Goal: Task Accomplishment & Management: Manage account settings

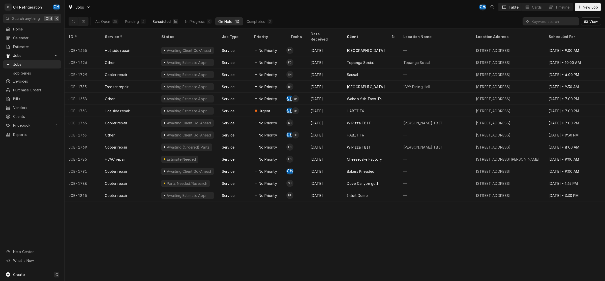
click at [174, 25] on button "Scheduled 16" at bounding box center [166, 21] width 32 height 8
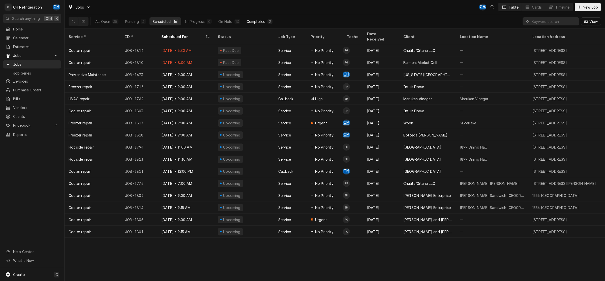
click at [255, 19] on button "Completed 2" at bounding box center [260, 21] width 32 height 8
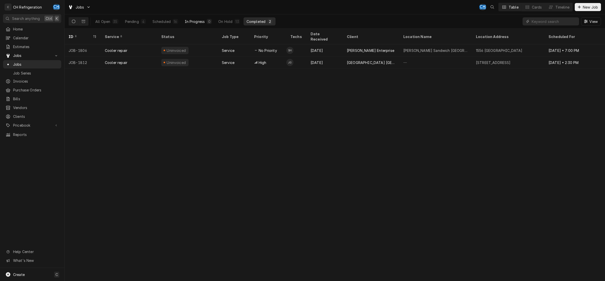
click at [203, 24] on div "In Progress" at bounding box center [195, 21] width 20 height 5
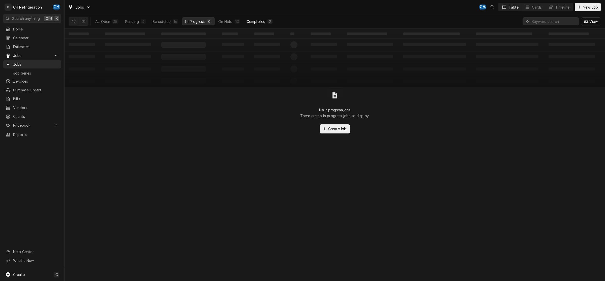
click at [253, 22] on div "Completed" at bounding box center [256, 21] width 19 height 5
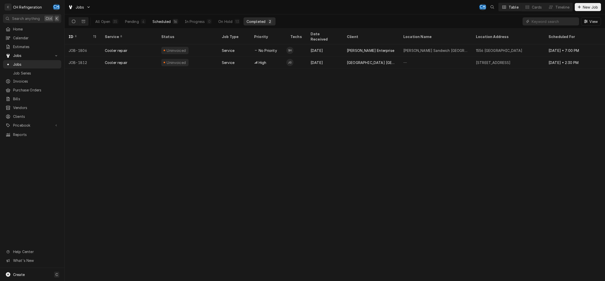
click at [173, 25] on button "Scheduled 16" at bounding box center [166, 21] width 32 height 8
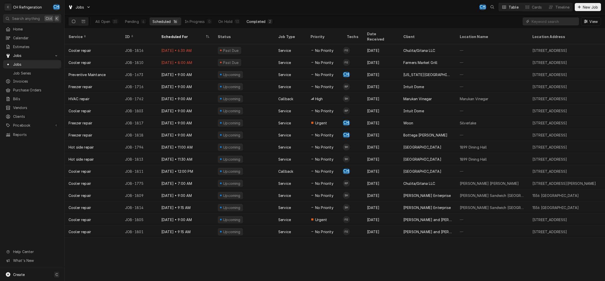
click at [262, 24] on div "Completed" at bounding box center [256, 21] width 19 height 5
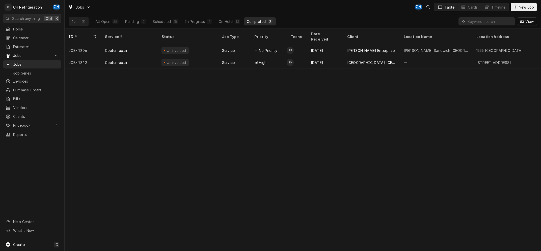
click at [265, 23] on div "Completed" at bounding box center [256, 21] width 19 height 5
click at [169, 21] on div "Scheduled" at bounding box center [162, 21] width 18 height 5
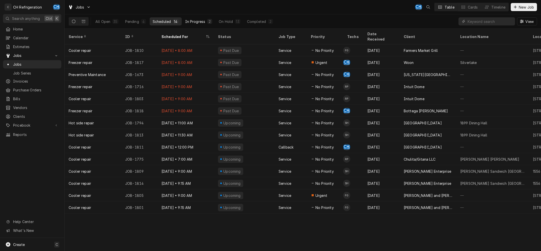
click at [192, 20] on div "In Progress" at bounding box center [195, 21] width 20 height 5
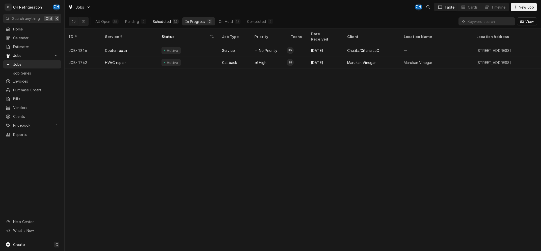
click at [159, 18] on button "Scheduled 14" at bounding box center [166, 21] width 32 height 8
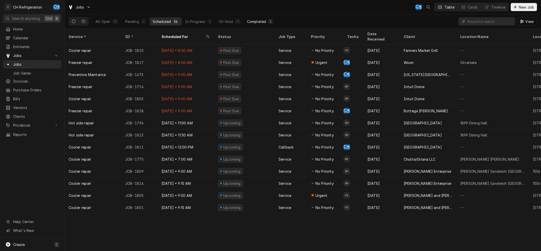
click at [252, 18] on button "Completed 2" at bounding box center [260, 21] width 32 height 8
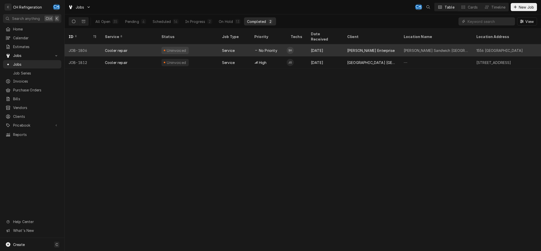
click at [319, 47] on div "Aug 25" at bounding box center [325, 50] width 36 height 12
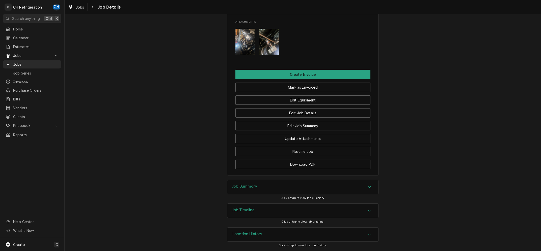
scroll to position [446, 0]
click at [271, 184] on div "Job Summary" at bounding box center [302, 187] width 151 height 14
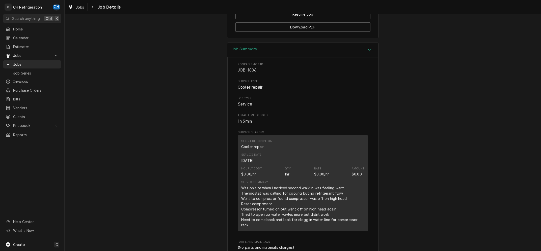
scroll to position [684, 0]
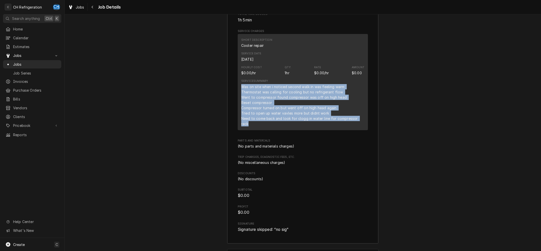
drag, startPoint x: 241, startPoint y: 85, endPoint x: 373, endPoint y: 122, distance: 137.3
click at [368, 122] on div "Short Description Cooler repair Service Date Aug 25, 2025 Hourly Cost $0.00/hr …" at bounding box center [303, 82] width 130 height 96
copy div "Was on site when i noticed second walk in was feeling warm Thermostat was calli…"
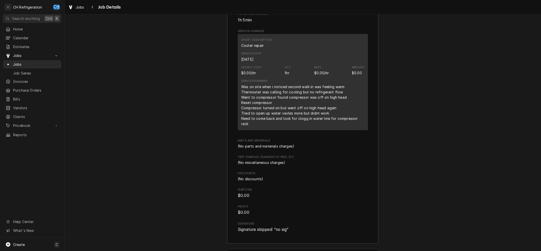
click at [339, 115] on div "Was on site when i noticed second walk in was feeling warm Thermostat was calli…" at bounding box center [302, 105] width 123 height 42
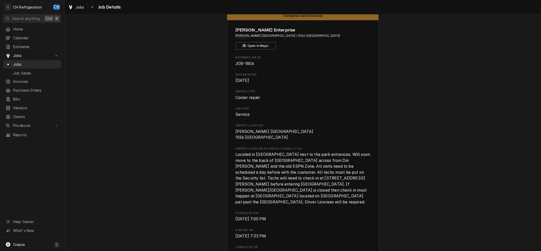
scroll to position [0, 0]
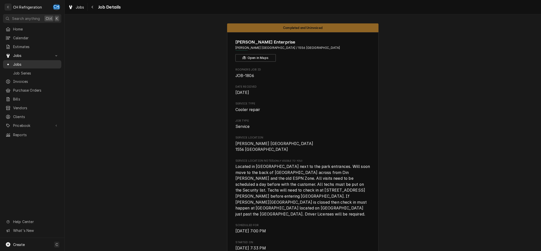
click at [24, 62] on span "Jobs" at bounding box center [36, 64] width 46 height 5
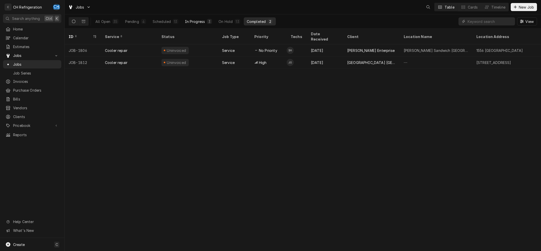
click at [203, 23] on div "In Progress" at bounding box center [195, 21] width 20 height 5
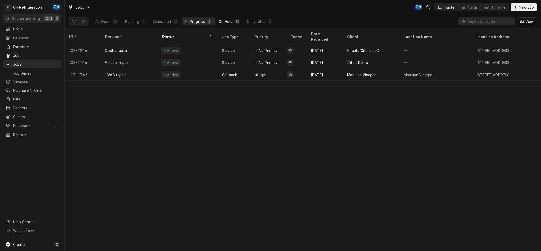
click at [224, 24] on button "On Hold 13" at bounding box center [228, 21] width 27 height 8
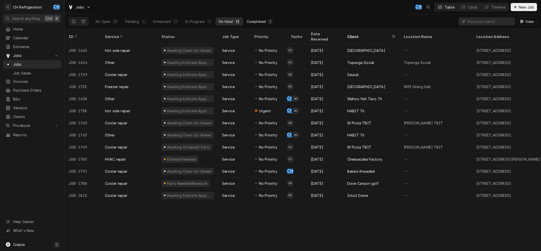
click at [262, 21] on div "Completed" at bounding box center [256, 21] width 19 height 5
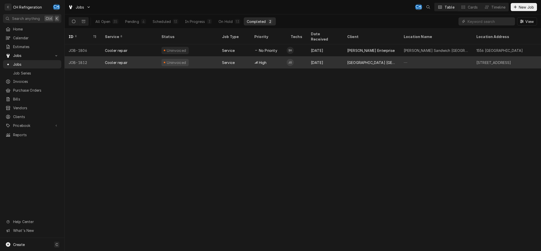
click at [345, 56] on div "[GEOGRAPHIC_DATA] [GEOGRAPHIC_DATA]" at bounding box center [371, 62] width 56 height 12
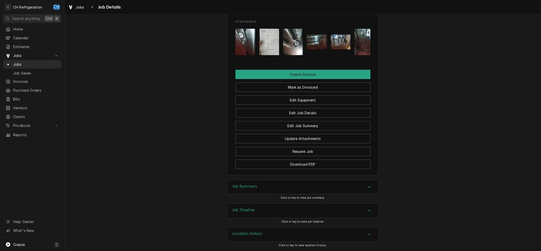
click at [262, 186] on div "Job Summary" at bounding box center [302, 187] width 151 height 14
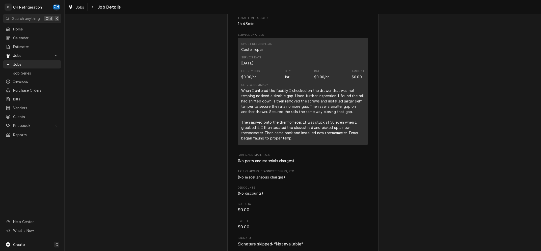
scroll to position [651, 0]
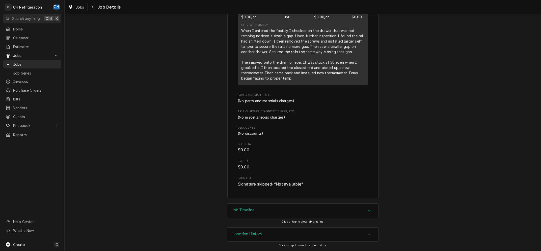
click at [375, 211] on div "Job Timeline" at bounding box center [302, 211] width 151 height 14
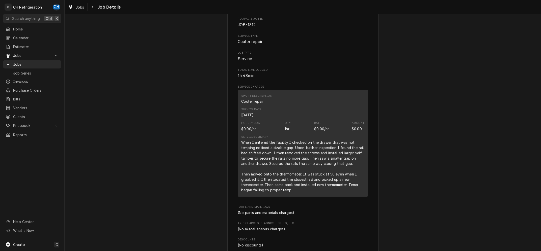
scroll to position [496, 0]
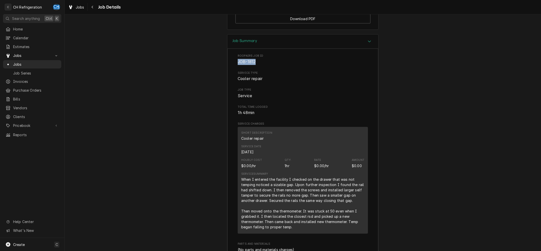
drag, startPoint x: 258, startPoint y: 68, endPoint x: 234, endPoint y: 68, distance: 24.0
click at [234, 68] on div "Roopairs Job ID JOB-1812 Service Type Cooler repair Job Type Service Total Time…" at bounding box center [302, 198] width 151 height 299
copy span "JOB-1812"
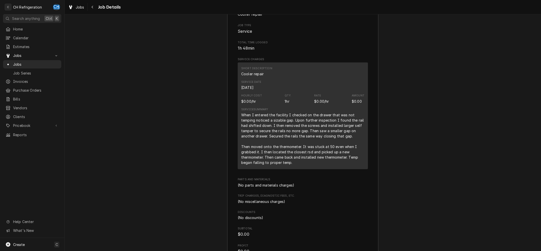
scroll to position [546, 0]
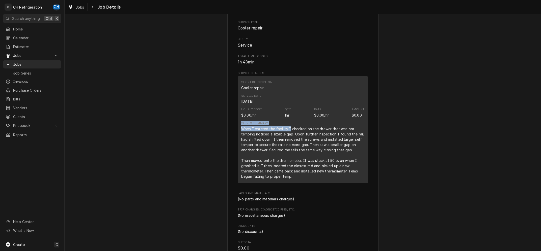
drag, startPoint x: 239, startPoint y: 132, endPoint x: 290, endPoint y: 136, distance: 51.3
click at [290, 136] on div "Short Description Cooler repair Service Date Aug 26, 2025 Hourly Cost $0.00/hr …" at bounding box center [303, 129] width 130 height 107
click at [290, 136] on div "When I entered the facility I checked on the drawer that was not temping notice…" at bounding box center [302, 152] width 123 height 53
drag, startPoint x: 244, startPoint y: 136, endPoint x: 236, endPoint y: 144, distance: 10.7
click at [238, 144] on div "Short Description Cooler repair Service Date Aug 26, 2025 Hourly Cost $0.00/hr …" at bounding box center [303, 129] width 130 height 107
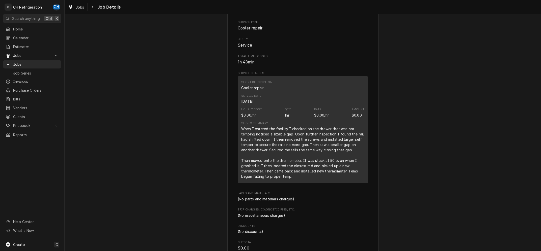
click at [238, 142] on div "Short Description Cooler repair Service Date Aug 26, 2025 Hourly Cost $0.00/hr …" at bounding box center [303, 129] width 130 height 107
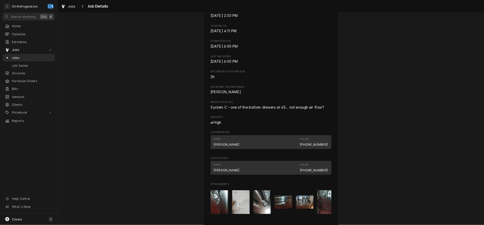
scroll to position [268, 0]
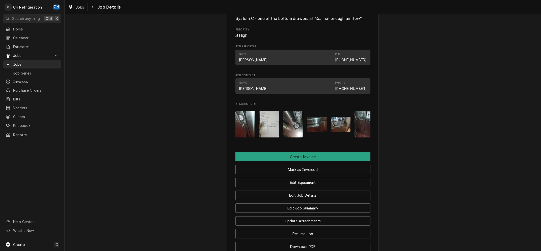
click at [268, 131] on img "Attachments" at bounding box center [269, 124] width 20 height 26
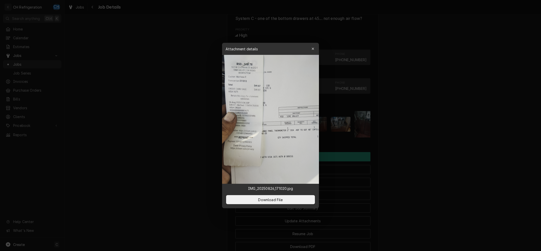
click at [285, 132] on img at bounding box center [270, 119] width 97 height 129
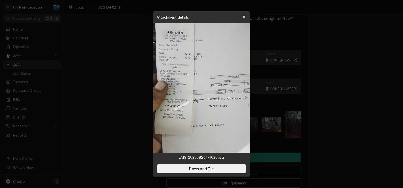
click at [377, 95] on div at bounding box center [201, 94] width 403 height 188
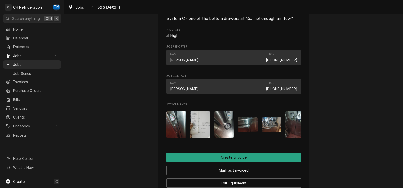
click at [179, 133] on img "Attachments" at bounding box center [177, 124] width 20 height 26
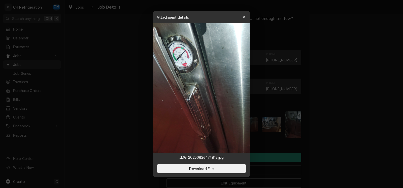
click at [332, 135] on div at bounding box center [201, 94] width 403 height 188
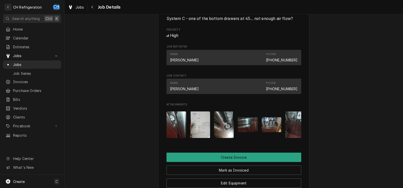
click at [242, 132] on img "Attachments" at bounding box center [248, 124] width 20 height 15
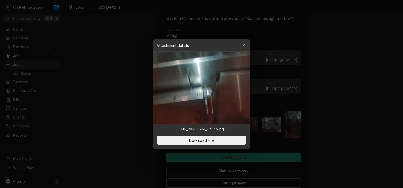
click at [342, 126] on div at bounding box center [201, 94] width 403 height 188
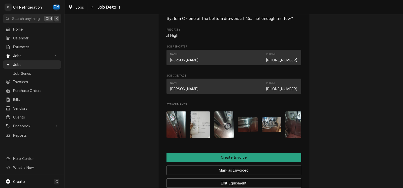
scroll to position [293, 0]
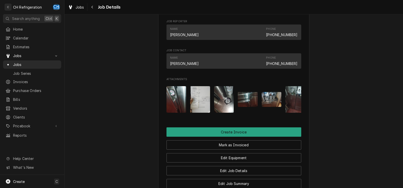
click at [176, 107] on img "Attachments" at bounding box center [177, 99] width 20 height 26
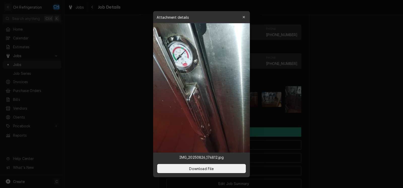
drag, startPoint x: 317, startPoint y: 115, endPoint x: 403, endPoint y: 144, distance: 91.2
click at [318, 115] on div at bounding box center [201, 94] width 403 height 188
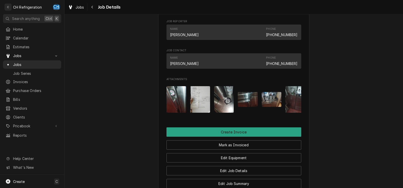
click at [216, 107] on img "Attachments" at bounding box center [224, 99] width 20 height 26
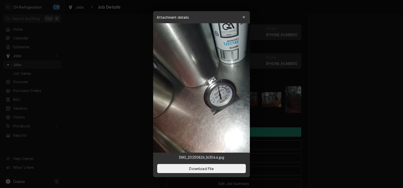
click at [368, 109] on div at bounding box center [201, 94] width 403 height 188
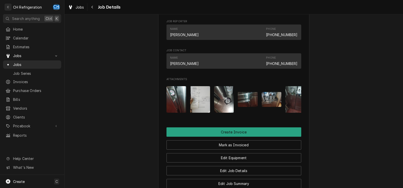
click at [182, 103] on img "Attachments" at bounding box center [177, 99] width 20 height 26
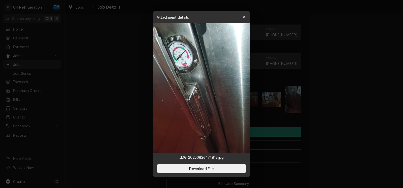
click at [337, 105] on div at bounding box center [201, 94] width 403 height 188
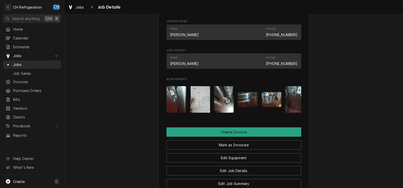
click at [197, 104] on img "Attachments" at bounding box center [200, 99] width 20 height 26
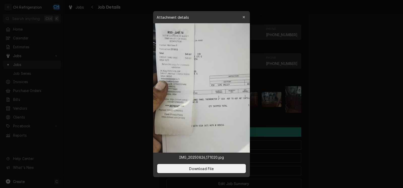
drag, startPoint x: 327, startPoint y: 116, endPoint x: 241, endPoint y: 110, distance: 86.2
click at [327, 116] on div at bounding box center [201, 94] width 403 height 188
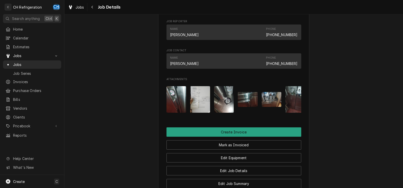
click at [224, 106] on img "Attachments" at bounding box center [224, 99] width 20 height 26
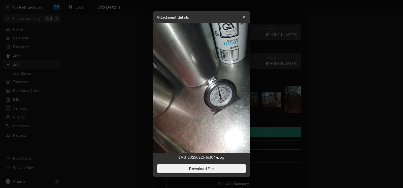
click at [347, 103] on div at bounding box center [201, 94] width 403 height 188
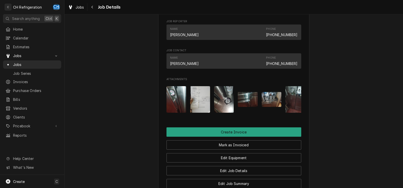
click at [273, 107] on img "Attachments" at bounding box center [272, 99] width 20 height 15
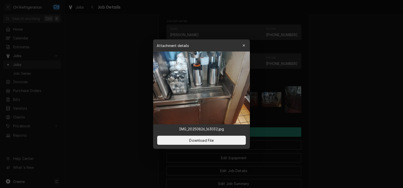
click at [329, 103] on div at bounding box center [201, 94] width 403 height 188
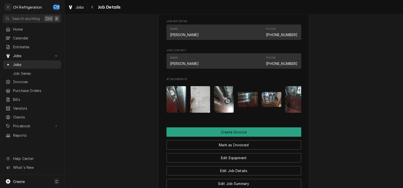
click at [295, 106] on img "Attachments" at bounding box center [296, 99] width 20 height 26
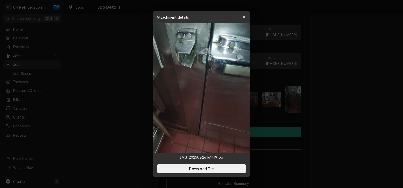
click at [340, 106] on div at bounding box center [201, 94] width 403 height 188
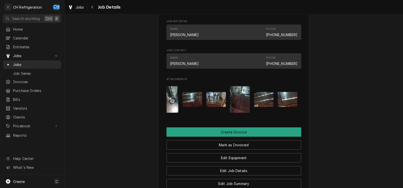
scroll to position [0, 0]
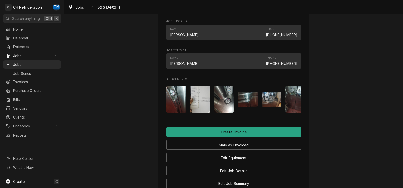
click at [173, 107] on img "Attachments" at bounding box center [177, 99] width 20 height 26
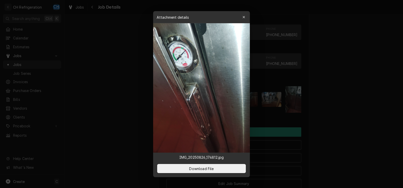
click at [349, 1] on div at bounding box center [201, 94] width 403 height 188
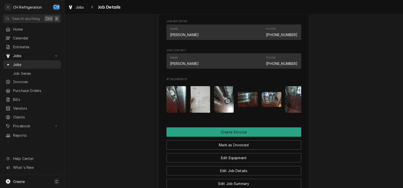
click at [215, 105] on img "Attachments" at bounding box center [224, 99] width 20 height 26
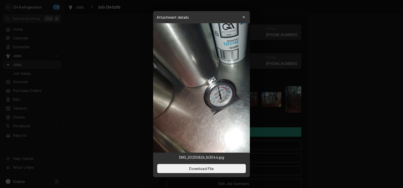
click at [361, 119] on div at bounding box center [201, 94] width 403 height 188
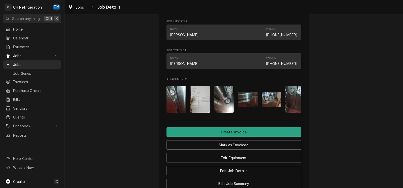
click at [254, 106] on img "Attachments" at bounding box center [248, 99] width 20 height 15
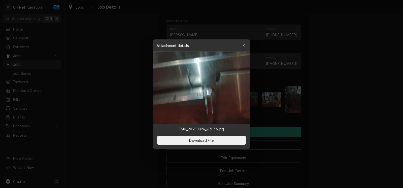
click at [361, 112] on div at bounding box center [201, 94] width 403 height 188
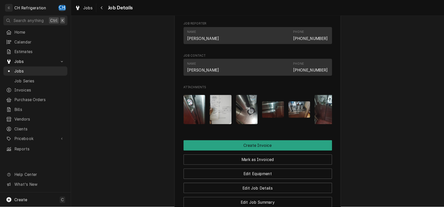
scroll to position [0, 55]
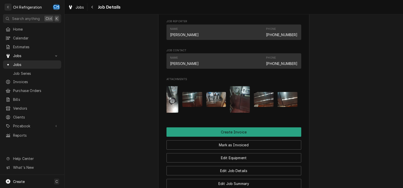
click at [283, 105] on img "Attachments" at bounding box center [288, 99] width 20 height 15
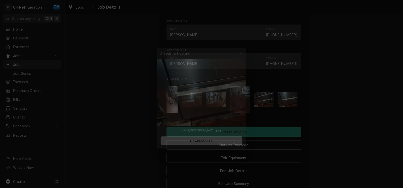
click at [310, 112] on div at bounding box center [201, 94] width 403 height 188
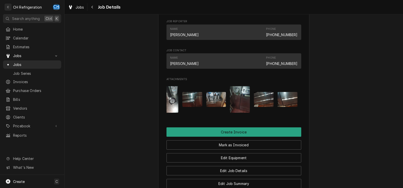
click at [255, 106] on img "Attachments" at bounding box center [264, 99] width 20 height 15
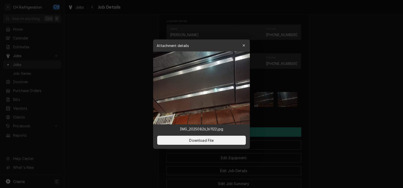
click at [322, 125] on div at bounding box center [201, 94] width 403 height 188
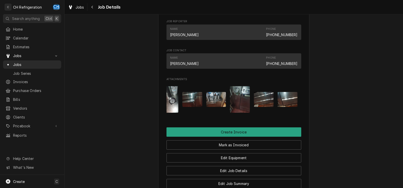
click at [175, 110] on img "Attachments" at bounding box center [169, 99] width 20 height 26
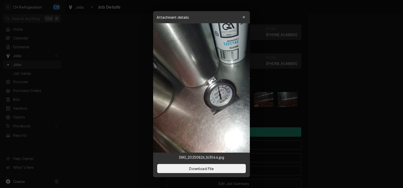
click at [332, 2] on div at bounding box center [201, 94] width 403 height 188
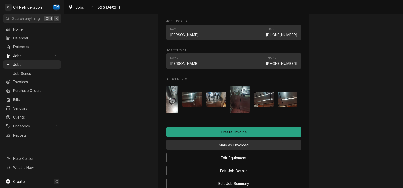
click at [210, 149] on button "Mark as Invoiced" at bounding box center [234, 144] width 135 height 9
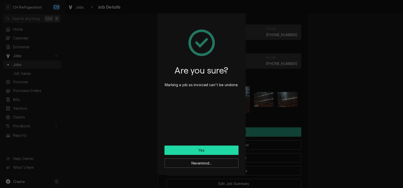
click at [207, 150] on button "Yes" at bounding box center [202, 149] width 74 height 9
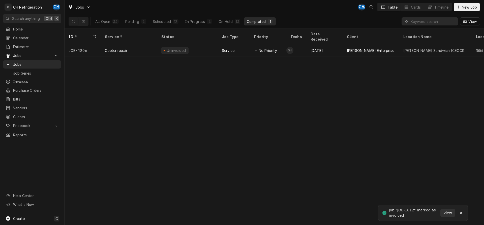
click at [192, 26] on div "All Open 34 Pending 4 Scheduled 12 In Progress 4 On Hold 13 Completed 1" at bounding box center [184, 21] width 184 height 14
click at [194, 23] on div "In Progress" at bounding box center [195, 21] width 20 height 5
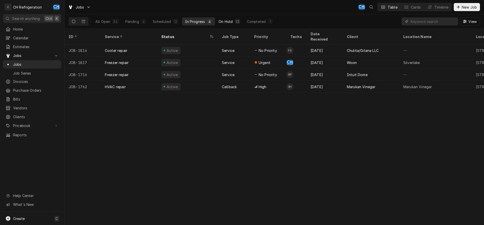
click at [227, 21] on div "On Hold" at bounding box center [226, 21] width 14 height 5
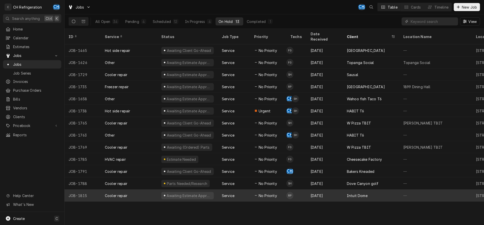
click at [309, 192] on div "Aug 26" at bounding box center [325, 196] width 36 height 12
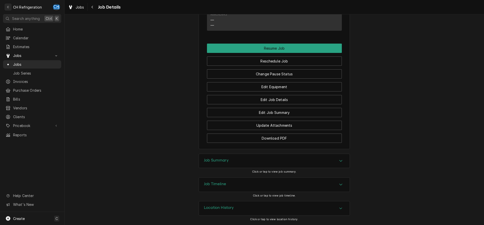
click at [245, 163] on div "Job Summary" at bounding box center [274, 161] width 151 height 14
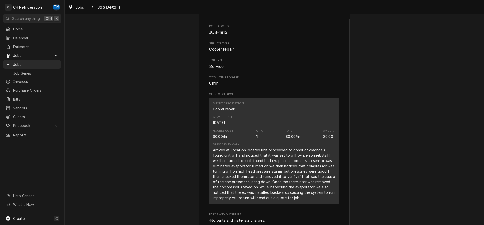
scroll to position [657, 0]
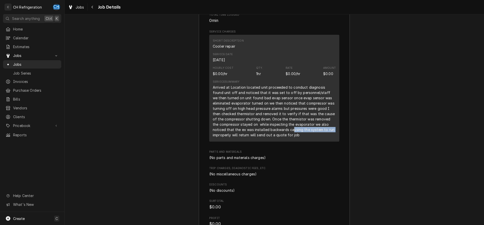
drag, startPoint x: 279, startPoint y: 137, endPoint x: 323, endPoint y: 136, distance: 43.7
click at [323, 135] on div "Arrived at Location located unit proceeded to conduct diagnosis found unit off …" at bounding box center [274, 111] width 123 height 53
click at [240, 138] on div "Arrived at Location located unit proceeded to conduct diagnosis found unit off …" at bounding box center [274, 111] width 123 height 53
drag, startPoint x: 235, startPoint y: 142, endPoint x: 306, endPoint y: 144, distance: 70.6
click at [306, 138] on div "Arrived at Location located unit proceeded to conduct diagnosis found unit off …" at bounding box center [274, 111] width 123 height 53
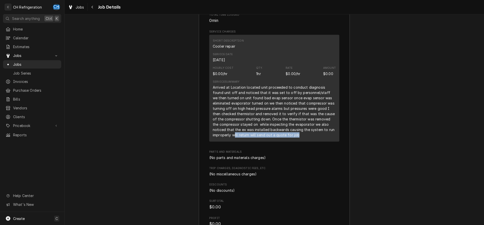
scroll to position [746, 0]
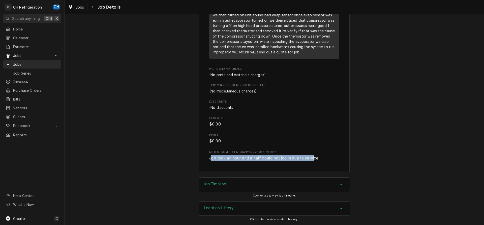
drag, startPoint x: 212, startPoint y: 157, endPoint x: 317, endPoint y: 157, distance: 104.9
click at [317, 157] on span "Job took an hour and a half could not log in due to service" at bounding box center [263, 158] width 109 height 5
click at [322, 157] on span "Job took an hour and a half could not log in due to service" at bounding box center [274, 158] width 130 height 6
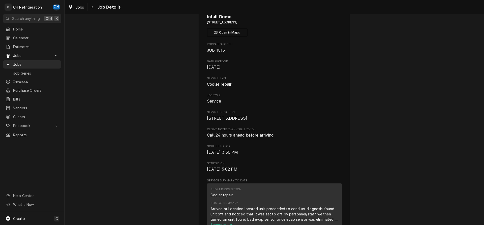
scroll to position [0, 0]
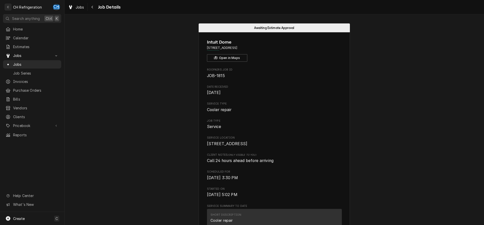
click at [99, 12] on div "Jobs Job Details" at bounding box center [275, 7] width 420 height 14
drag, startPoint x: 92, startPoint y: 7, endPoint x: 194, endPoint y: 49, distance: 110.5
click at [93, 7] on icon "Navigate back" at bounding box center [92, 7] width 2 height 4
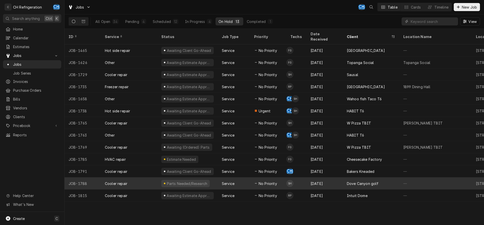
click at [371, 181] on div "Dove Canyon golf" at bounding box center [363, 183] width 32 height 5
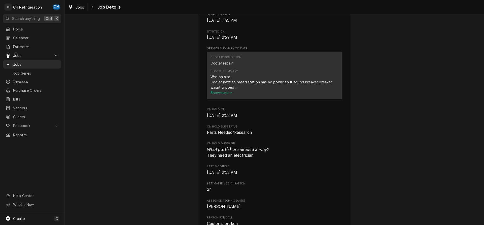
scroll to position [154, 0]
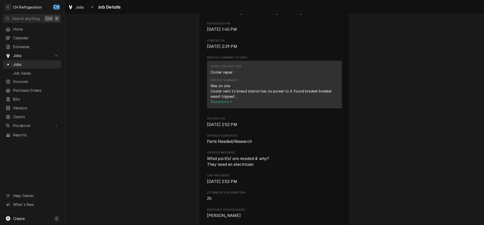
click at [227, 104] on span "Show more" at bounding box center [222, 102] width 22 height 4
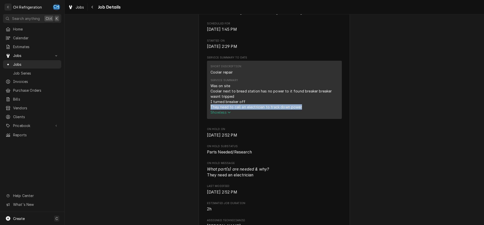
drag, startPoint x: 211, startPoint y: 114, endPoint x: 315, endPoint y: 116, distance: 104.4
click at [315, 115] on div "Was on site Cooler next to bread station has no power to it found breaker break…" at bounding box center [275, 99] width 128 height 32
click at [315, 115] on button "Show less" at bounding box center [275, 112] width 128 height 5
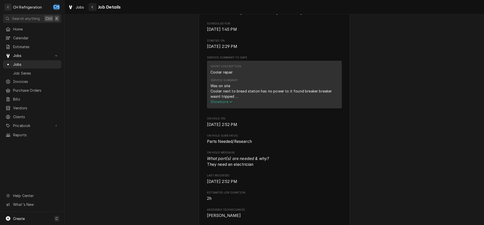
click at [93, 6] on icon "Navigate back" at bounding box center [93, 7] width 2 height 3
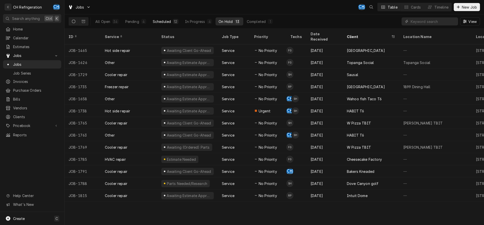
click at [165, 19] on div "Scheduled" at bounding box center [162, 21] width 18 height 5
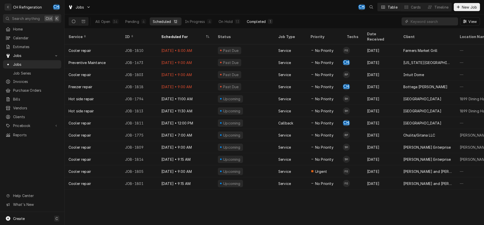
click at [261, 19] on div "Completed" at bounding box center [256, 21] width 19 height 5
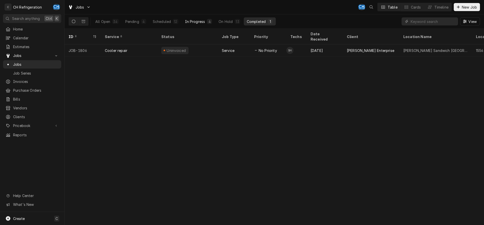
click at [209, 25] on div "All Open 34 Pending 4 Scheduled 12 In Progress 4 On Hold 13 Completed 1" at bounding box center [184, 21] width 184 height 14
click at [207, 24] on button "In Progress 4" at bounding box center [198, 21] width 33 height 8
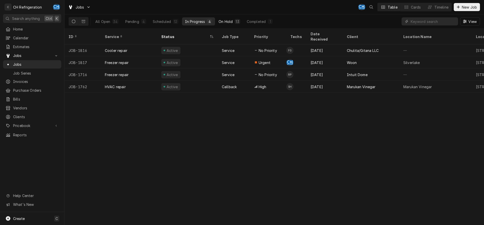
click at [229, 22] on div "On Hold" at bounding box center [226, 21] width 14 height 5
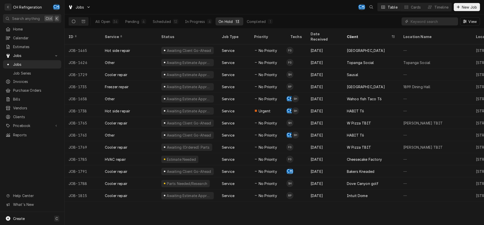
click at [247, 26] on div "All Open 34 Pending 4 Scheduled 12 In Progress 4 On Hold 13 Completed 1" at bounding box center [184, 21] width 184 height 14
click at [254, 25] on button "Completed 1" at bounding box center [260, 21] width 32 height 8
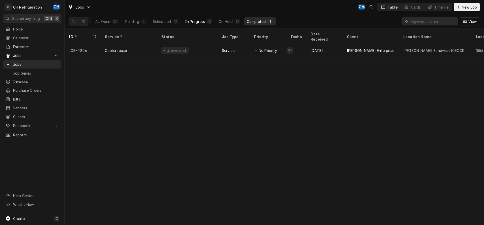
click at [206, 23] on button "In Progress 4" at bounding box center [198, 21] width 33 height 8
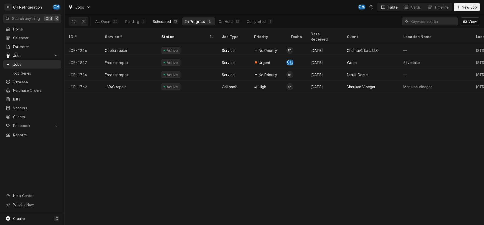
click at [162, 21] on div "Scheduled" at bounding box center [162, 21] width 18 height 5
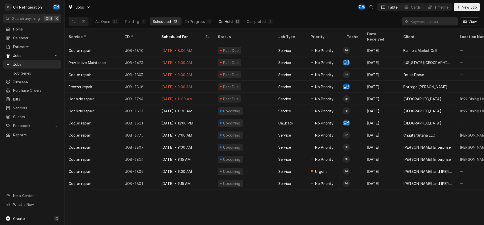
click at [237, 22] on div "13" at bounding box center [237, 21] width 3 height 5
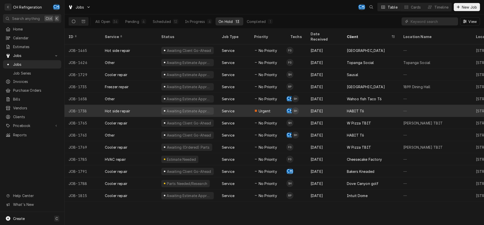
click at [328, 105] on div "Aug 16" at bounding box center [325, 111] width 36 height 12
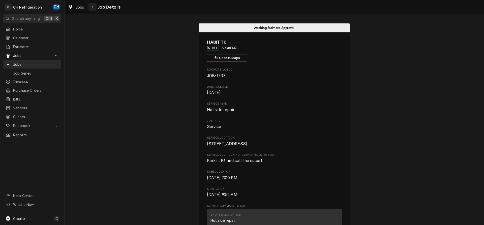
click at [95, 8] on div "Navigate back" at bounding box center [92, 7] width 5 height 5
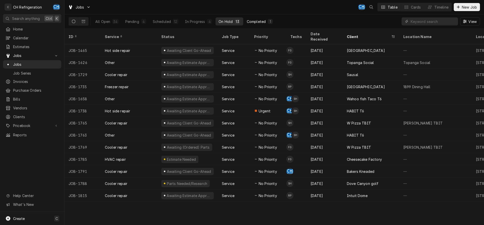
click at [263, 23] on div "Completed" at bounding box center [256, 21] width 19 height 5
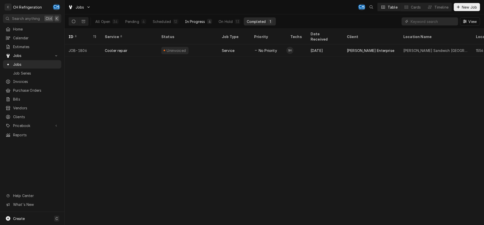
click at [203, 25] on button "In Progress 4" at bounding box center [198, 21] width 33 height 8
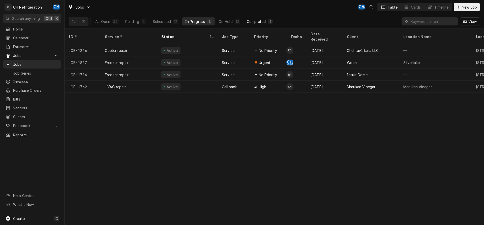
click at [256, 24] on button "Completed 1" at bounding box center [260, 21] width 32 height 8
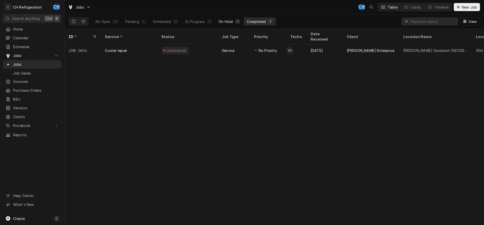
click at [231, 24] on button "On Hold 13" at bounding box center [229, 21] width 27 height 8
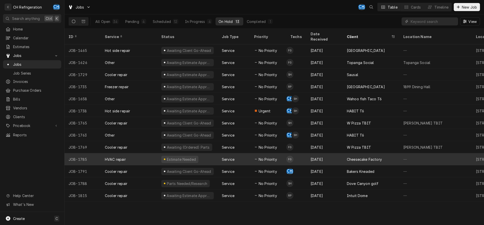
click at [310, 154] on div "Aug 22" at bounding box center [325, 159] width 36 height 12
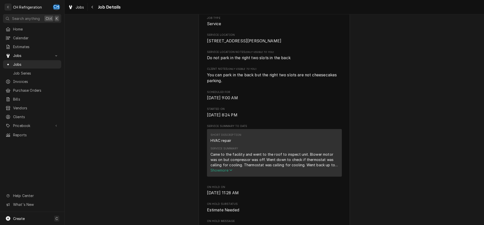
scroll to position [257, 0]
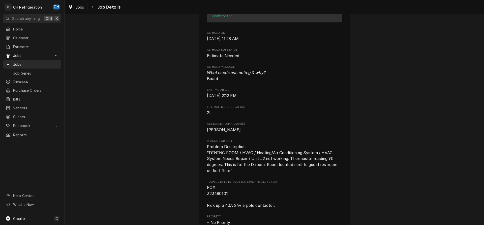
click at [224, 19] on button "Show more" at bounding box center [275, 15] width 128 height 5
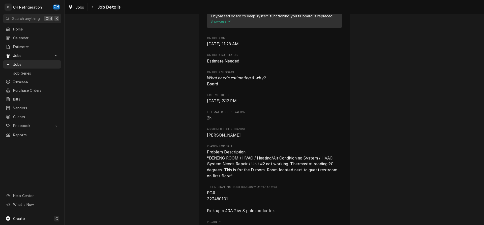
click at [224, 23] on span "Show less" at bounding box center [221, 21] width 20 height 4
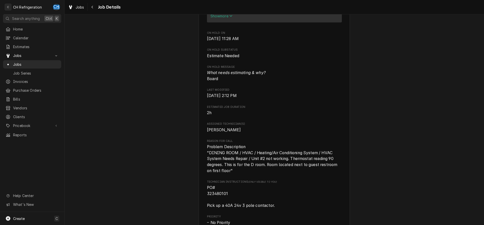
click at [224, 18] on span "Show more" at bounding box center [222, 16] width 22 height 4
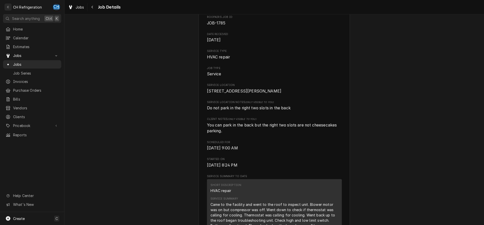
scroll to position [51, 0]
click at [31, 61] on div "Jobs" at bounding box center [32, 64] width 56 height 6
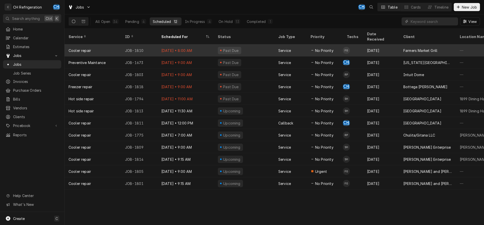
click at [275, 44] on div "Service" at bounding box center [290, 50] width 32 height 12
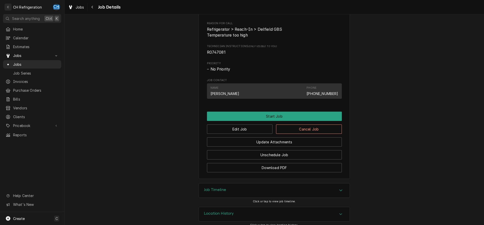
scroll to position [246, 0]
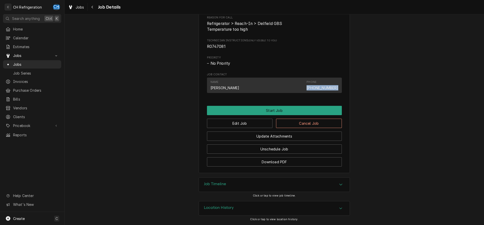
drag, startPoint x: 308, startPoint y: 87, endPoint x: 353, endPoint y: 89, distance: 44.7
click at [342, 89] on div "Name Carol Phone (310) 741-1375" at bounding box center [274, 85] width 135 height 15
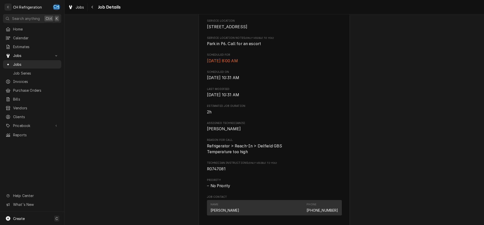
scroll to position [0, 0]
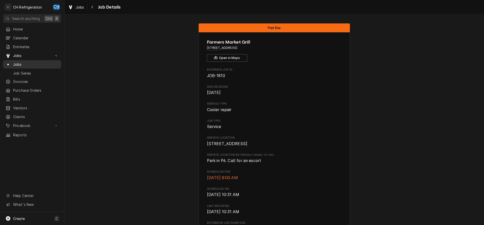
click at [40, 64] on span "Jobs" at bounding box center [36, 64] width 46 height 5
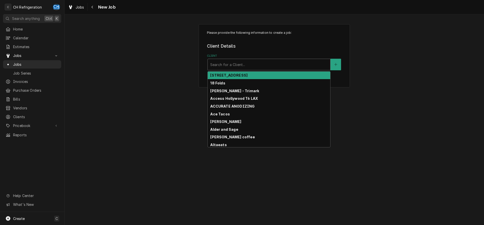
click at [221, 67] on div "Client" at bounding box center [269, 64] width 118 height 9
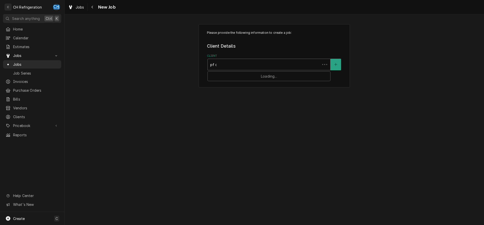
type input "pf ch"
click at [234, 75] on div "[PERSON_NAME]" at bounding box center [269, 76] width 123 height 8
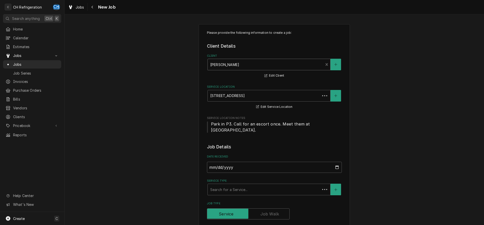
scroll to position [77, 0]
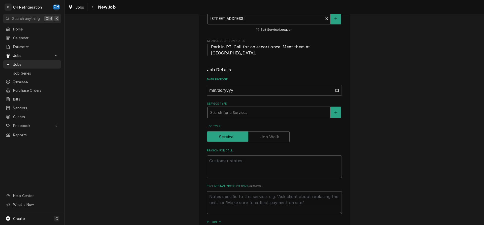
click at [254, 114] on div "Service Type" at bounding box center [269, 112] width 118 height 9
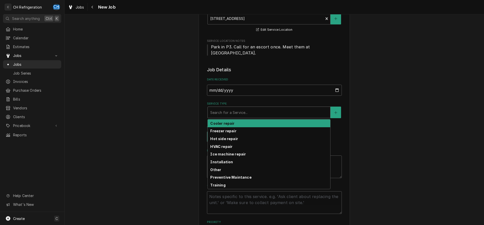
click at [241, 122] on div "Cooler repair" at bounding box center [269, 124] width 123 height 8
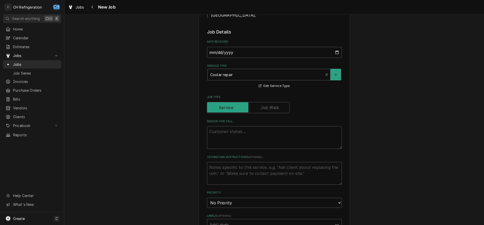
scroll to position [129, 0]
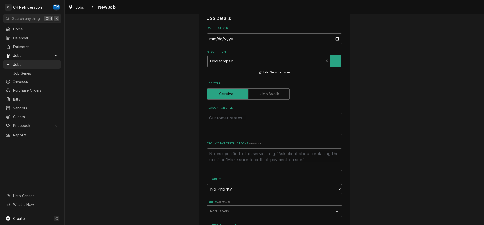
click at [237, 113] on textarea "Reason For Call" at bounding box center [274, 124] width 135 height 23
type textarea "x"
type textarea "co"
type textarea "x"
type textarea "col"
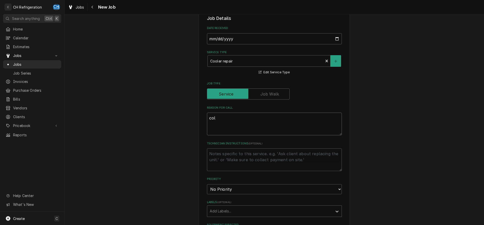
type textarea "x"
type textarea "colf"
type textarea "x"
type textarea "colf"
type textarea "x"
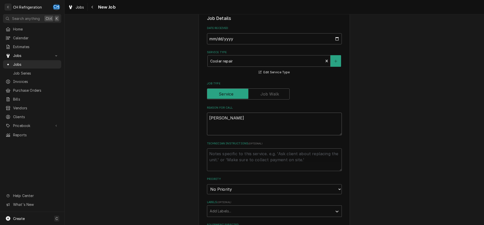
type textarea "colf"
type textarea "x"
type textarea "cold"
type textarea "x"
type textarea "cold"
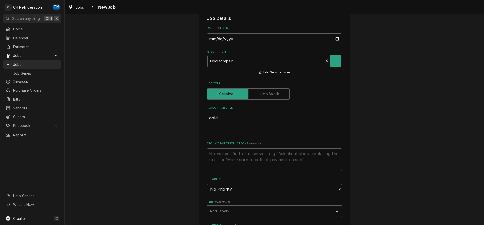
type textarea "x"
type textarea "cold r"
type textarea "x"
type textarea "cold ra"
type textarea "x"
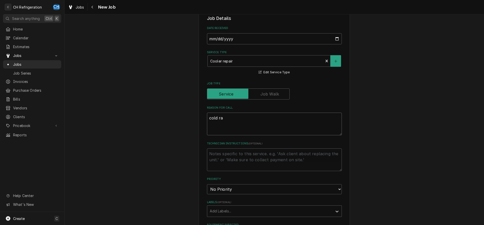
type textarea "cold rai"
type textarea "x"
type textarea "cold rail"
type textarea "x"
type textarea "cold rail"
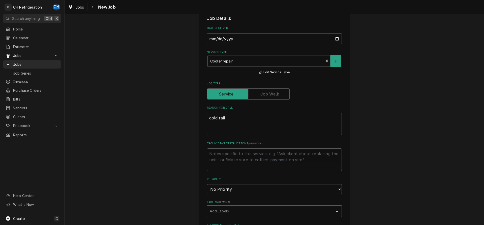
type textarea "x"
type textarea "cold rail i"
type textarea "x"
type textarea "cold rail is"
type textarea "x"
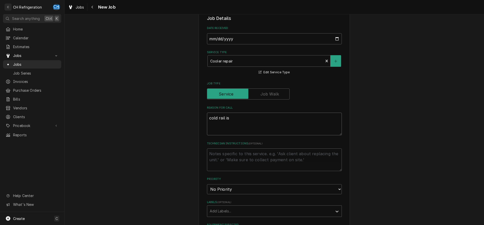
type textarea "cold rail isn"
type textarea "x"
type textarea "cold rail isnt"
type textarea "x"
type textarea "cold rail isnt"
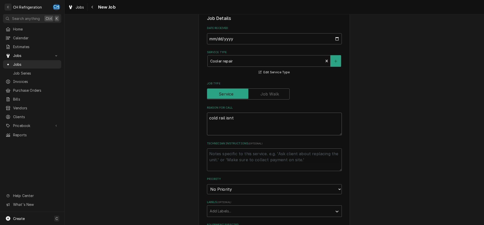
type textarea "x"
type textarea "cold rail isnt w"
type textarea "x"
type textarea "cold rail isnt wo"
type textarea "x"
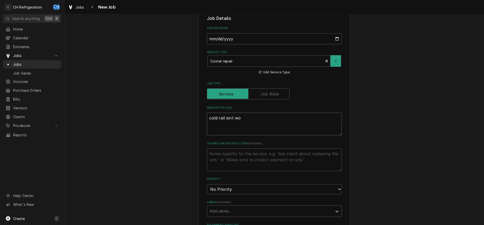
type textarea "cold rail isnt wor"
type textarea "x"
type textarea "cold rail isnt work"
type textarea "x"
type textarea "cold rail isnt worki"
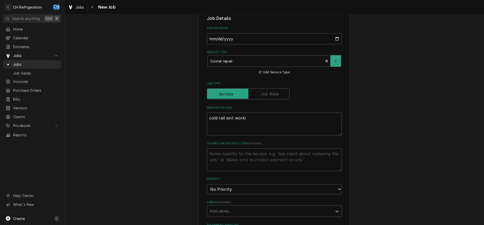
type textarea "x"
type textarea "cold rail isnt workin"
type textarea "x"
type textarea "cold rail isnt working"
type textarea "x"
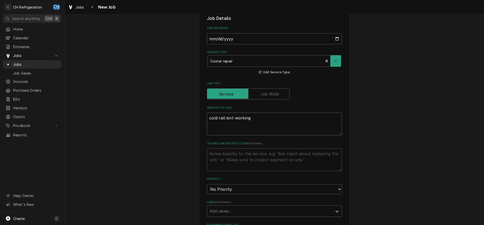
type textarea "cold rail isnt working"
type textarea "x"
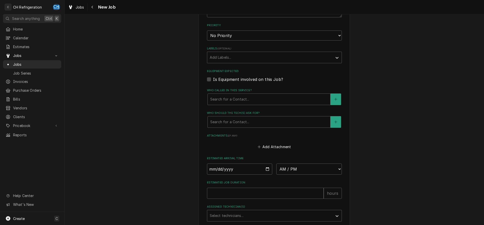
scroll to position [283, 0]
type textarea "cold rail isnt working"
click at [267, 122] on div "Who should the tech(s) ask for?" at bounding box center [269, 121] width 118 height 9
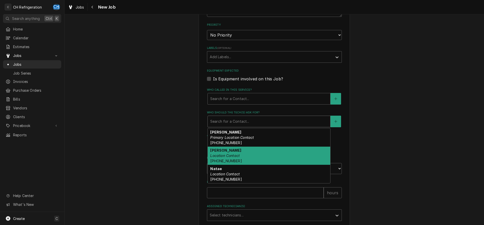
click at [250, 136] on em "Primary Location Contact" at bounding box center [232, 137] width 44 height 4
type textarea "x"
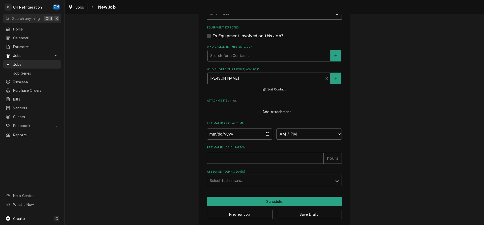
scroll to position [331, 0]
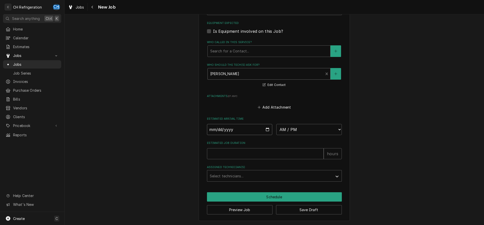
click at [267, 130] on input "Date" at bounding box center [240, 129] width 66 height 11
type input "[DATE]"
type textarea "x"
click at [276, 124] on select "AM / PM 6:00 AM 6:15 AM 6:30 AM 6:45 AM 7:00 AM 7:15 AM 7:30 AM 7:45 AM 8:00 AM…" at bounding box center [309, 129] width 66 height 11
select select "01:00:00"
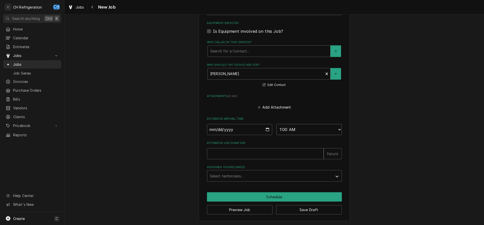
click option "1:00 AM" at bounding box center [0, 0] width 0 height 0
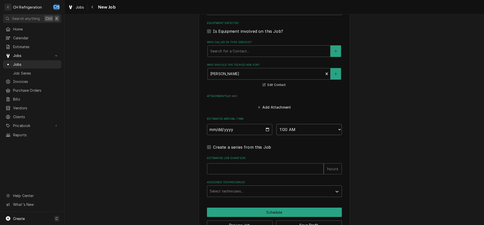
type textarea "x"
click at [276, 124] on select "AM / PM 6:00 AM 6:15 AM 6:30 AM 6:45 AM 7:00 AM 7:15 AM 7:30 AM 7:45 AM 8:00 AM…" at bounding box center [309, 129] width 66 height 11
select select "13:00:00"
click option "1:00 PM" at bounding box center [0, 0] width 0 height 0
click at [269, 168] on input "Estimated Job Duration" at bounding box center [265, 168] width 117 height 11
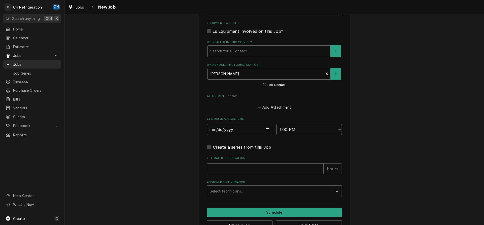
type textarea "x"
type input "2"
type textarea "x"
type input "2"
click at [239, 195] on div "Assigned Technician(s)" at bounding box center [270, 191] width 120 height 9
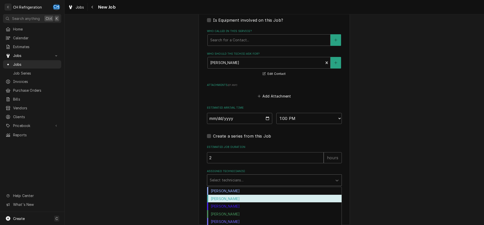
scroll to position [346, 0]
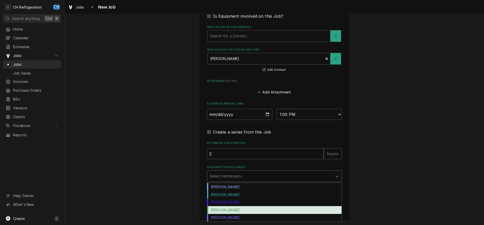
click at [232, 211] on div "Ruben Perez" at bounding box center [274, 210] width 134 height 8
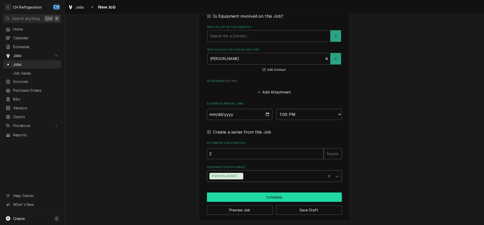
click at [252, 197] on button "Schedule" at bounding box center [274, 197] width 135 height 9
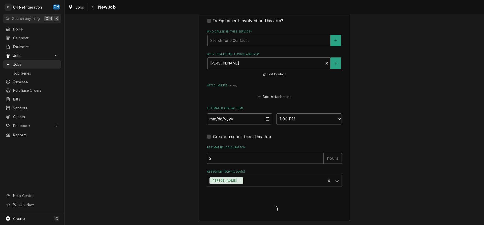
type textarea "x"
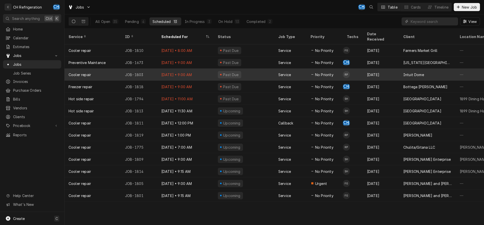
click at [329, 72] on span "No Priority" at bounding box center [324, 74] width 18 height 5
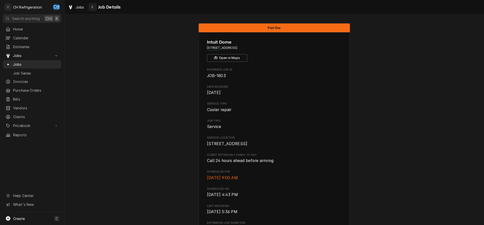
click at [95, 8] on div "Navigate back" at bounding box center [92, 7] width 5 height 5
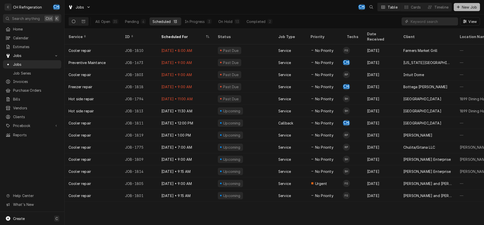
click at [473, 8] on span "New Job" at bounding box center [469, 7] width 17 height 5
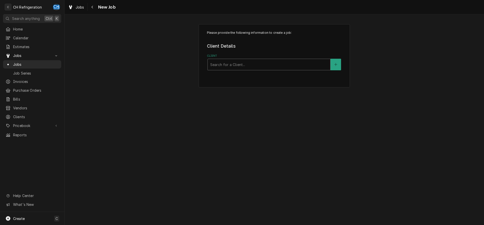
click at [223, 65] on div "Client" at bounding box center [269, 64] width 118 height 9
type input "w pi"
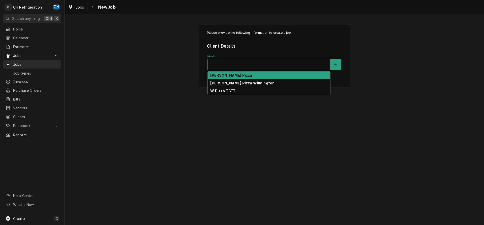
click at [224, 65] on div "Client" at bounding box center [269, 64] width 118 height 9
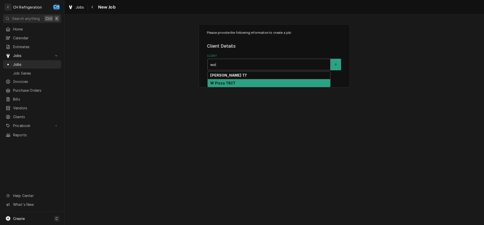
type input "wol"
click at [343, 150] on div "Please provide the following information to create a job: Client Details Client…" at bounding box center [275, 119] width 420 height 211
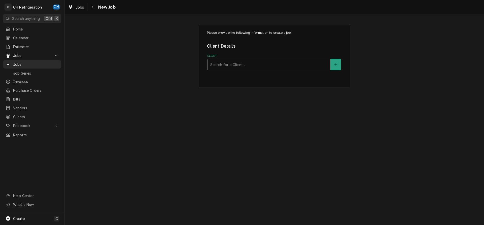
click at [241, 63] on div "Client" at bounding box center [269, 64] width 118 height 9
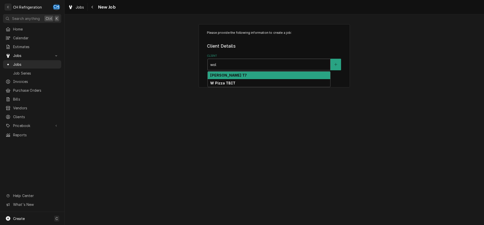
type input "wolf"
click at [235, 74] on strong "Wolfgang Puck T7" at bounding box center [228, 75] width 37 height 4
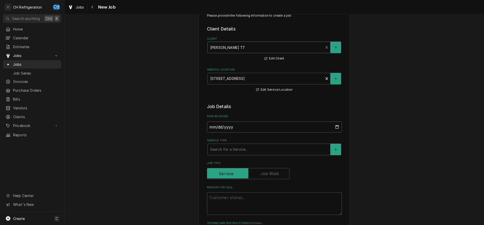
scroll to position [51, 0]
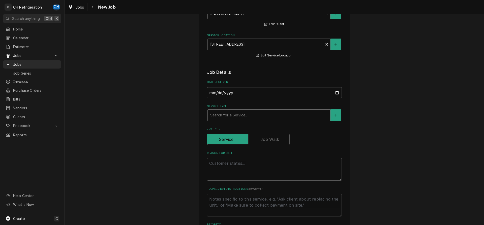
click at [261, 114] on div "Service Type" at bounding box center [269, 115] width 118 height 9
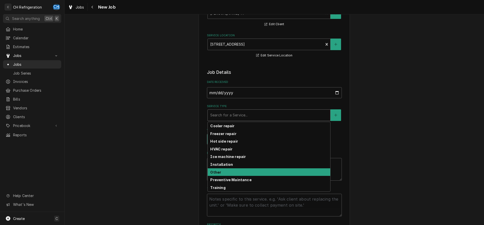
click at [227, 171] on div "Other" at bounding box center [269, 172] width 123 height 8
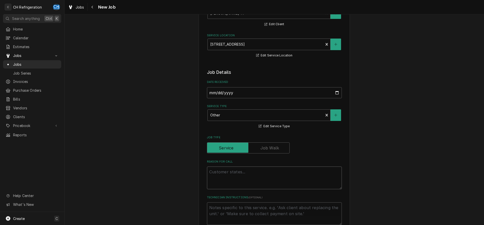
click at [252, 174] on textarea "Reason For Call" at bounding box center [274, 178] width 135 height 23
paste textarea "METAL FRAME AGAINST WALL IN KITCHEN IS SEPARATED AND PER THE HEALTH DEPARTMENT …"
type textarea "x"
type textarea "METAL FRAME AGAINST WALL IN KITCHEN IS SEPARATED AND PER THE HEALTH DEPARTMENT …"
type textarea "x"
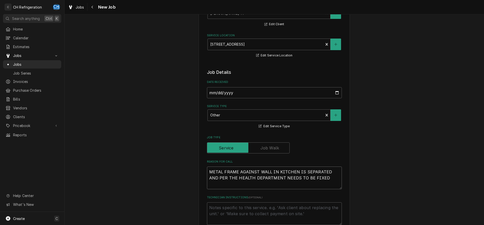
type textarea "METAL FRAME AGAINST WALL IN KITCHEN IS SEPARATED AND PER THE HEALTH DEPARTMENT …"
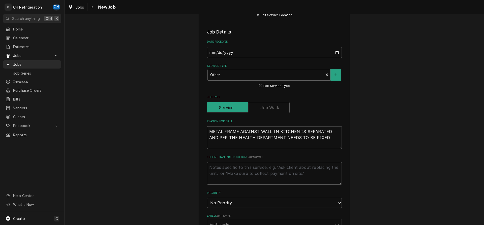
scroll to position [129, 0]
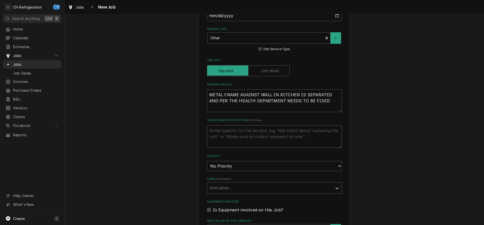
click at [271, 133] on textarea "Technician Instructions ( optional )" at bounding box center [274, 136] width 135 height 23
click at [274, 136] on textarea "Technician Instructions ( optional )" at bounding box center [274, 136] width 135 height 23
paste textarea "R0748117"
type textarea "x"
type textarea "R0748117"
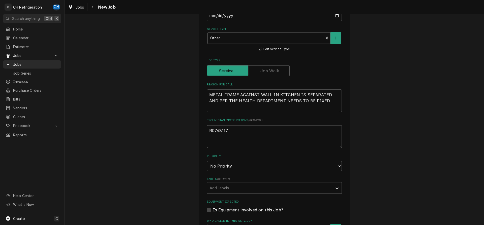
type textarea "x"
type textarea "R0748117"
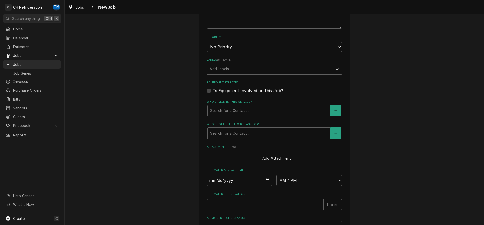
scroll to position [257, 0]
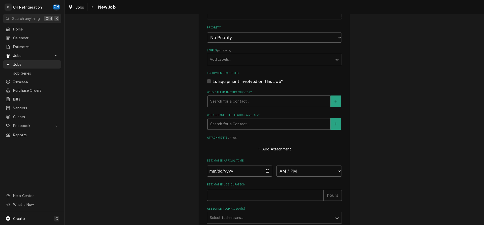
click at [249, 128] on div "Search for a Contact..." at bounding box center [269, 124] width 123 height 11
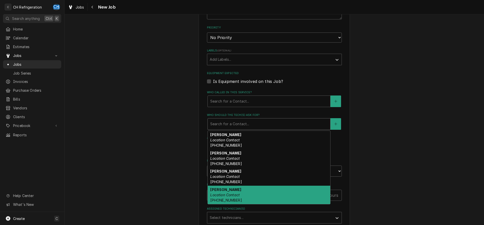
click at [248, 195] on div "Omar Romani Location Contact (310) 486-6267" at bounding box center [269, 195] width 123 height 18
type textarea "x"
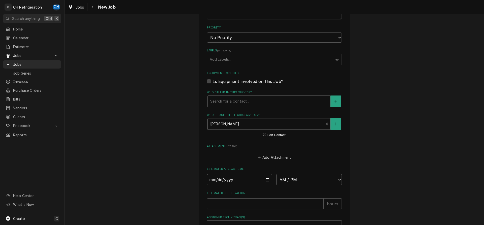
click at [269, 179] on input "Date" at bounding box center [240, 179] width 66 height 11
type input "2025-08-27"
click at [276, 174] on select "AM / PM 6:00 AM 6:15 AM 6:30 AM 6:45 AM 7:00 AM 7:15 AM 7:30 AM 7:45 AM 8:00 AM…" at bounding box center [309, 179] width 66 height 11
type textarea "x"
select select "13:30:00"
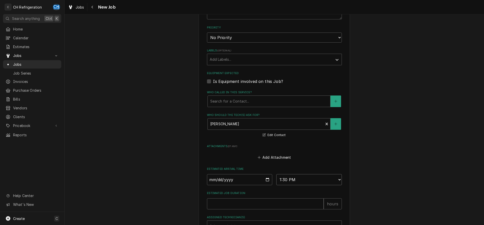
click option "1:30 PM" at bounding box center [0, 0] width 0 height 0
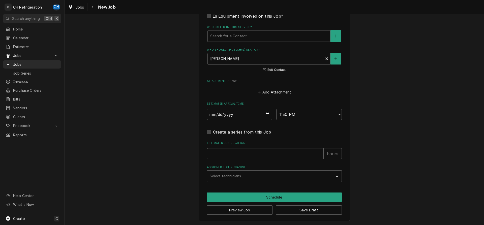
click at [274, 153] on input "Estimated Job Duration" at bounding box center [265, 153] width 117 height 11
type textarea "x"
type input "2"
type textarea "x"
type input "2"
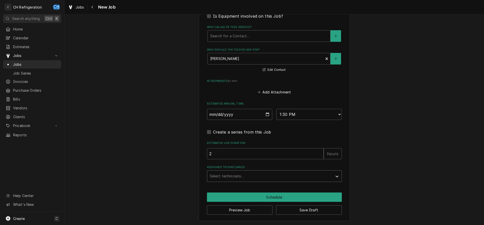
click at [253, 176] on div "Assigned Technician(s)" at bounding box center [270, 176] width 120 height 9
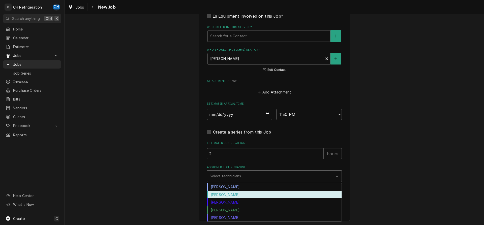
click at [241, 194] on div "Fred Gonzalez" at bounding box center [274, 195] width 134 height 8
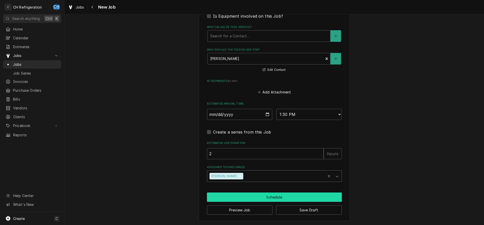
click at [257, 195] on button "Schedule" at bounding box center [274, 197] width 135 height 9
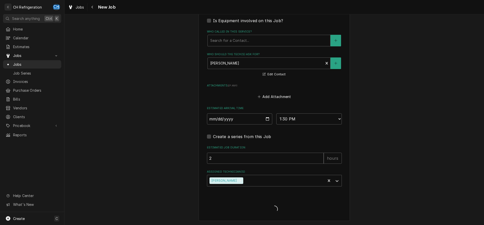
type textarea "x"
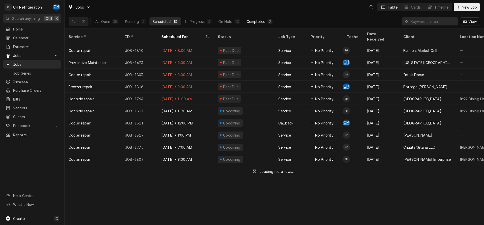
click at [254, 21] on div "Completed" at bounding box center [256, 21] width 19 height 5
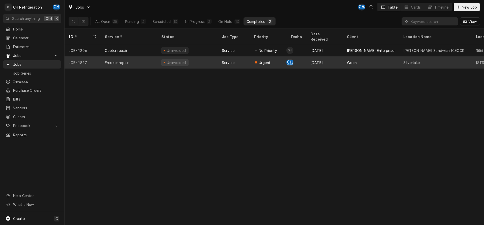
click at [325, 56] on div "Aug 26" at bounding box center [325, 62] width 36 height 12
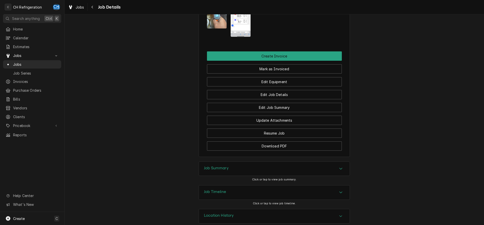
click at [232, 162] on div "Job Summary" at bounding box center [274, 169] width 151 height 14
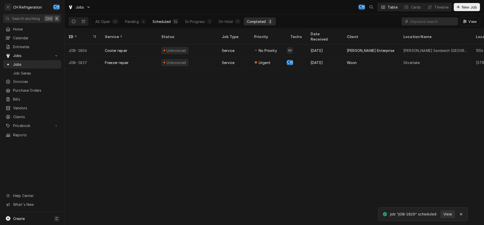
click at [173, 19] on div "14" at bounding box center [176, 21] width 6 height 5
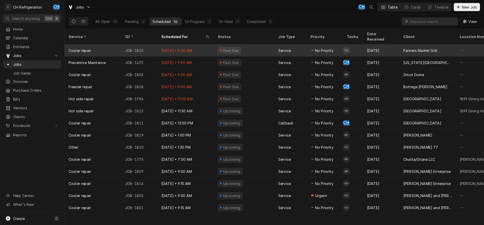
click at [370, 47] on div "Aug 26" at bounding box center [381, 50] width 36 height 12
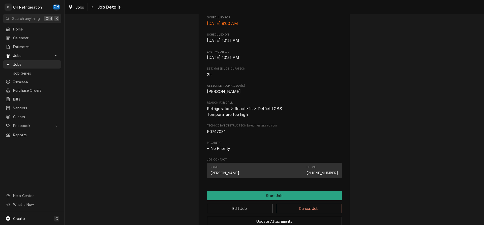
scroll to position [246, 0]
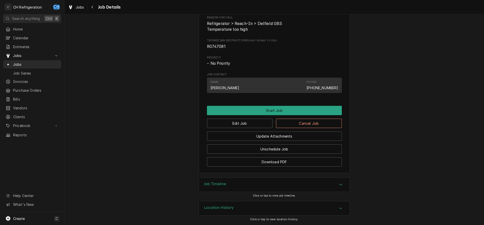
click at [240, 117] on div "Edit Job Cancel Job" at bounding box center [274, 121] width 135 height 13
click at [240, 121] on button "Edit Job" at bounding box center [240, 123] width 66 height 9
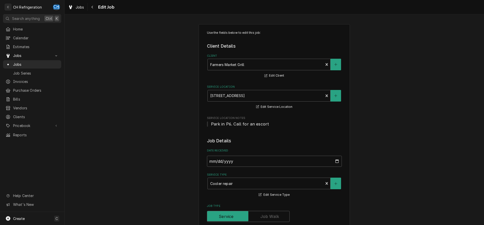
scroll to position [257, 0]
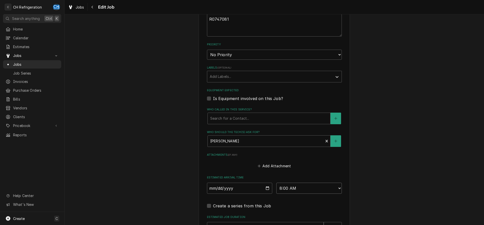
click at [276, 183] on select "AM / PM 6:00 AM 6:15 AM 6:30 AM 6:45 AM 7:00 AM 7:15 AM 7:30 AM 7:45 AM 8:00 AM…" at bounding box center [309, 188] width 66 height 11
select select "15:00:00"
click option "3:00 PM" at bounding box center [0, 0] width 0 height 0
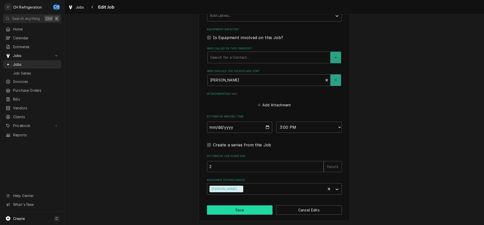
click at [245, 207] on button "Save" at bounding box center [240, 210] width 66 height 9
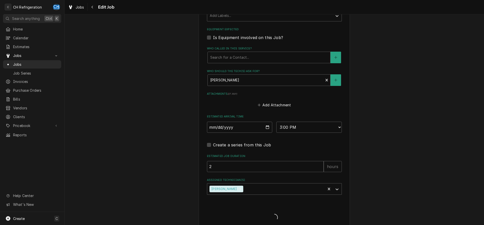
type textarea "x"
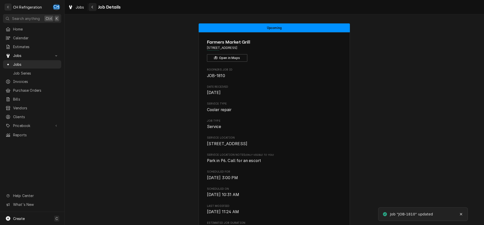
click at [92, 6] on icon "Navigate back" at bounding box center [92, 7] width 2 height 4
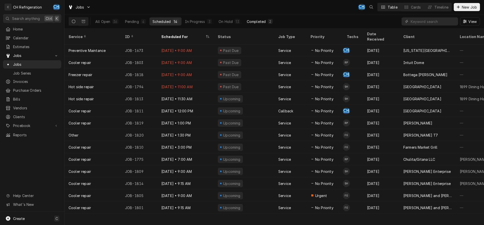
click at [253, 24] on div "Completed" at bounding box center [256, 21] width 19 height 5
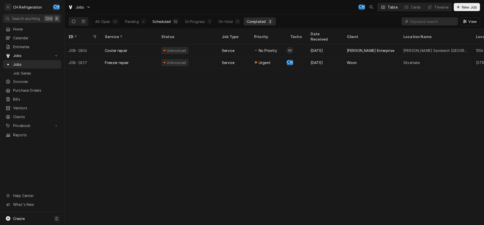
click at [173, 20] on div "14" at bounding box center [176, 21] width 6 height 5
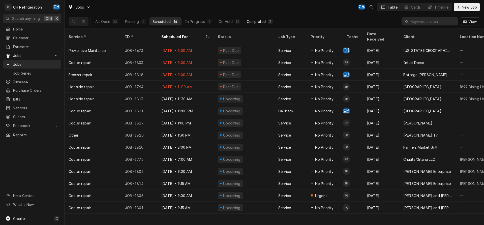
click at [274, 21] on button "Completed 2" at bounding box center [260, 21] width 32 height 8
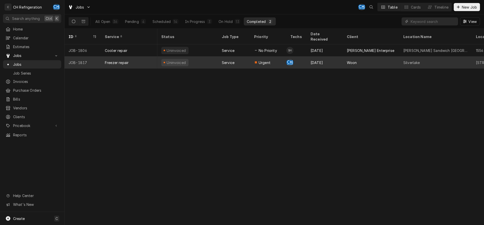
scroll to position [0, 301]
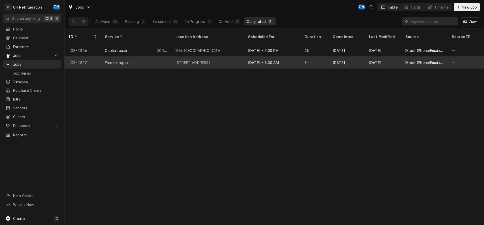
click at [304, 56] on div "3h" at bounding box center [315, 62] width 28 height 12
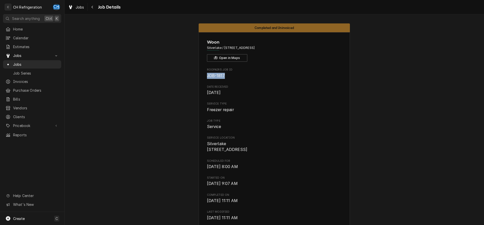
drag, startPoint x: 232, startPoint y: 80, endPoint x: 207, endPoint y: 76, distance: 25.5
copy span "JOB-1817"
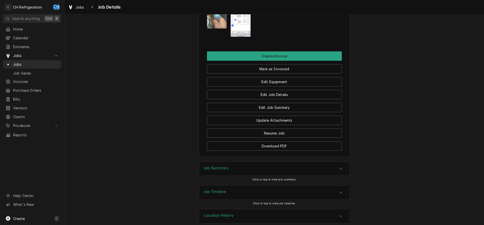
click at [257, 162] on div "Job Summary" at bounding box center [274, 169] width 151 height 14
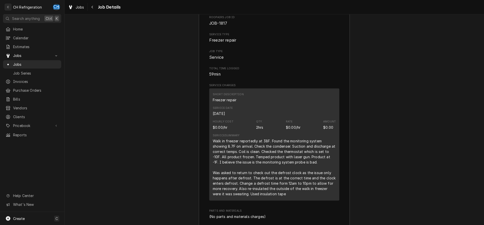
scroll to position [683, 0]
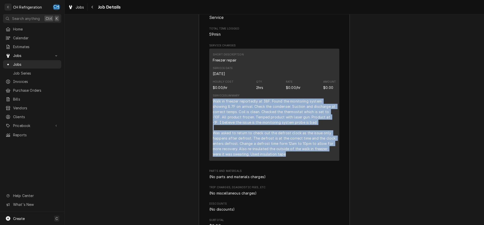
drag, startPoint x: 211, startPoint y: 93, endPoint x: 277, endPoint y: 146, distance: 84.8
click at [277, 146] on div "Short Description Freezer repair Service Date [DATE] Hourly Cost $0.00/hr Qty. …" at bounding box center [274, 105] width 130 height 112
copy div "Walk in freezer reportedly at 38F. Found the monitoring system showing 8.7F on …"
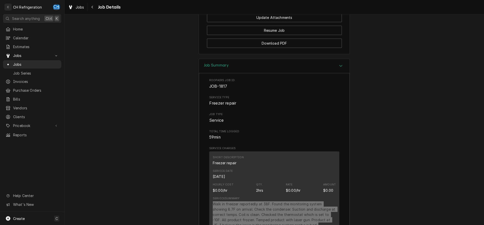
scroll to position [452, 0]
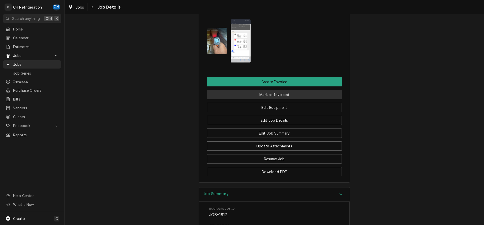
click at [281, 90] on button "Mark as Invoiced" at bounding box center [274, 94] width 135 height 9
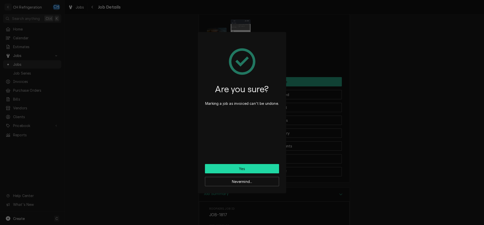
click at [251, 168] on button "Yes" at bounding box center [242, 168] width 74 height 9
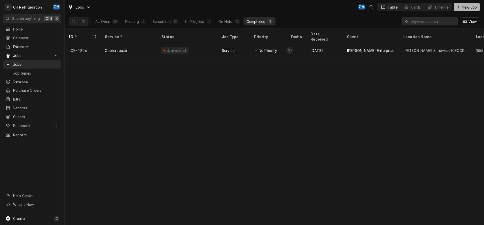
click at [462, 5] on span "New Job" at bounding box center [469, 7] width 17 height 5
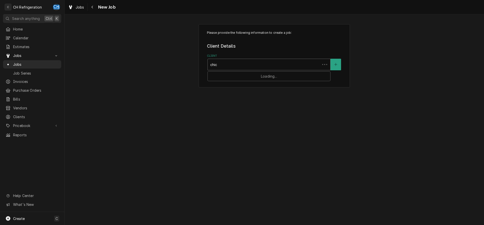
type input "[DEMOGRAPHIC_DATA]"
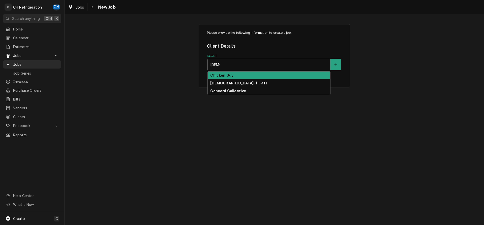
click at [252, 75] on div "Chicken Guy" at bounding box center [269, 76] width 123 height 8
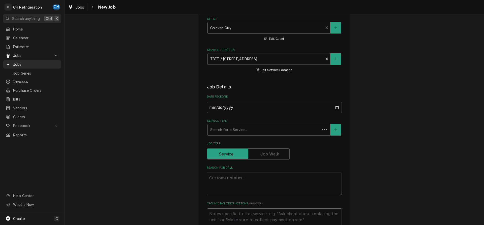
scroll to position [77, 0]
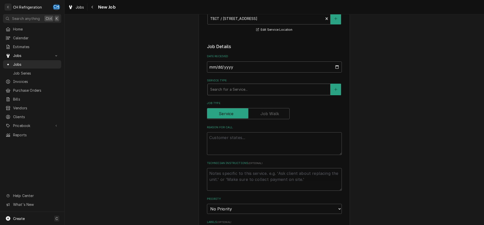
click at [251, 92] on div "Service Type" at bounding box center [269, 89] width 118 height 9
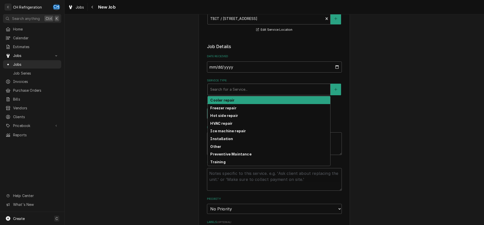
click at [247, 99] on div "Cooler repair" at bounding box center [269, 100] width 123 height 8
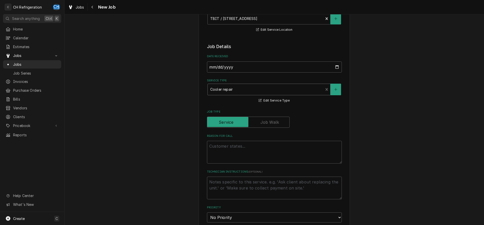
scroll to position [129, 0]
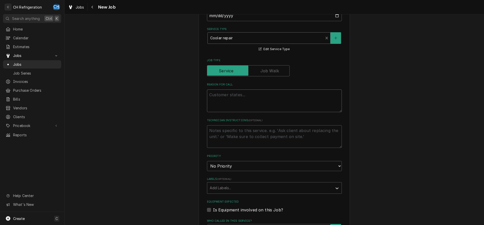
click at [249, 103] on textarea "Reason For Call" at bounding box center [274, 101] width 135 height 23
type textarea "x"
type textarea "c"
type textarea "x"
type textarea "co"
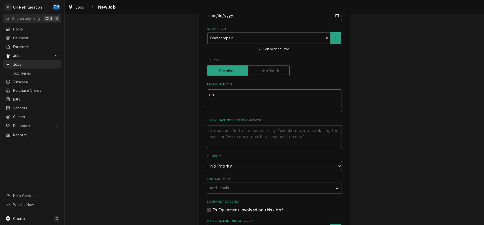
type textarea "x"
type textarea "coo"
type textarea "x"
type textarea "cool"
type textarea "x"
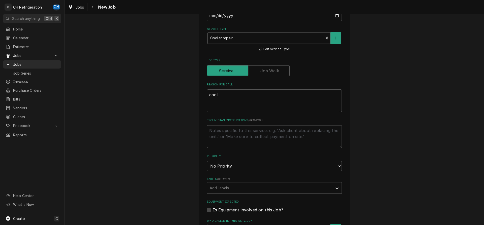
type textarea "coole"
type textarea "x"
type textarea "cooler"
type textarea "x"
type textarea "cooler"
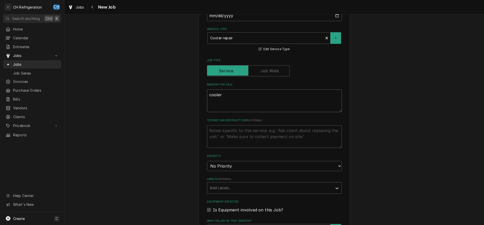
type textarea "x"
type textarea "cooler d"
type textarea "x"
type textarea "cooler do"
type textarea "x"
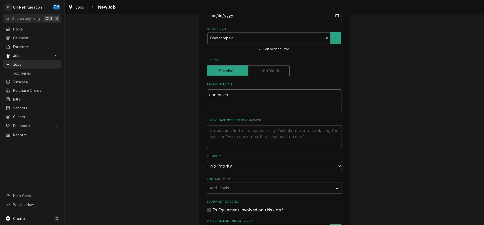
type textarea "cooler dow"
type textarea "x"
type textarea "cooler down"
type textarea "x"
type textarea "cooler down"
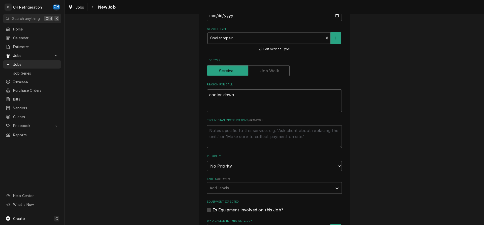
type textarea "x"
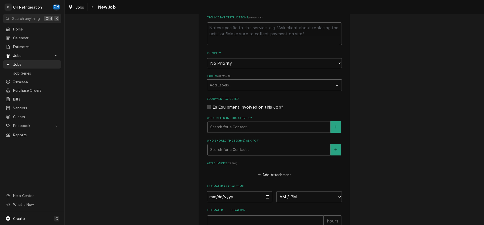
type textarea "cooler down"
click at [251, 145] on div "Who should the tech(s) ask for?" at bounding box center [269, 149] width 118 height 9
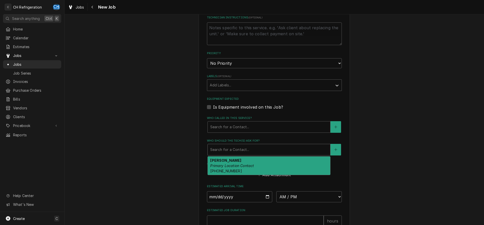
click at [250, 162] on div "Tanya Velasquez Primary Location Contact (310) 910-8968" at bounding box center [269, 166] width 123 height 18
type textarea "x"
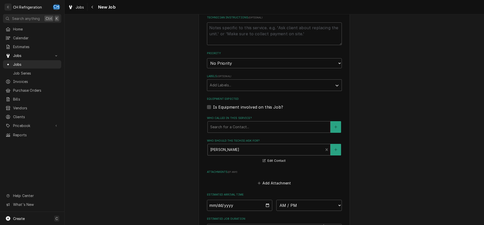
scroll to position [307, 0]
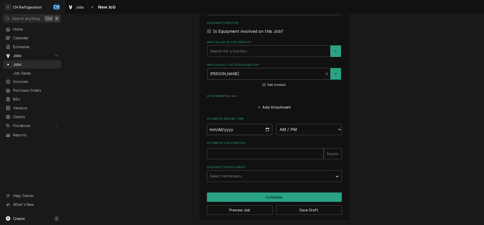
click at [268, 129] on input "Date" at bounding box center [240, 129] width 66 height 11
type input "2025-09-02"
type textarea "x"
click at [276, 124] on select "AM / PM 6:00 AM 6:15 AM 6:30 AM 6:45 AM 7:00 AM 7:15 AM 7:30 AM 7:45 AM 8:00 AM…" at bounding box center [309, 129] width 66 height 11
select select "09:00:00"
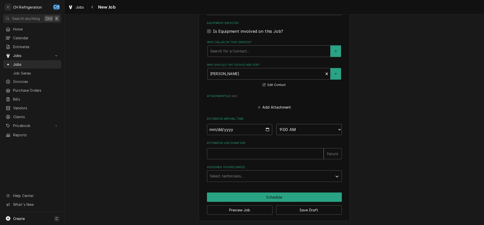
click option "9:00 AM" at bounding box center [0, 0] width 0 height 0
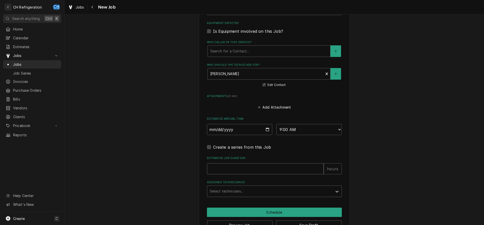
click at [262, 170] on input "Estimated Job Duration" at bounding box center [265, 168] width 117 height 11
type textarea "x"
type input "2"
type textarea "x"
type input "2"
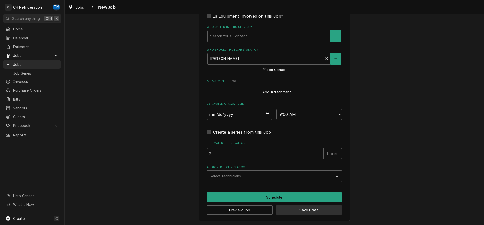
click at [318, 211] on button "Save Draft" at bounding box center [309, 210] width 66 height 9
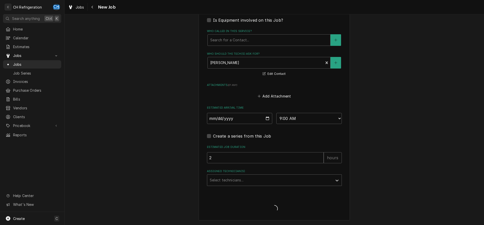
scroll to position [318, 0]
type textarea "x"
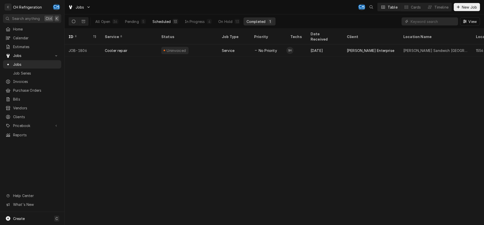
click at [167, 24] on div "Scheduled" at bounding box center [162, 21] width 18 height 5
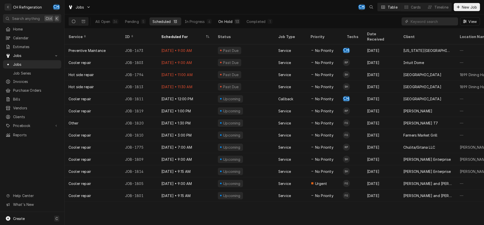
click at [224, 19] on button "On Hold 13" at bounding box center [228, 21] width 27 height 8
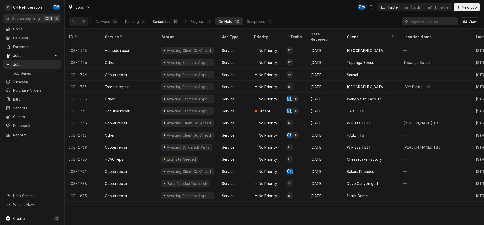
click at [169, 23] on div "Scheduled" at bounding box center [162, 21] width 18 height 5
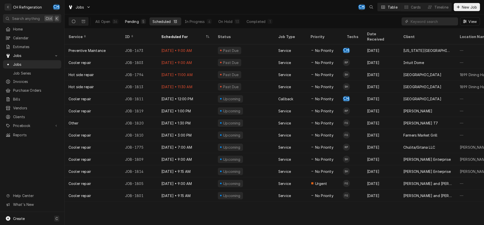
click at [140, 21] on button "Pending 5" at bounding box center [135, 21] width 27 height 8
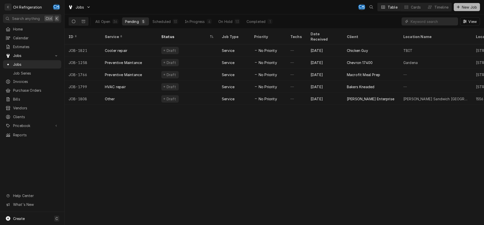
click at [459, 5] on div "Dynamic Content Wrapper" at bounding box center [458, 7] width 5 height 5
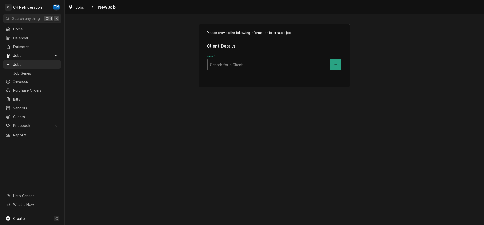
click at [255, 65] on div "Client" at bounding box center [269, 64] width 118 height 9
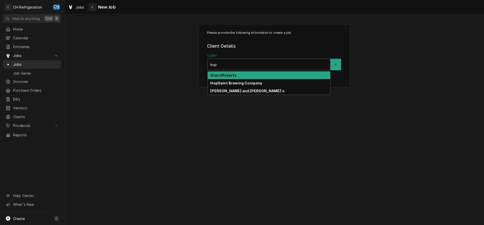
type input "hop"
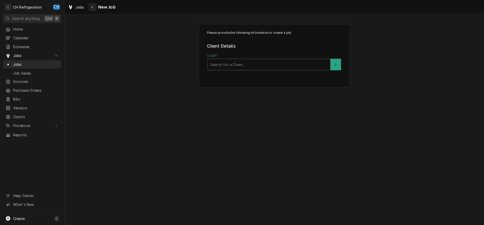
click at [91, 7] on div "Navigate back" at bounding box center [92, 7] width 5 height 5
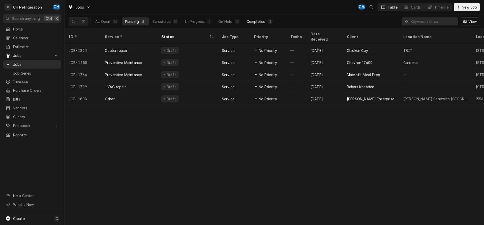
click at [269, 22] on div "1" at bounding box center [270, 21] width 3 height 5
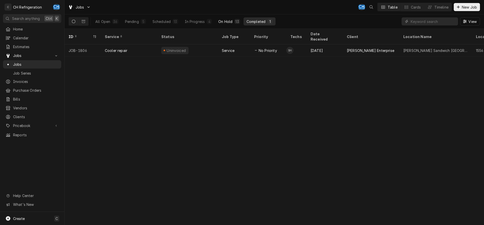
click at [231, 23] on div "On Hold" at bounding box center [225, 21] width 14 height 5
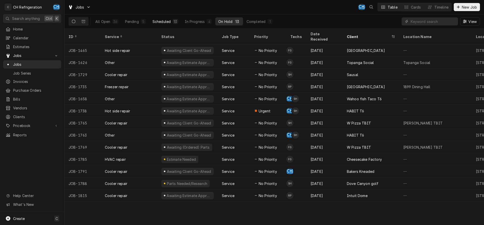
click at [165, 20] on div "Scheduled" at bounding box center [162, 21] width 18 height 5
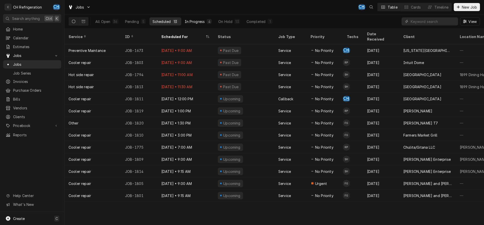
click at [196, 21] on div "In Progress" at bounding box center [195, 21] width 20 height 5
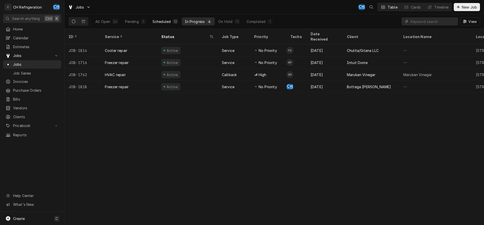
click at [164, 20] on div "Scheduled" at bounding box center [162, 21] width 18 height 5
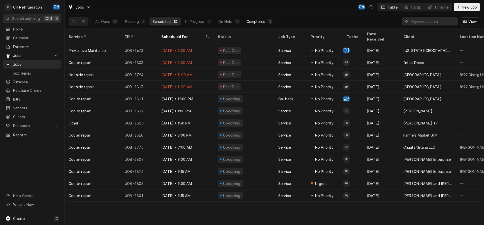
click at [273, 18] on button "Completed 1" at bounding box center [260, 21] width 32 height 8
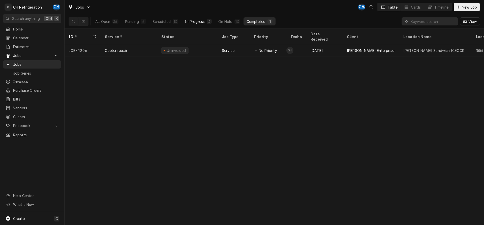
click at [203, 23] on div "In Progress" at bounding box center [195, 21] width 20 height 5
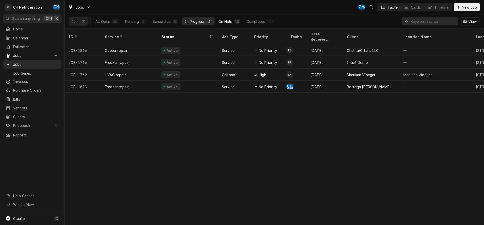
click at [223, 22] on div "On Hold" at bounding box center [225, 21] width 14 height 5
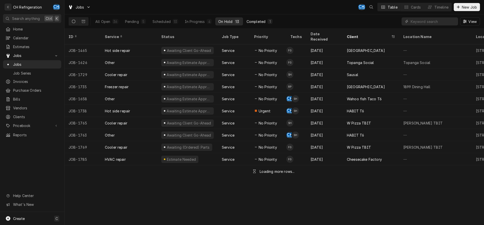
click at [248, 21] on div "Completed" at bounding box center [256, 21] width 19 height 5
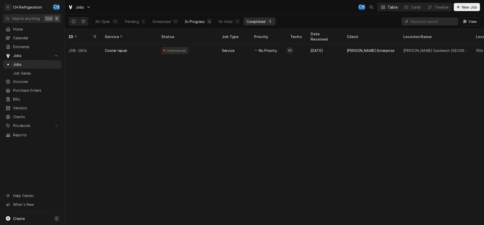
click at [187, 22] on div "In Progress" at bounding box center [195, 21] width 20 height 5
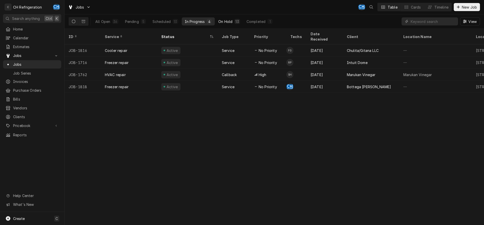
click at [224, 22] on div "On Hold" at bounding box center [225, 21] width 14 height 5
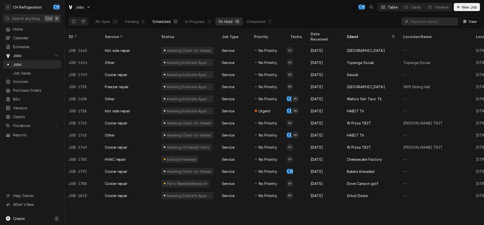
click at [174, 25] on button "Scheduled 13" at bounding box center [166, 21] width 32 height 8
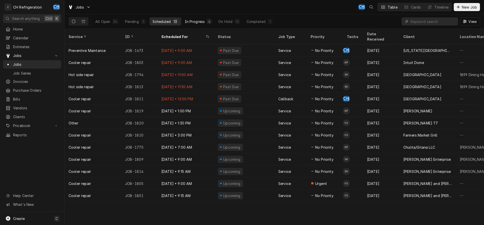
click at [195, 18] on button "In Progress 4" at bounding box center [198, 21] width 33 height 8
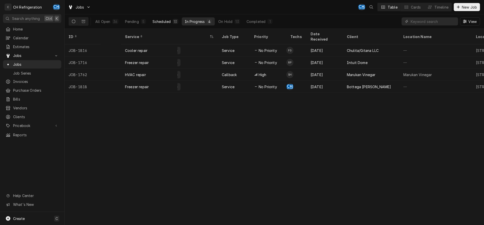
click at [175, 20] on div "13" at bounding box center [175, 21] width 3 height 5
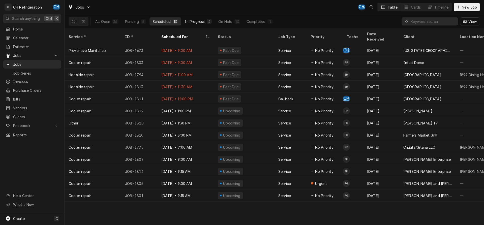
click at [202, 25] on button "In Progress 4" at bounding box center [198, 21] width 33 height 8
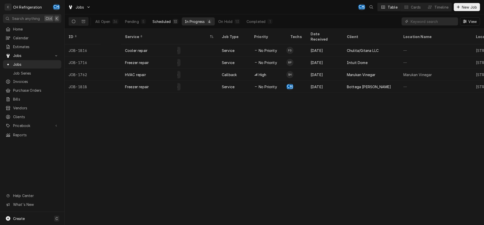
click at [173, 22] on div "13" at bounding box center [175, 21] width 5 height 5
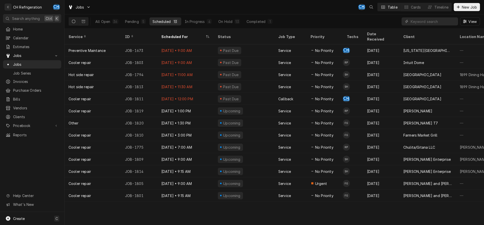
click at [202, 26] on div "All Open 36 Pending 5 Scheduled 13 In Progress 4 On Hold 13 Completed 1" at bounding box center [183, 21] width 183 height 14
click at [202, 24] on div "In Progress" at bounding box center [195, 21] width 20 height 5
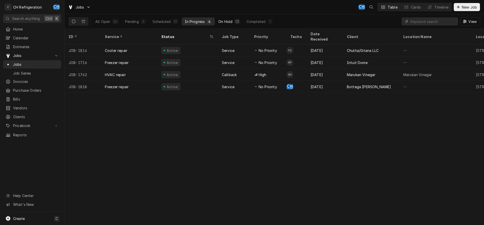
click at [235, 22] on div "13" at bounding box center [237, 21] width 5 height 5
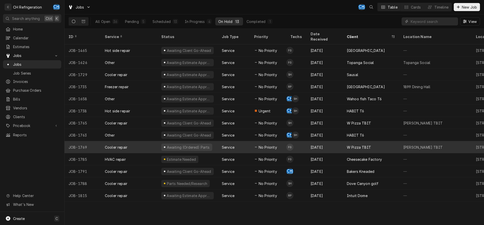
click at [365, 145] on div "W Pizza TBIT" at bounding box center [359, 147] width 24 height 5
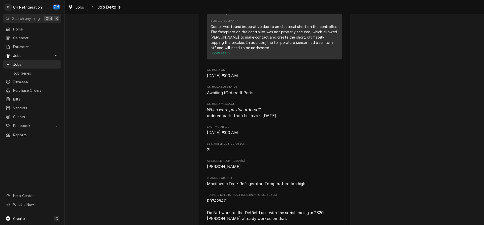
scroll to position [174, 0]
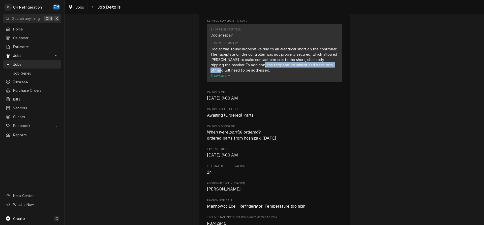
drag, startPoint x: 248, startPoint y: 72, endPoint x: 269, endPoint y: 74, distance: 21.0
click at [324, 73] on div "Cooler was found inoperative due to an electrical short on the controller. The …" at bounding box center [275, 59] width 128 height 26
click at [232, 71] on div "Cooler was found inoperative due to an electrical short on the controller. The …" at bounding box center [275, 59] width 128 height 26
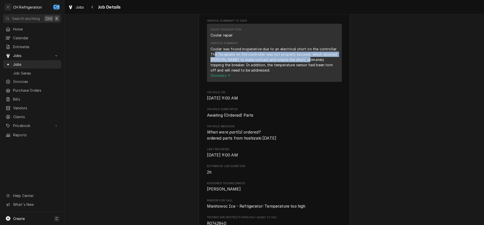
drag, startPoint x: 216, startPoint y: 61, endPoint x: 302, endPoint y: 63, distance: 86.0
click at [301, 63] on div "Cooler was found inoperative due to an electrical short on the controller. The …" at bounding box center [275, 59] width 128 height 26
click at [313, 61] on div "Cooler was found inoperative due to an electrical short on the controller. The …" at bounding box center [275, 59] width 128 height 26
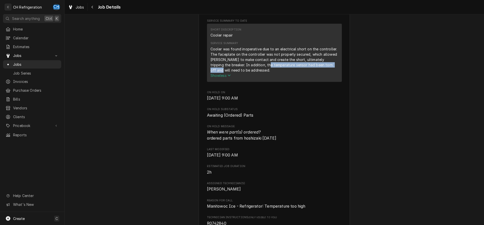
drag, startPoint x: 254, startPoint y: 71, endPoint x: 329, endPoint y: 72, distance: 75.2
click at [329, 72] on div "Cooler was found inoperative due to an electrical short on the controller. The …" at bounding box center [275, 59] width 128 height 26
click at [311, 73] on div "Cooler was found inoperative due to an electrical short on the controller. The …" at bounding box center [275, 59] width 128 height 26
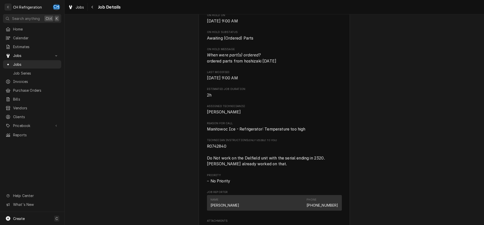
scroll to position [380, 0]
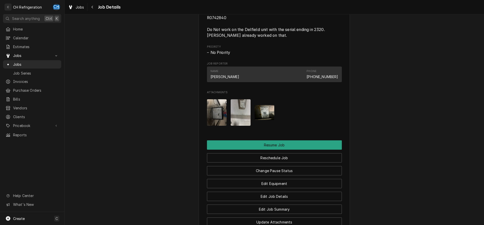
click at [224, 116] on img "Attachments" at bounding box center [217, 112] width 20 height 26
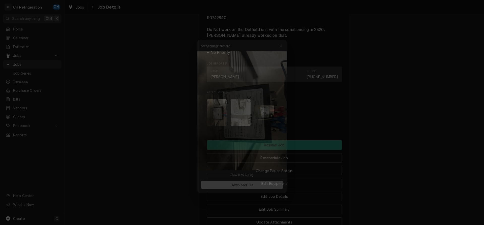
click at [450, 143] on div at bounding box center [242, 112] width 484 height 225
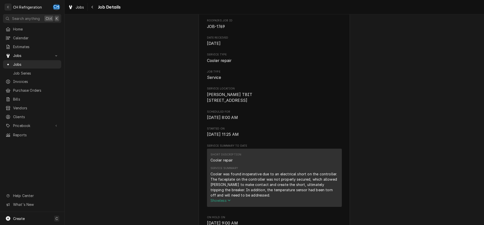
scroll to position [0, 0]
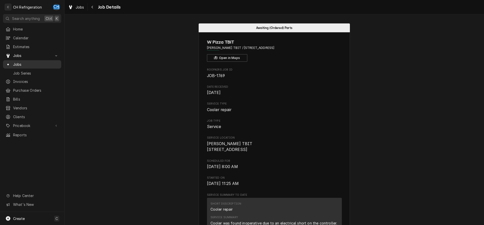
click at [23, 65] on div "Jobs" at bounding box center [32, 64] width 56 height 6
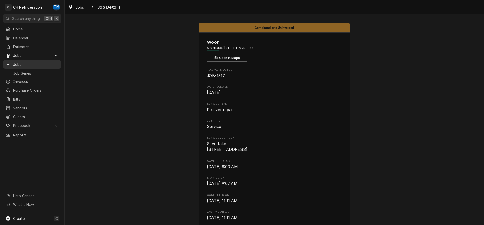
click at [32, 66] on link "Jobs" at bounding box center [32, 64] width 58 height 8
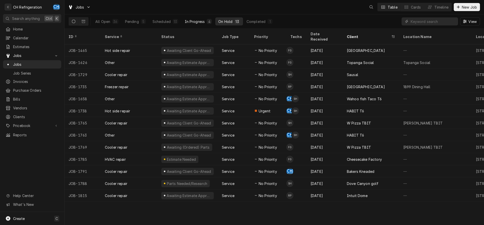
click at [207, 20] on div "4" at bounding box center [209, 21] width 5 height 5
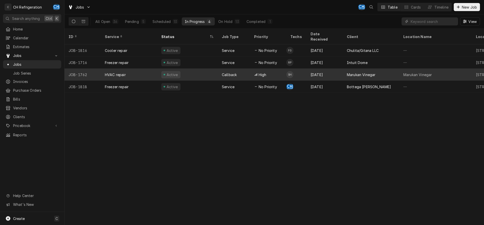
click at [304, 69] on td "SH" at bounding box center [296, 75] width 20 height 12
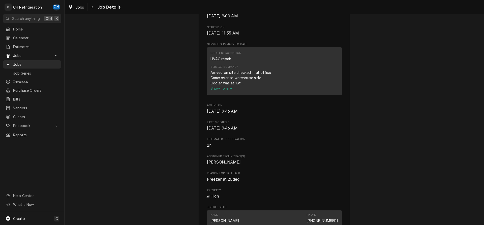
scroll to position [127, 0]
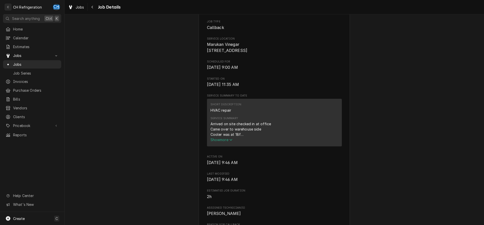
click at [231, 142] on icon "Service Summary" at bounding box center [230, 140] width 3 height 4
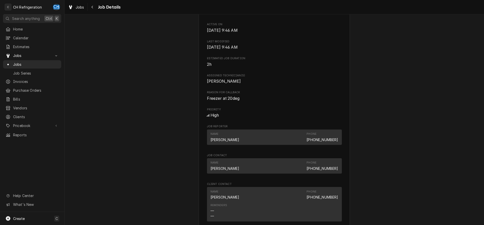
scroll to position [461, 0]
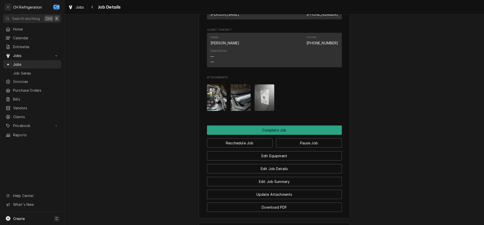
click at [227, 103] on div "Attachments" at bounding box center [274, 98] width 135 height 35
click at [218, 111] on img "Attachments" at bounding box center [217, 97] width 20 height 26
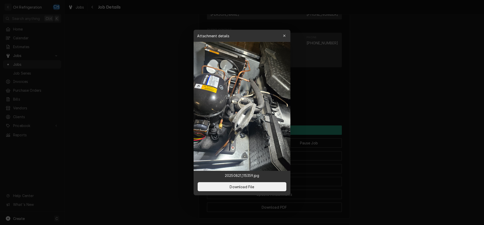
click at [448, 112] on div at bounding box center [242, 112] width 484 height 225
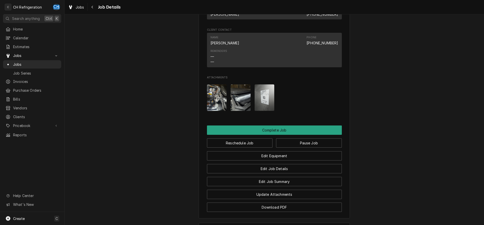
click at [254, 110] on div "Attachments" at bounding box center [274, 98] width 135 height 35
click at [242, 111] on img "Attachments" at bounding box center [241, 97] width 20 height 26
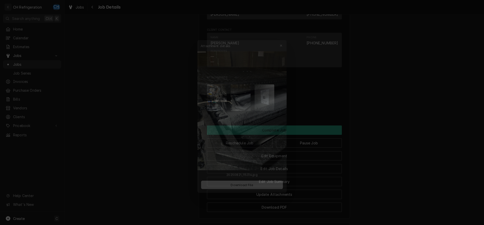
click at [414, 112] on div at bounding box center [242, 112] width 484 height 225
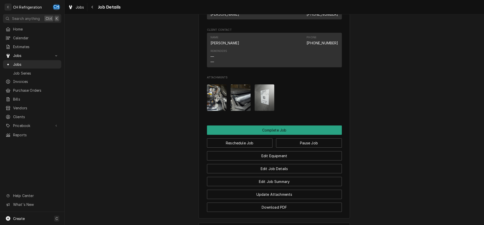
click at [270, 105] on img "Attachments" at bounding box center [265, 97] width 20 height 26
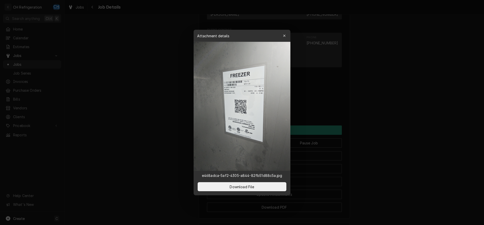
click at [426, 111] on div at bounding box center [242, 112] width 484 height 225
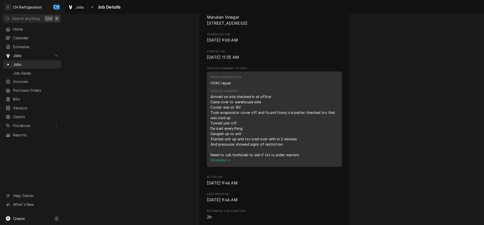
scroll to position [180, 0]
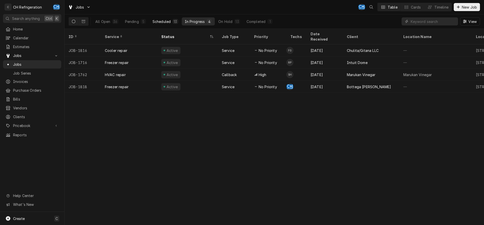
click at [170, 23] on div "Scheduled" at bounding box center [162, 21] width 18 height 5
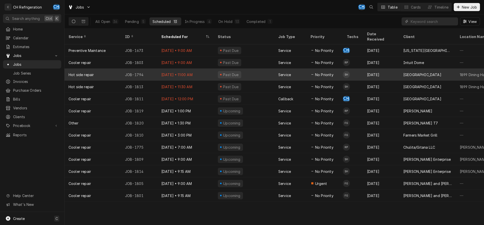
click at [267, 69] on div "Past Due" at bounding box center [244, 75] width 61 height 12
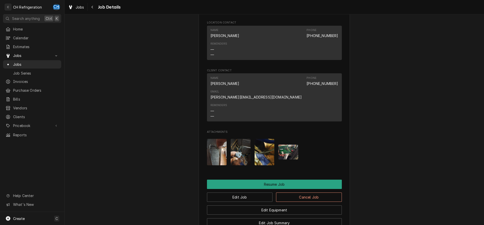
scroll to position [270, 0]
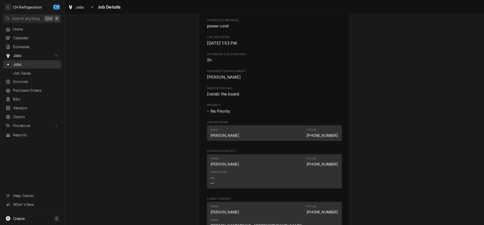
click at [35, 63] on span "Jobs" at bounding box center [36, 64] width 46 height 5
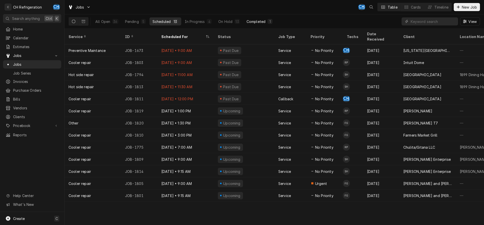
click at [262, 21] on div "Completed" at bounding box center [256, 21] width 19 height 5
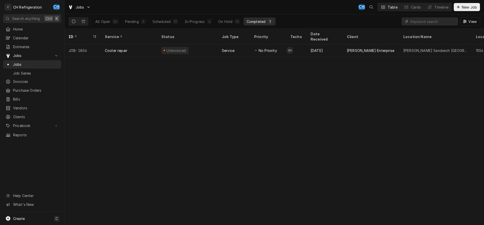
click at [226, 25] on div "All Open 36 Pending 5 Scheduled 13 In Progress 4 On Hold 13 Completed 1" at bounding box center [183, 21] width 183 height 14
click at [226, 24] on button "On Hold 13" at bounding box center [228, 21] width 27 height 8
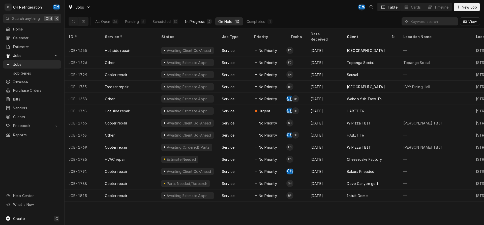
click at [200, 20] on div "In Progress" at bounding box center [195, 21] width 20 height 5
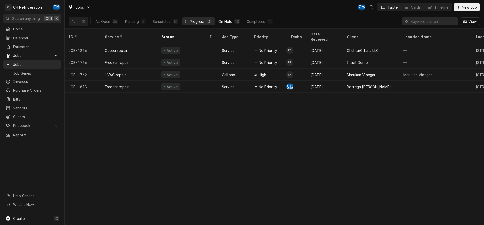
click at [236, 20] on div "13" at bounding box center [237, 21] width 3 height 5
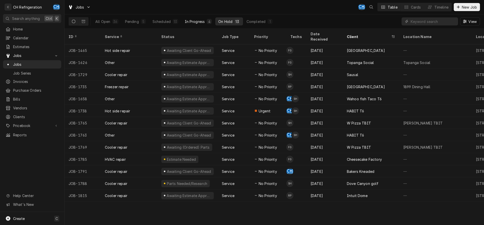
click at [206, 21] on button "In Progress 4" at bounding box center [198, 21] width 33 height 8
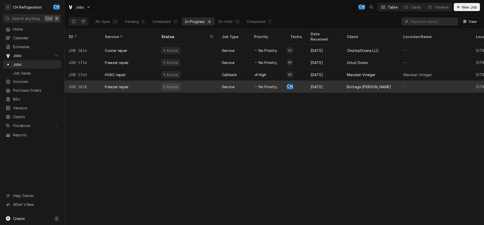
click at [383, 81] on div "Bottega [PERSON_NAME]" at bounding box center [371, 87] width 56 height 12
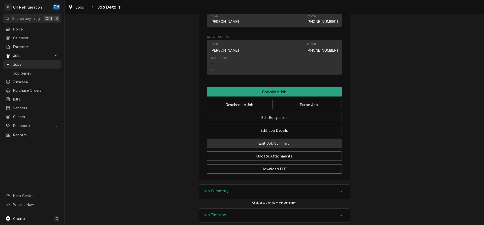
scroll to position [320, 0]
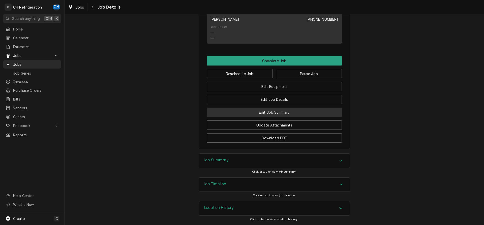
click at [288, 114] on button "Edit Job Summary" at bounding box center [274, 112] width 135 height 9
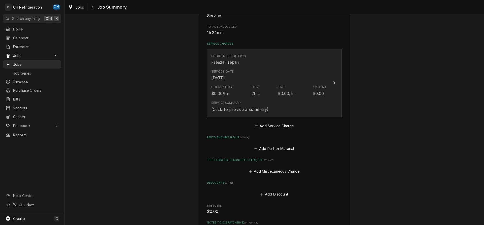
click at [259, 107] on div "(Click to provide a summary)" at bounding box center [239, 109] width 57 height 6
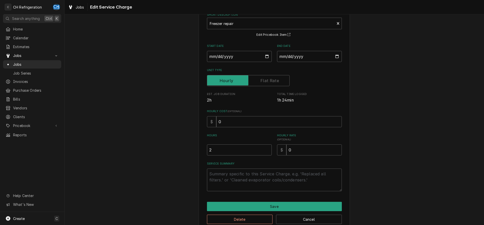
scroll to position [40, 0]
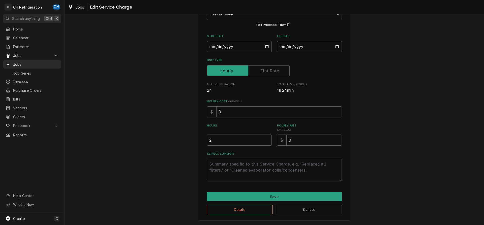
drag, startPoint x: 254, startPoint y: 167, endPoint x: 353, endPoint y: 162, distance: 98.5
click at [255, 167] on textarea "Service Summary" at bounding box center [274, 170] width 135 height 23
type textarea "x"
type textarea "W"
type textarea "x"
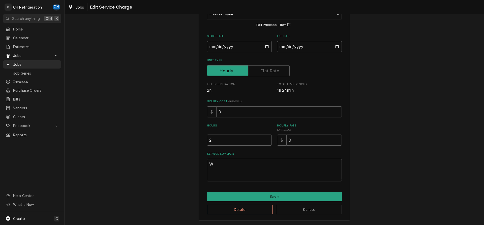
type textarea "Wa"
type textarea "x"
type textarea "Wall"
type textarea "x"
type textarea "Wallk"
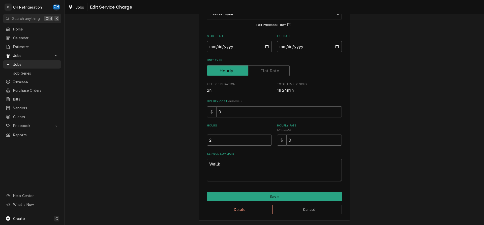
type textarea "x"
type textarea "Wallkn"
type textarea "x"
type textarea "Wallkni"
type textarea "x"
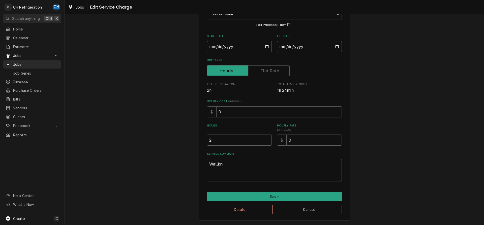
type textarea "Wallknin"
type textarea "x"
type textarea "Wallknin"
type textarea "x"
type textarea "Wallknin f"
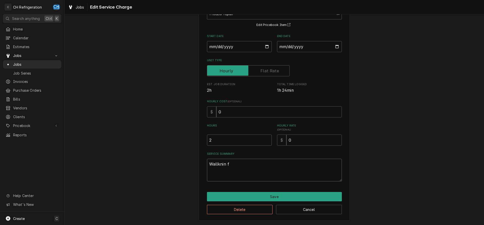
type textarea "x"
type textarea "Wallknin fr"
type textarea "x"
type textarea "Wallknin fre"
type textarea "x"
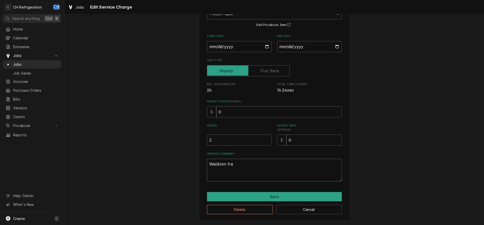
type textarea "Wallknin free"
type textarea "x"
type textarea "Wallknin freez"
type textarea "x"
type textarea "Wallknin freeze"
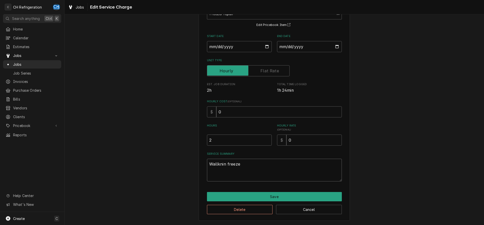
type textarea "x"
type textarea "Wallknin freezer"
type textarea "x"
type textarea "Wallknin freezer"
type textarea "x"
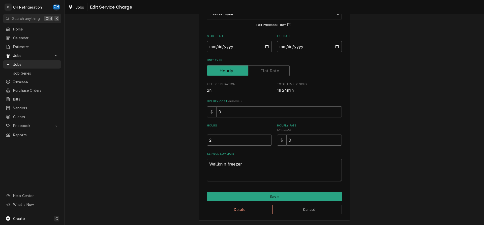
type textarea "Wallknin freezer h"
type textarea "x"
type textarea "Wallknin freezer ha"
type textarea "x"
type textarea "Wallknin freezer has"
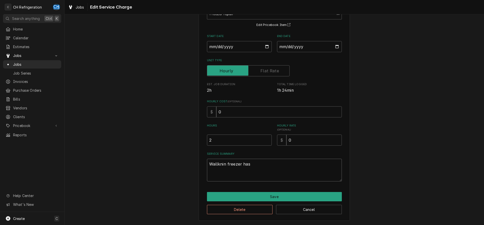
type textarea "x"
type textarea "Wallknin freezer has"
type textarea "x"
type textarea "Wallknin freezer has t"
type textarea "x"
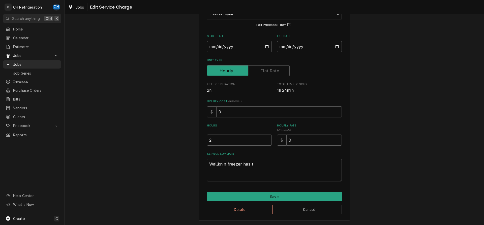
type textarea "Wallknin freezer has to"
type textarea "x"
type textarea "Wallknin freezer has t"
type textarea "x"
type textarea "Wallknin freezer has tw"
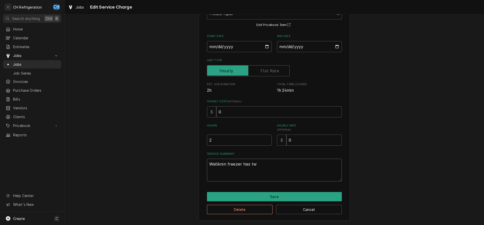
type textarea "x"
type textarea "Wallknin freezer has two"
type textarea "x"
type textarea "Wallknin freezer has two"
type textarea "x"
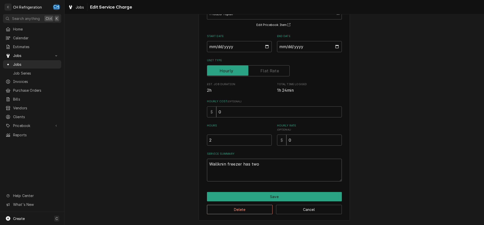
type textarea "Wallknin freezer has two b"
type textarea "x"
type textarea "Wallknin freezer has two ba"
type textarea "x"
type textarea "Wallknin freezer has two bad"
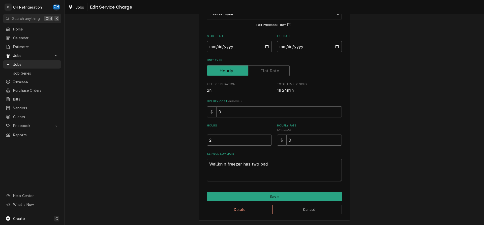
type textarea "x"
type textarea "Wallknin freezer has two bad"
type textarea "x"
type textarea "Wallknin freezer has two bad f"
type textarea "x"
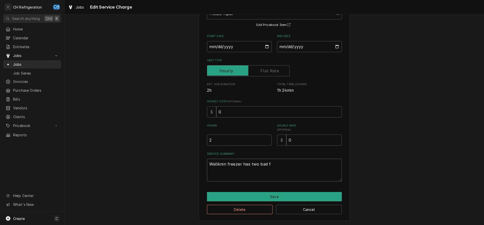
type textarea "Wallknin freezer has two bad fa"
type textarea "x"
type textarea "Wallknin freezer has two bad fan"
type textarea "x"
type textarea "Wallknin freezer has two bad fan"
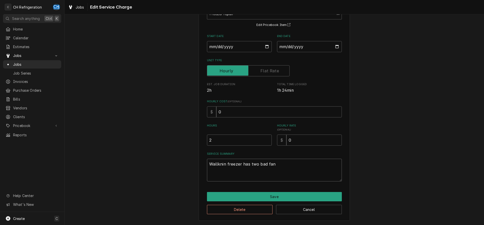
type textarea "x"
type textarea "Wallknin freezer has two bad fan d"
type textarea "x"
type textarea "Wallknin freezer has two bad fan de"
type textarea "x"
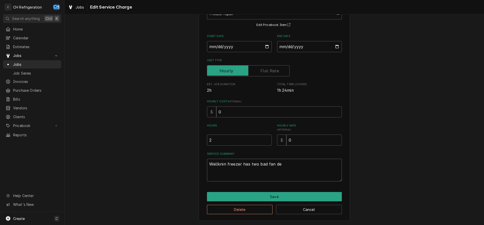
type textarea "Wallknin freezer has two bad fan del"
type textarea "x"
type textarea "Wallknin freezer has two bad fan dela"
type textarea "x"
type textarea "Wallknin freezer has two bad fan delay"
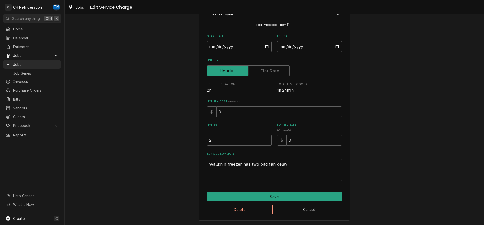
type textarea "x"
type textarea "Wallknin freezer has two bad fan delays"
type textarea "x"
type textarea "Wallknin freezer has two bad fan delays"
type textarea "x"
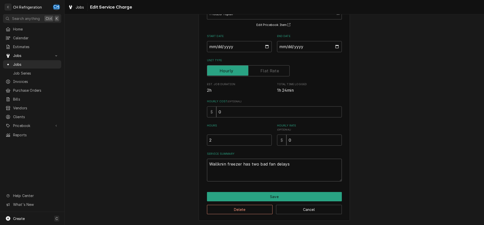
type textarea "Wallknin freezer has two bad fan delays a"
type textarea "x"
type textarea "Wallknin freezer has two bad fan delays an"
type textarea "x"
type textarea "Wallknin freezer has two bad fan delays and"
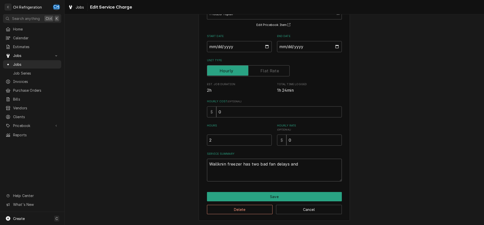
type textarea "x"
type textarea "Wallknin freezer has two bad fan delays and"
type textarea "x"
type textarea "Wallknin freezer has two bad fan delays and 1"
type textarea "x"
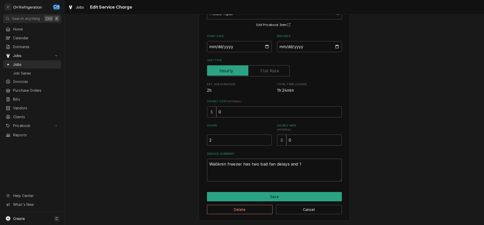
type textarea "Wallknin freezer has two bad fan delays and 1"
type textarea "x"
type textarea "Wallknin freezer has two bad fan delays and 1 b"
type textarea "x"
type textarea "Wallknin freezer has two bad fan delays and 1 ba"
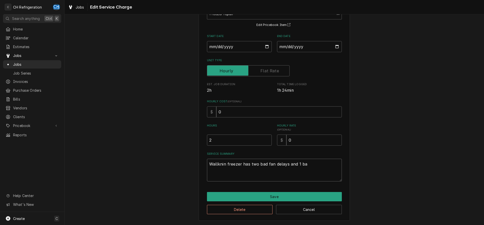
type textarea "x"
type textarea "Wallknin freezer has two bad fan delays and 1 bad"
type textarea "x"
type textarea "Wallknin freezer has two bad fan delays and 1 bad"
type textarea "x"
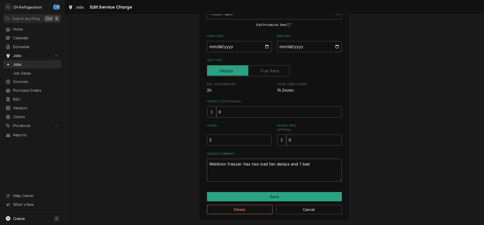
type textarea "Wallknin freezer has two bad fan delays and 1 bad h"
type textarea "x"
type textarea "Wallknin freezer has two bad fan delays and 1 bad hi"
type textarea "x"
type textarea "Wallknin freezer has two bad fan delays and 1 bad hig"
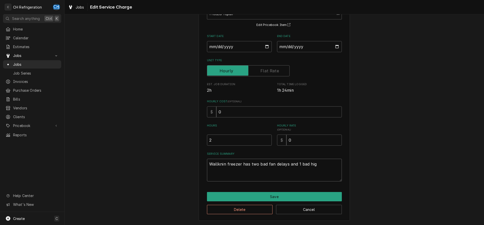
type textarea "x"
type textarea "Wallknin freezer has two bad fan delays and 1 bad high"
type textarea "x"
type textarea "Wallknin freezer has two bad fan delays and 1 bad high"
type textarea "x"
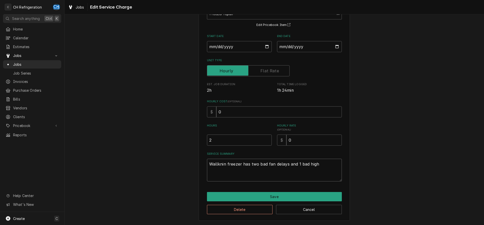
type textarea "Wallknin freezer has two bad fan delays and 1 bad high l"
type textarea "x"
type textarea "Wallknin freezer has two bad fan delays and 1 bad high li"
type textarea "x"
type textarea "Wallknin freezer has two bad fan delays and 1 bad high lim"
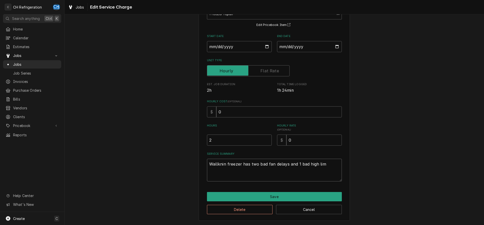
type textarea "x"
type textarea "Wallknin freezer has two bad fan delays and 1 bad high limi"
type textarea "x"
type textarea "Wallknin freezer has two bad fan delays and 1 bad high limit"
type textarea "x"
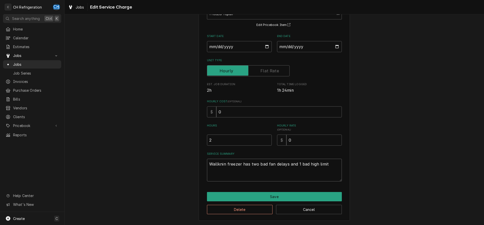
type textarea "Wallknin freezer has two bad fan delays and 1 bad high limit"
click at [220, 164] on textarea "Wallknin freezer has two bad fan delays and 1 bad high limit" at bounding box center [274, 170] width 135 height 23
click at [221, 164] on textarea "Wallknin freezer has two bad fan delays and 1 bad high limit" at bounding box center [274, 170] width 135 height 23
type textarea "x"
type textarea "Wallkin freezer has two bad fan delays and 1 bad high limit"
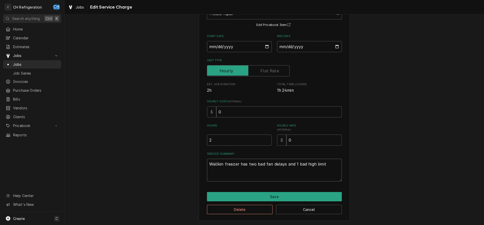
type textarea "x"
type textarea "Wallk-in freezer has two bad fan delays and 1 bad high limit"
click at [331, 165] on textarea "Wallk-in freezer has two bad fan delays and 1 bad high limit" at bounding box center [274, 170] width 135 height 23
type textarea "x"
type textarea "Wallk-in freezer has two bad fan delays and 1 bad high limit"
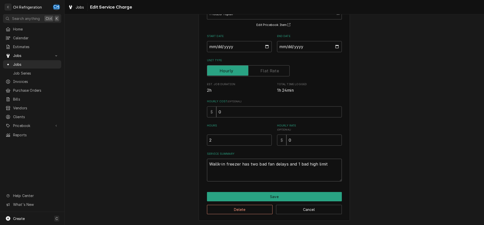
type textarea "x"
type textarea "Wallk-in freezer has two bad fan delays and 1 bad high limit."
type textarea "x"
type textarea "Wallk-in freezer has two bad fan delays and 1 bad high limit."
type textarea "x"
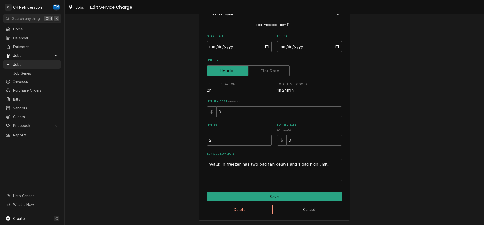
type textarea "Wallk-in freezer has two bad fan delays and 1 bad high limit. H"
type textarea "x"
type textarea "Wallk-in freezer has two bad fan delays and 1 bad high limit. HA"
type textarea "x"
type textarea "Wallk-in freezer has two bad fan delays and 1 bad high limit. HAl"
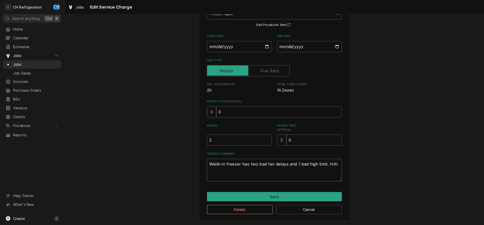
type textarea "x"
type textarea "Wallk-in freezer has two bad fan delays and 1 bad high limit. HAlf"
type textarea "x"
type textarea "Wallk-in freezer has two bad fan delays and 1 bad high limit. HAlf"
type textarea "x"
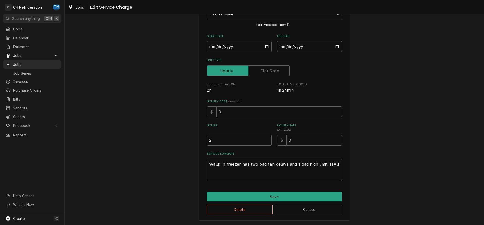
type textarea "Wallk-in freezer has two bad fan delays and 1 bad high limit. HAlf o"
type textarea "x"
type textarea "Wallk-in freezer has two bad fan delays and 1 bad high limit. HAlf"
type textarea "x"
type textarea "Wallk-in freezer has two bad fan delays and 1 bad high limit. HAlf"
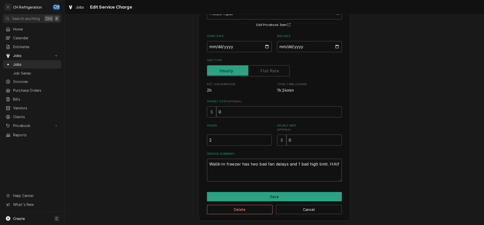
type textarea "x"
type textarea "Wallk-in freezer has two bad fan delays and 1 bad high limit. HAl"
type textarea "x"
type textarea "Wallk-in freezer has two bad fan delays and 1 bad high limit. HA"
type textarea "x"
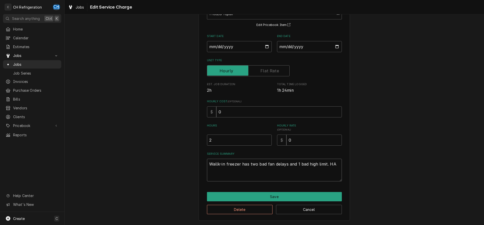
type textarea "Wallk-in freezer has two bad fan delays and 1 bad high limit. H"
type textarea "x"
type textarea "Wallk-in freezer has two bad fan delays and 1 bad high limit."
type textarea "x"
type textarea "Wallk-in freezer has two bad fan delays and 1 bad high limit. o"
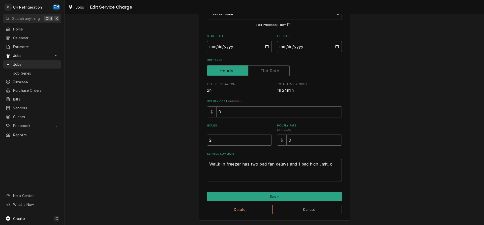
type textarea "x"
type textarea "Wallk-in freezer has two bad fan delays and 1 bad high limit. on"
type textarea "x"
type textarea "Wallk-in freezer has two bad fan delays and 1 bad high limit. one"
type textarea "x"
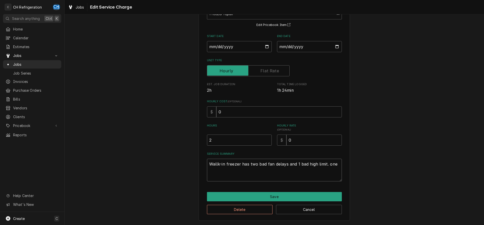
type textarea "Wallk-in freezer has two bad fan delays and 1 bad high limit. one"
type textarea "x"
type textarea "Wallk-in freezer has two bad fan delays and 1 bad high limit. one o"
type textarea "x"
type textarea "Wallk-in freezer has two bad fan delays and 1 bad high limit. one of"
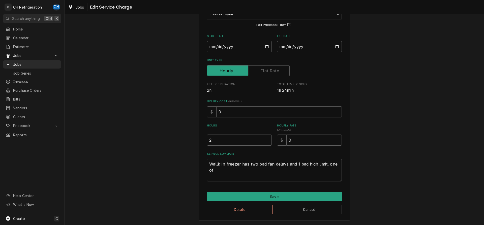
type textarea "x"
type textarea "Wallk-in freezer has two bad fan delays and 1 bad high limit. one of"
type textarea "x"
type textarea "Wallk-in freezer has two bad fan delays and 1 bad high limit. one of t"
type textarea "x"
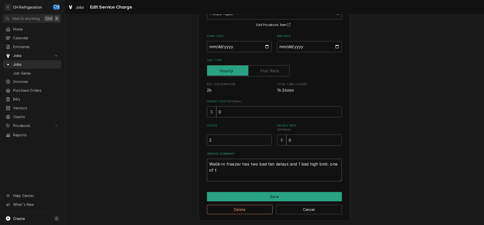
type textarea "Wallk-in freezer has two bad fan delays and 1 bad high limit. one of th"
type textarea "x"
type textarea "Wallk-in freezer has two bad fan delays and 1 bad high limit. one of the"
type textarea "x"
type textarea "Wallk-in freezer has two bad fan delays and 1 bad high limit. one of the"
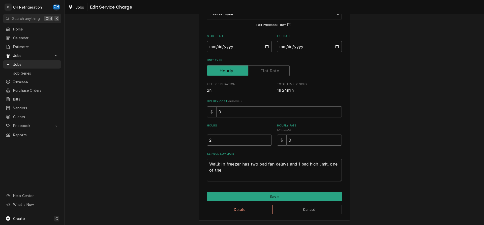
type textarea "x"
type textarea "Wallk-in freezer has two bad fan delays and 1 bad high limit. one of the e"
type textarea "x"
type textarea "Wallk-in freezer has two bad fan delays and 1 bad high limit. one of the ev"
type textarea "x"
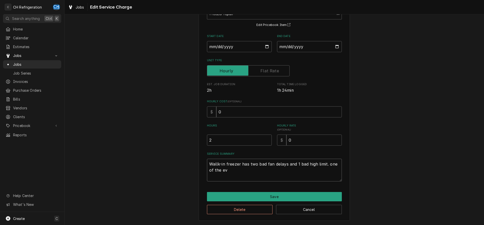
type textarea "Wallk-in freezer has two bad fan delays and 1 bad high limit. one of the eva"
type textarea "x"
type textarea "Wallk-in freezer has two bad fan delays and 1 bad high limit. one of the evap"
type textarea "x"
type textarea "Wallk-in freezer has two bad fan delays and 1 bad high limit. one of the evapo"
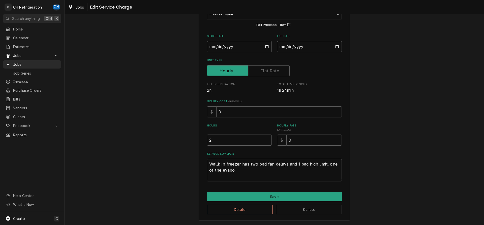
type textarea "x"
type textarea "Wallk-in freezer has two bad fan delays and 1 bad high limit. one of the evapor"
type textarea "x"
type textarea "Wallk-in freezer has two bad fan delays and 1 bad high limit. one of the evaport"
type textarea "x"
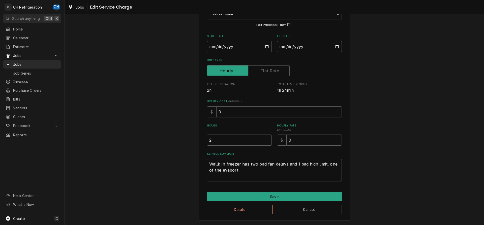
type textarea "Wallk-in freezer has two bad fan delays and 1 bad high limit. one of the evapor…"
type textarea "x"
type textarea "Wallk-in freezer has two bad fan delays and 1 bad high limit. one of the evapor…"
type textarea "x"
type textarea "Wallk-in freezer has two bad fan delays and 1 bad high limit. one of the evapor…"
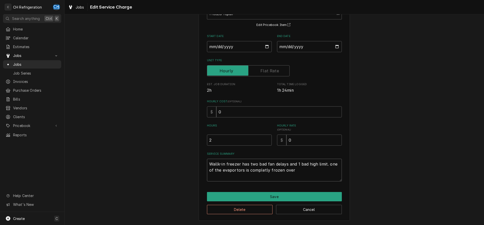
click at [329, 165] on textarea "Wallk-in freezer has two bad fan delays and 1 bad high limit. one of the evapor…" at bounding box center [274, 170] width 135 height 23
click at [306, 172] on textarea "Wallk-in freezer has two bad fan delays and 1 bad high limit. One of the evapor…" at bounding box center [274, 170] width 135 height 23
click at [335, 172] on textarea "Wallk-in freezer has two bad fan delays and 1 bad high limit. One of the evapor…" at bounding box center [274, 170] width 135 height 23
click at [244, 179] on textarea "Wallk-in freezer has two bad fan delays and 1 bad high limit. One of the evapor…" at bounding box center [274, 170] width 135 height 23
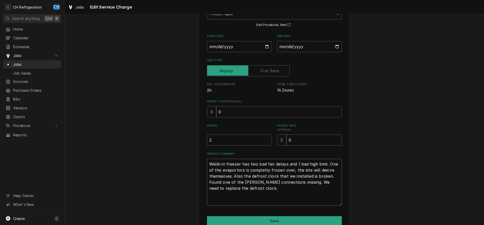
click at [327, 170] on textarea "Wallk-in freezer has two bad fan delays and 1 bad high limit. One of the evapor…" at bounding box center [274, 182] width 135 height 47
click at [267, 195] on textarea "Wallk-in freezer has two bad fan delays and 1 bad high limit. One of the evapor…" at bounding box center [274, 182] width 135 height 47
click at [249, 210] on div "Use the fields below to edit this service charge Short Description Freezer repa…" at bounding box center [274, 114] width 151 height 261
click at [243, 202] on textarea "Wallk-in freezer has two bad fan delays and 1 bad high limit. One of the evapor…" at bounding box center [274, 182] width 135 height 47
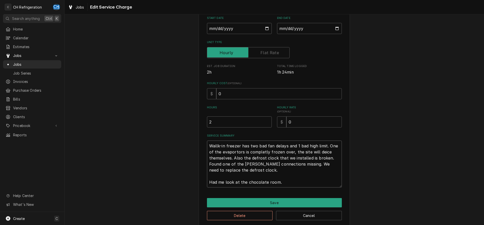
scroll to position [64, 0]
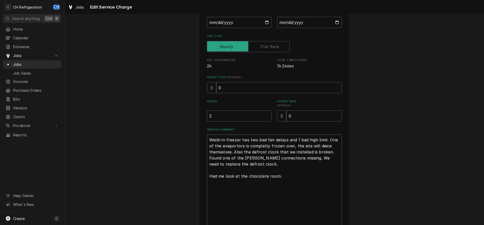
drag, startPoint x: 340, startPoint y: 180, endPoint x: 361, endPoint y: 222, distance: 47.1
click at [342, 225] on textarea "Wallk-in freezer has two bad fan delays and 1 bad high limit. One of the evapor…" at bounding box center [274, 182] width 135 height 95
click at [309, 180] on textarea "Wallk-in freezer has two bad fan delays and 1 bad high limit. One of the evapor…" at bounding box center [274, 182] width 135 height 95
click at [341, 176] on textarea "Wallk-in freezer has two bad fan delays and 1 bad high limit. One of the evapor…" at bounding box center [274, 182] width 135 height 95
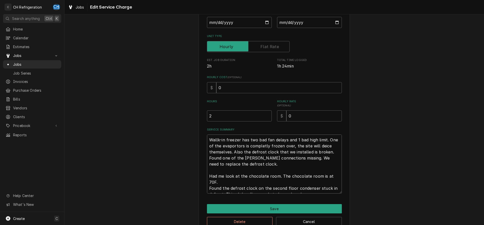
click at [241, 189] on textarea "Wallk-in freezer has two bad fan delays and 1 bad high limit. One of the evapor…" at bounding box center [274, 164] width 135 height 59
click at [328, 190] on textarea "Wallk-in freezer has two bad fan delays and 1 bad high limit. One of the evapor…" at bounding box center [274, 164] width 135 height 59
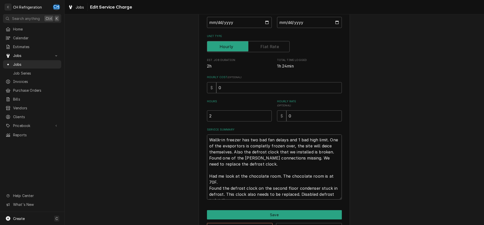
click at [318, 188] on textarea "Wallk-in freezer has two bad fan delays and 1 bad high limit. One of the evapor…" at bounding box center [274, 167] width 135 height 65
drag, startPoint x: 232, startPoint y: 196, endPoint x: 210, endPoint y: 196, distance: 22.4
click at [210, 196] on textarea "Wallk-in freezer has two bad fan delays and 1 bad high limit. One of the evapor…" at bounding box center [274, 167] width 135 height 65
click at [331, 195] on textarea "Wallk-in freezer has two bad fan delays and 1 bad high limit. One of the evapor…" at bounding box center [274, 167] width 135 height 65
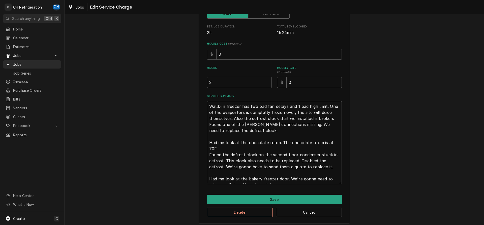
scroll to position [100, 0]
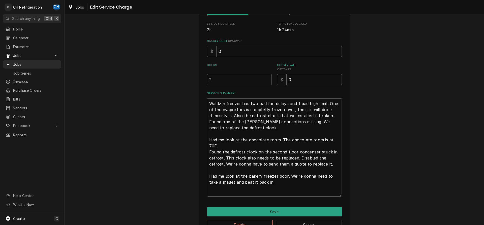
drag, startPoint x: 339, startPoint y: 181, endPoint x: 347, endPoint y: 203, distance: 23.4
click at [342, 197] on textarea "Wallk-in freezer has two bad fan delays and 1 bad high limit. One of the evapor…" at bounding box center [274, 147] width 135 height 98
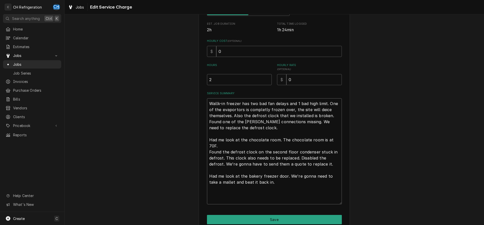
scroll to position [123, 0]
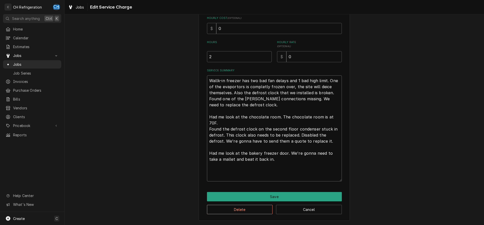
click at [259, 88] on textarea "Wallk-in freezer has two bad fan delays and 1 bad high limit. One of the evapor…" at bounding box center [274, 128] width 135 height 106
click at [244, 167] on textarea "Wallk-in freezer has two bad fan delays and 1 bad high limit. One of the evapor…" at bounding box center [274, 128] width 135 height 106
click at [291, 156] on textarea "Wallk-in freezer has two bad fan delays and 1 bad high limit. One of the evapor…" at bounding box center [274, 128] width 135 height 106
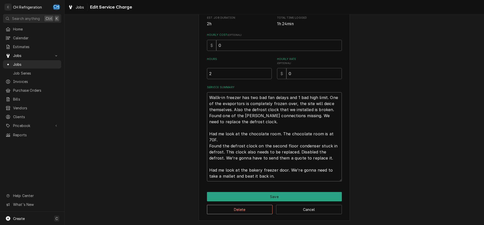
scroll to position [106, 0]
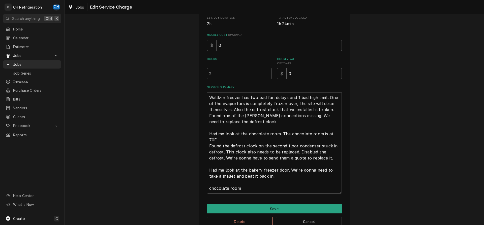
click at [231, 190] on textarea "Wallk-in freezer has two bad fan delays and 1 bad high limit. One of the evapor…" at bounding box center [274, 142] width 135 height 101
click at [334, 181] on textarea "Wallk-in freezer has two bad fan delays and 1 bad high limit. One of the evapor…" at bounding box center [274, 142] width 135 height 101
click at [237, 188] on textarea "Wallk-in freezer has two bad fan delays and 1 bad high limit. One of the evapor…" at bounding box center [274, 142] width 135 height 101
click at [241, 190] on textarea "Wallk-in freezer has two bad fan delays and 1 bad high limit. One of the evapor…" at bounding box center [274, 142] width 135 height 101
click at [318, 190] on textarea "Wallk-in freezer has two bad fan delays and 1 bad high limit. One of the evapor…" at bounding box center [274, 142] width 135 height 101
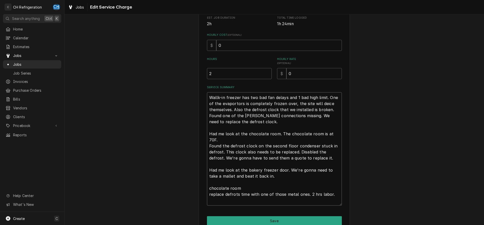
click at [208, 182] on textarea "Wallk-in freezer has two bad fan delays and 1 bad high limit. One of the evapor…" at bounding box center [274, 148] width 135 height 113
click at [215, 196] on textarea "Wallk-in freezer has two bad fan delays and 1 bad high limit. One of the evapor…" at bounding box center [274, 148] width 135 height 113
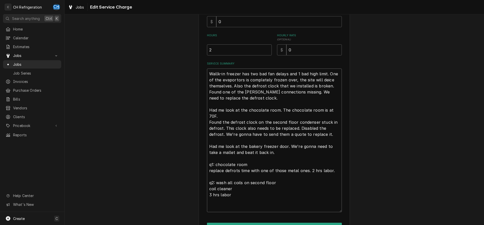
scroll to position [123, 0]
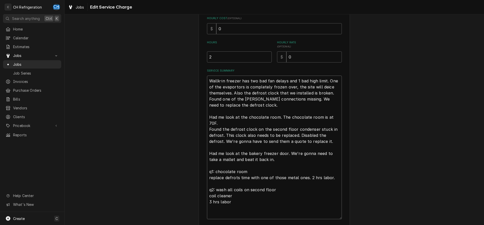
click at [253, 100] on textarea "Wallk-in freezer has two bad fan delays and 1 bad high limit. One of the evapor…" at bounding box center [274, 148] width 135 height 144
click at [246, 107] on textarea "Wallk-in freezer has two bad fan delays and 1 bad high limit. One of the evapor…" at bounding box center [274, 148] width 135 height 144
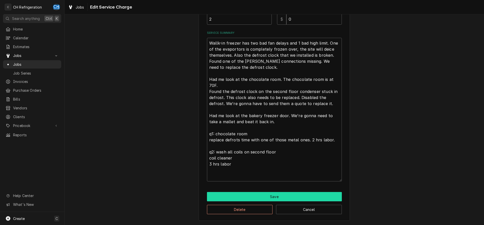
click at [273, 195] on button "Save" at bounding box center [274, 196] width 135 height 9
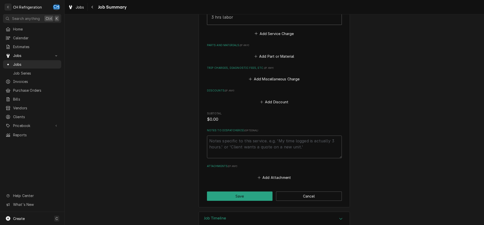
scroll to position [343, 0]
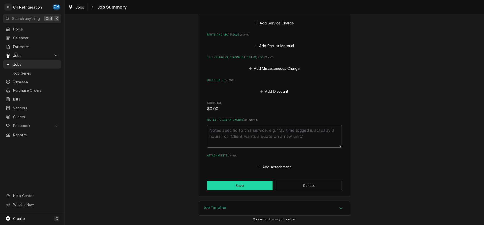
click at [246, 184] on button "Save" at bounding box center [240, 185] width 66 height 9
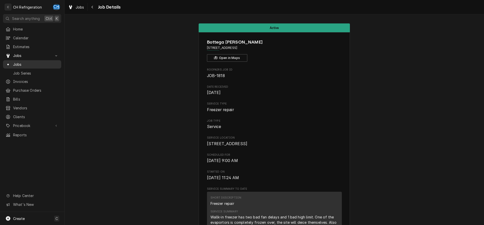
click at [10, 62] on div "Dynamic Content Wrapper" at bounding box center [8, 64] width 5 height 5
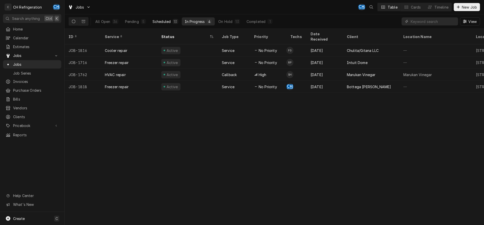
click at [161, 22] on div "Scheduled" at bounding box center [162, 21] width 18 height 5
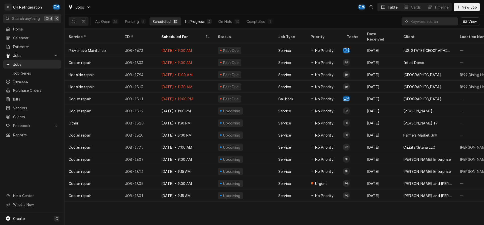
click at [202, 23] on div "In Progress" at bounding box center [195, 21] width 20 height 5
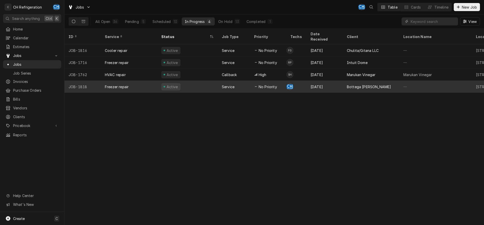
click at [357, 84] on div "Bottega [PERSON_NAME]" at bounding box center [369, 86] width 44 height 5
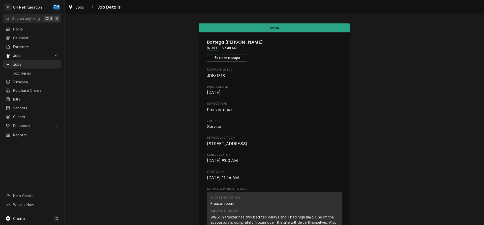
scroll to position [381, 0]
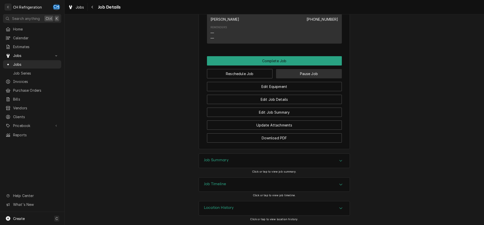
click at [303, 74] on button "Pause Job" at bounding box center [309, 73] width 66 height 9
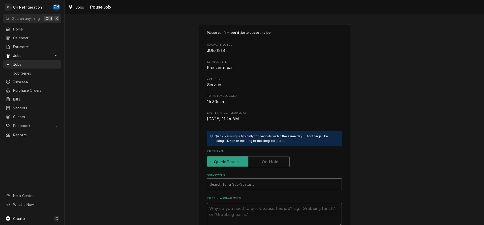
click at [274, 161] on label "Pause Type" at bounding box center [248, 161] width 83 height 11
click at [274, 161] on input "Pause Type" at bounding box center [248, 161] width 78 height 11
checkbox input "true"
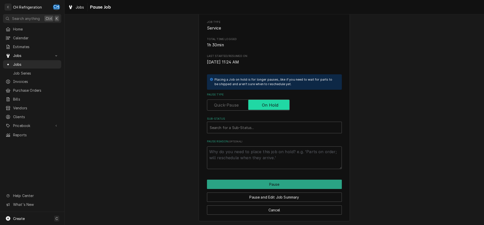
scroll to position [57, 0]
click at [279, 129] on div "Sub-Status" at bounding box center [274, 127] width 129 height 9
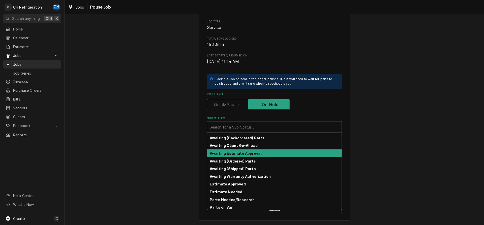
scroll to position [25, 0]
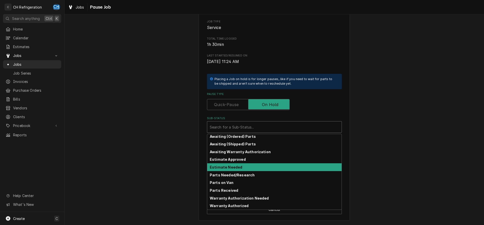
click at [237, 166] on strong "Estimate Needed" at bounding box center [226, 167] width 33 height 4
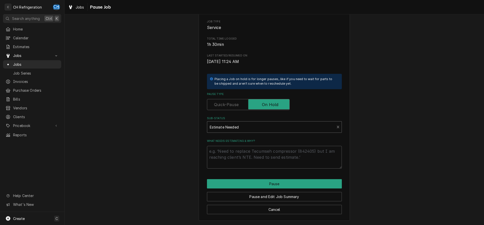
scroll to position [51, 0]
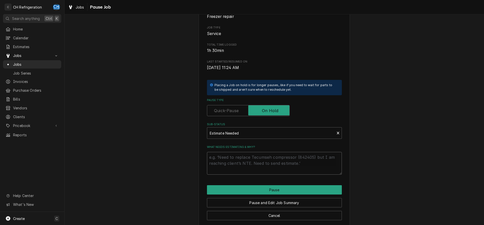
click at [245, 165] on textarea "What needs estimating & why?" at bounding box center [274, 163] width 135 height 23
type textarea "x"
type textarea "t"
type textarea "x"
type textarea "tw"
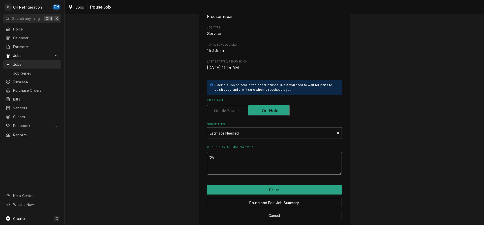
type textarea "x"
type textarea "two"
type textarea "x"
type textarea "two e"
type textarea "x"
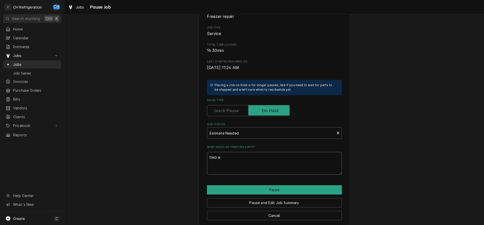
type textarea "two es"
type textarea "x"
type textarea "two est"
type textarea "x"
type textarea "two esti"
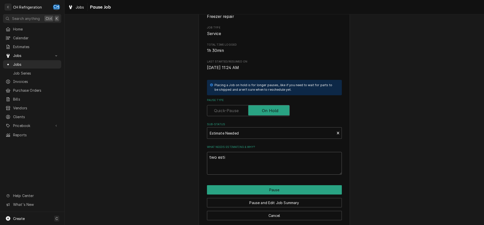
type textarea "x"
type textarea "two estim"
type textarea "x"
type textarea "two estima"
type textarea "x"
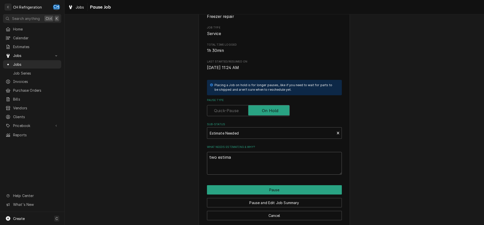
type textarea "two estimat"
type textarea "x"
type textarea "two estimate"
type textarea "x"
type textarea "two estimates"
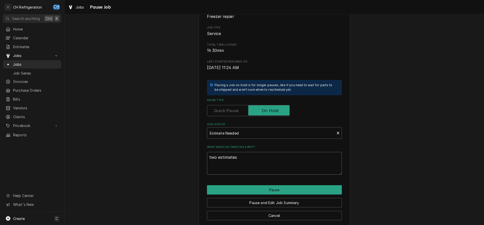
type textarea "x"
type textarea "two estimates"
click at [292, 188] on button "Pause" at bounding box center [274, 189] width 135 height 9
type textarea "x"
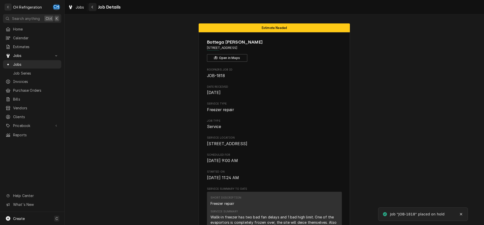
click at [92, 5] on div "Navigate back" at bounding box center [92, 7] width 5 height 5
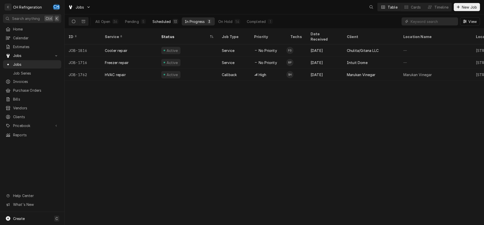
click at [161, 21] on div "Scheduled" at bounding box center [162, 21] width 18 height 5
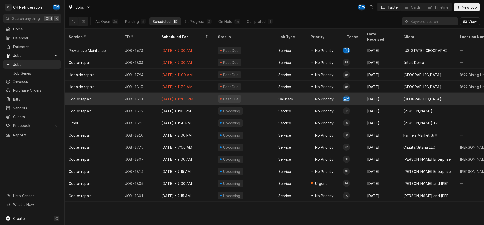
click at [295, 93] on div "Callback" at bounding box center [290, 99] width 32 height 12
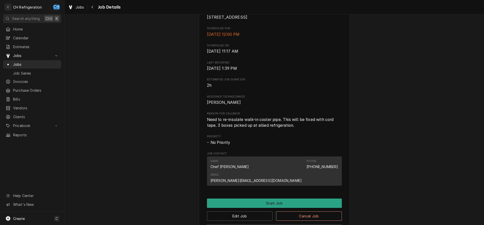
scroll to position [239, 0]
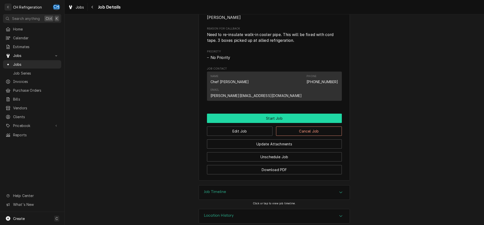
click at [279, 114] on button "Start Job" at bounding box center [274, 118] width 135 height 9
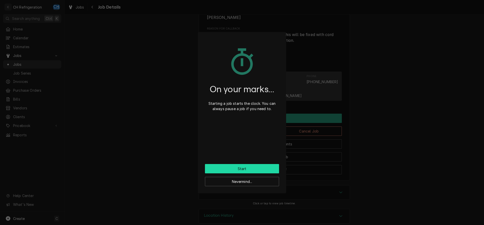
click at [251, 165] on button "Start" at bounding box center [242, 168] width 74 height 9
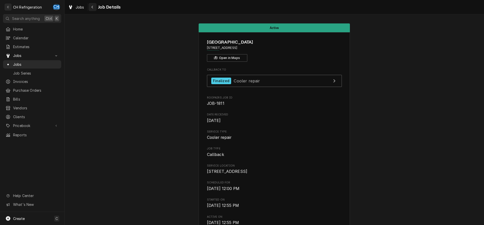
click at [95, 9] on div "Navigate back" at bounding box center [92, 7] width 5 height 5
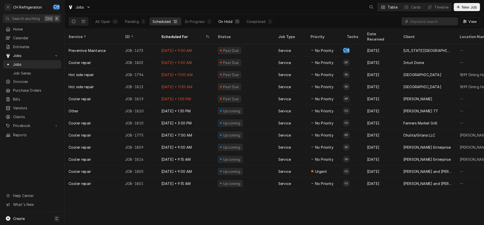
click at [231, 21] on div "On Hold" at bounding box center [225, 21] width 14 height 5
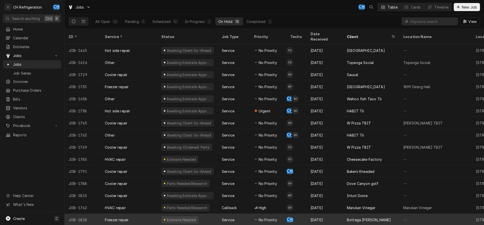
click at [372, 217] on div "Bottega Louie PK" at bounding box center [369, 219] width 44 height 5
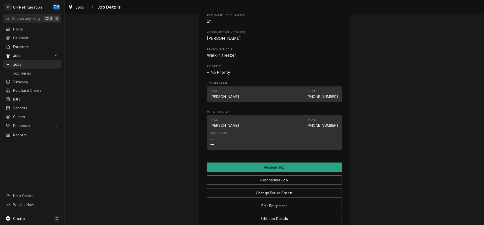
scroll to position [434, 0]
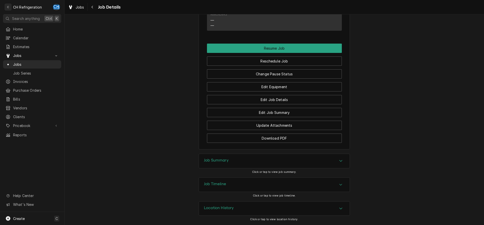
click at [264, 158] on div "Job Summary" at bounding box center [274, 161] width 151 height 14
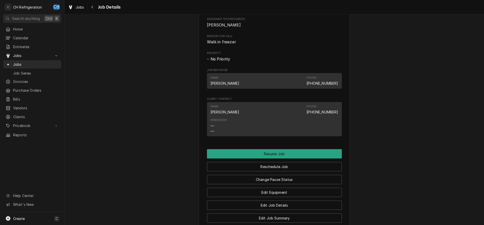
scroll to position [219, 0]
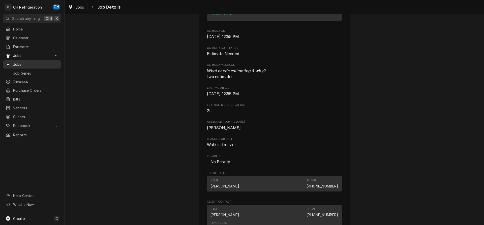
click at [18, 62] on span "Jobs" at bounding box center [36, 64] width 46 height 5
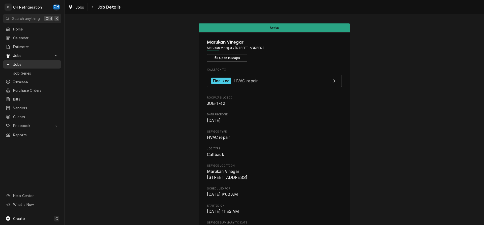
click at [17, 63] on span "Jobs" at bounding box center [36, 64] width 46 height 5
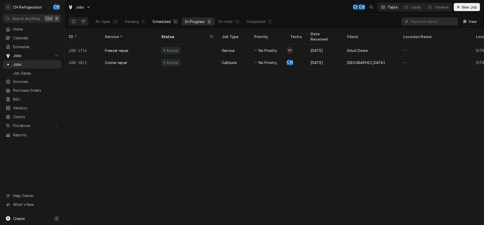
click at [166, 20] on div "Scheduled" at bounding box center [162, 21] width 18 height 5
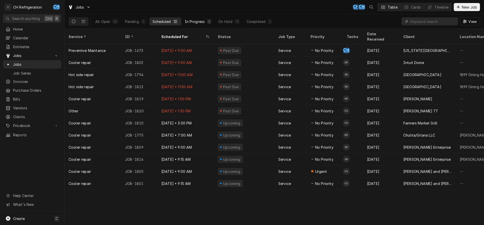
click at [195, 23] on div "In Progress" at bounding box center [195, 21] width 20 height 5
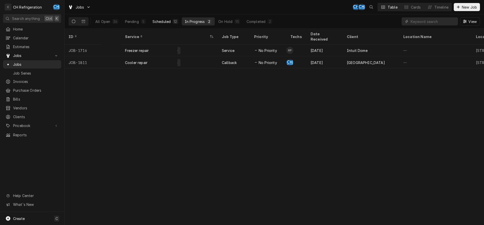
click at [176, 22] on div "12" at bounding box center [175, 21] width 3 height 5
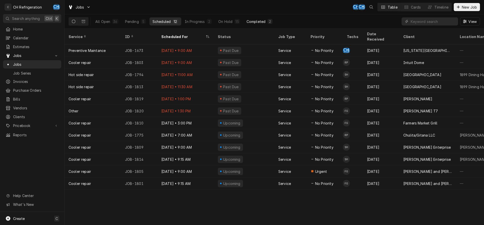
click at [255, 22] on div "Completed" at bounding box center [256, 21] width 19 height 5
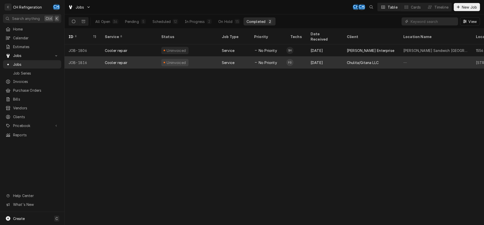
click at [348, 60] on div "Chulita/Gitana LLC" at bounding box center [363, 62] width 32 height 5
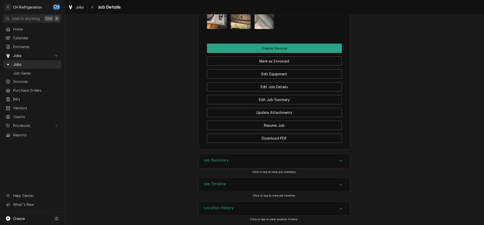
click at [284, 162] on div "Job Summary" at bounding box center [274, 161] width 151 height 14
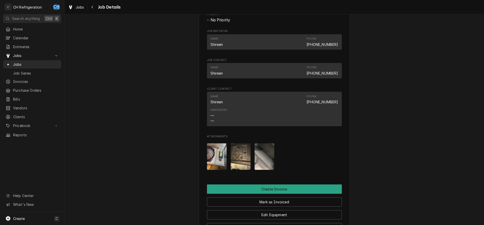
scroll to position [154, 0]
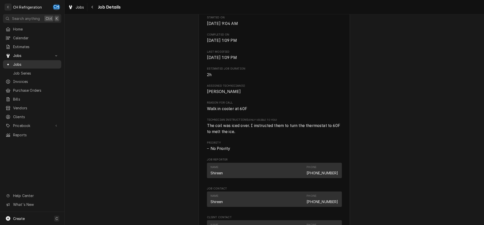
click at [26, 63] on span "Jobs" at bounding box center [36, 64] width 46 height 5
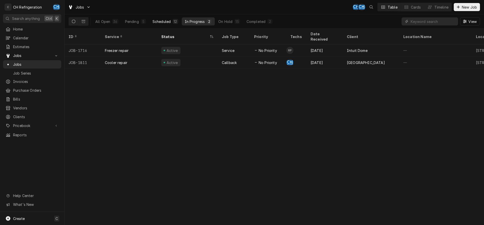
click at [163, 21] on div "Scheduled" at bounding box center [162, 21] width 18 height 5
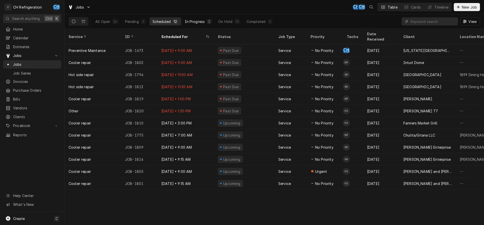
click at [194, 24] on div "In Progress" at bounding box center [195, 21] width 20 height 5
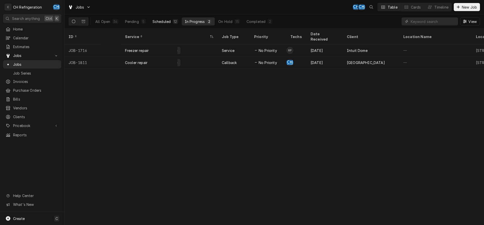
click at [165, 21] on div "Scheduled" at bounding box center [162, 21] width 18 height 5
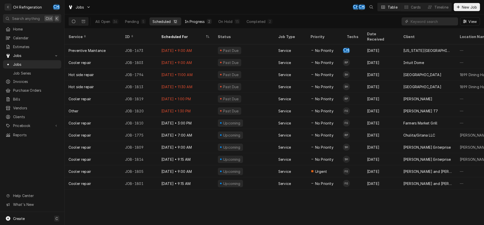
click at [191, 19] on div "In Progress" at bounding box center [195, 21] width 20 height 5
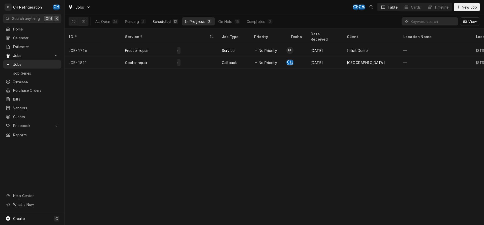
click at [170, 20] on div "Scheduled" at bounding box center [162, 21] width 18 height 5
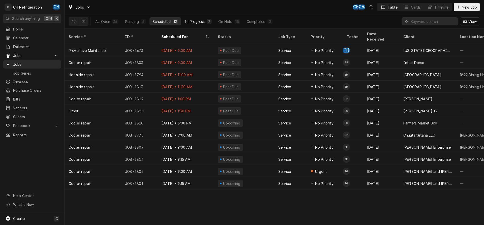
click at [196, 19] on button "In Progress 2" at bounding box center [198, 21] width 33 height 8
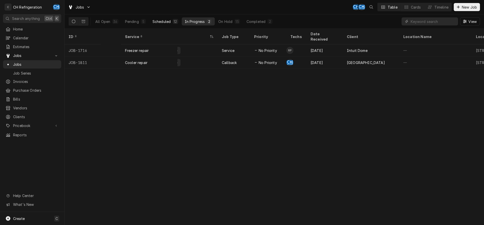
click at [171, 21] on button "Scheduled 12" at bounding box center [166, 21] width 32 height 8
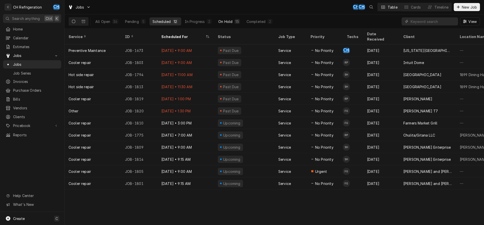
click at [225, 20] on div "On Hold" at bounding box center [225, 21] width 14 height 5
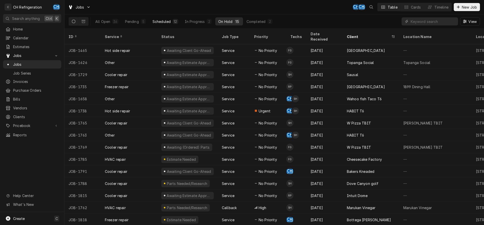
click at [170, 22] on div "Scheduled" at bounding box center [162, 21] width 18 height 5
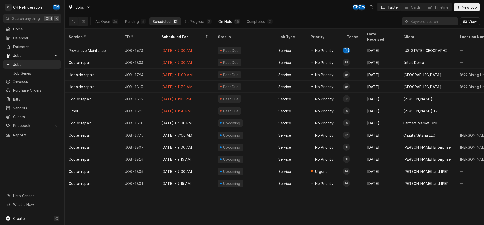
click at [226, 18] on button "On Hold 15" at bounding box center [228, 21] width 27 height 8
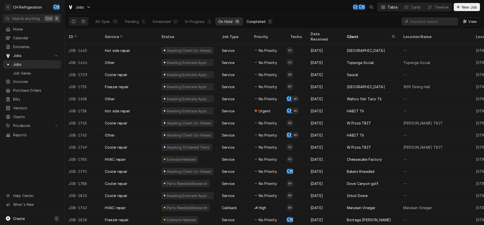
click at [268, 23] on div "2" at bounding box center [270, 21] width 5 height 5
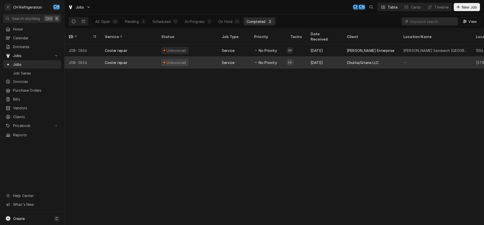
click at [358, 60] on div "Chulita/Gitana LLC" at bounding box center [363, 62] width 32 height 5
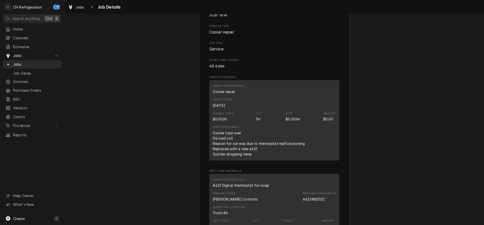
scroll to position [610, 0]
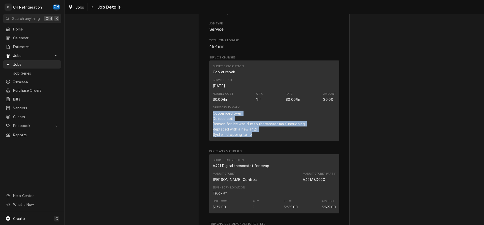
drag, startPoint x: 212, startPoint y: 120, endPoint x: 275, endPoint y: 139, distance: 66.4
click at [275, 139] on div "Short Description Cooler repair Service Date Aug 27, 2025 Hourly Cost $0.00/hr …" at bounding box center [274, 101] width 130 height 80
copy div "Cooler iced over De iced coil Reason for ice was due to thermostat malfunctioni…"
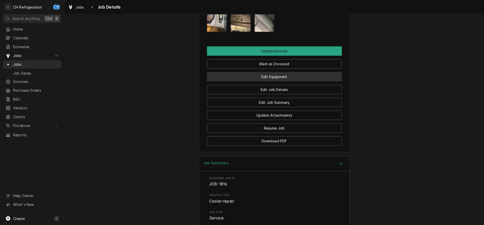
scroll to position [404, 0]
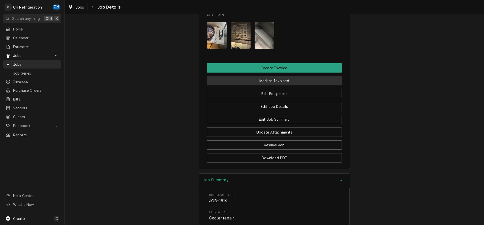
click at [265, 85] on button "Mark as Invoiced" at bounding box center [274, 80] width 135 height 9
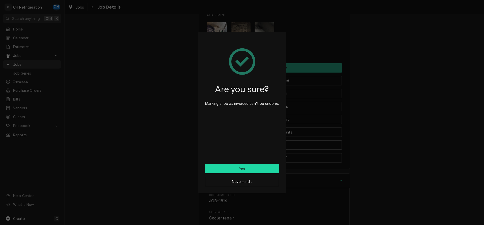
click at [248, 169] on button "Yes" at bounding box center [242, 168] width 74 height 9
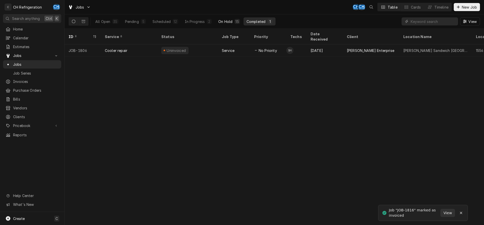
click at [224, 22] on div "On Hold" at bounding box center [225, 21] width 14 height 5
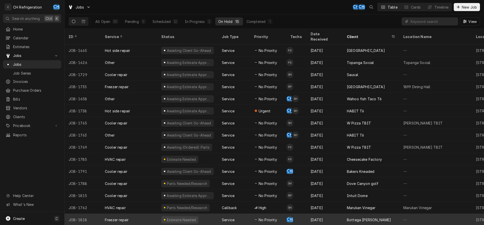
click at [343, 216] on div "Bottega [PERSON_NAME]" at bounding box center [371, 220] width 56 height 12
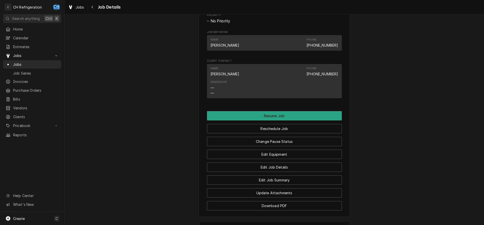
scroll to position [180, 0]
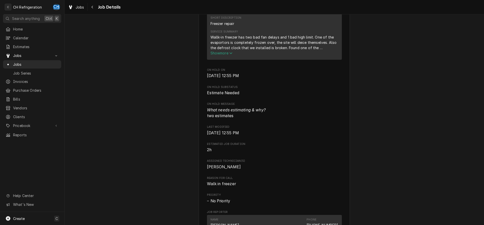
click at [226, 55] on span "Show more" at bounding box center [222, 53] width 22 height 4
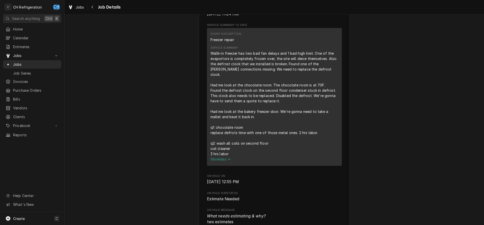
scroll to position [154, 0]
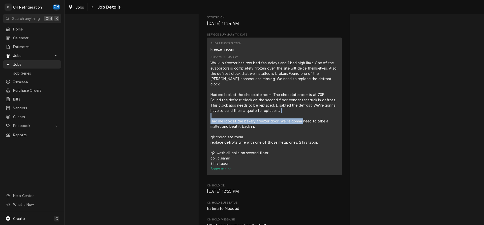
drag, startPoint x: 221, startPoint y: 121, endPoint x: 315, endPoint y: 124, distance: 94.6
click at [315, 124] on div "Wallk-in freezer has two bad fan delays and 1 bad high limit. One of the evapor…" at bounding box center [275, 113] width 128 height 106
click at [313, 125] on div "Wallk-in freezer has two bad fan delays and 1 bad high limit. One of the evapor…" at bounding box center [275, 113] width 128 height 106
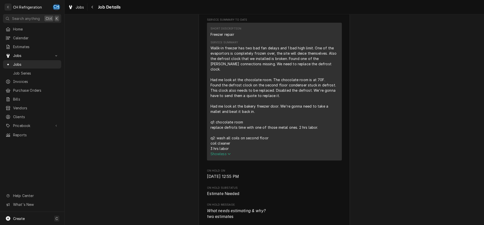
scroll to position [158, 0]
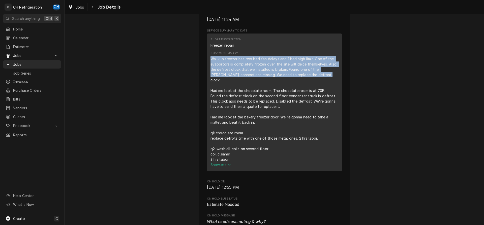
drag, startPoint x: 211, startPoint y: 66, endPoint x: 319, endPoint y: 80, distance: 109.1
click at [319, 80] on div "Wallk-in freezer has two bad fan delays and 1 bad high limit. One of the evapor…" at bounding box center [275, 109] width 128 height 106
copy div "Wallk-in freezer has two bad fan delays and 1 bad high limit. One of the evapor…"
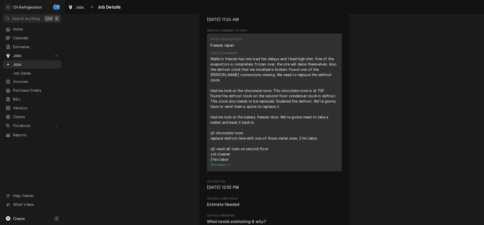
click at [278, 107] on div "Wallk-in freezer has two bad fan delays and 1 bad high limit. One of the evapor…" at bounding box center [275, 109] width 128 height 106
drag, startPoint x: 211, startPoint y: 90, endPoint x: 215, endPoint y: 90, distance: 3.8
click at [215, 90] on div "Wallk-in freezer has two bad fan delays and 1 bad high limit. One of the evapor…" at bounding box center [275, 109] width 128 height 106
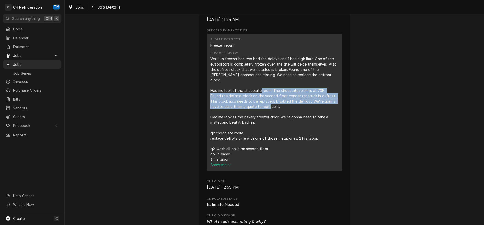
drag, startPoint x: 273, startPoint y: 91, endPoint x: 333, endPoint y: 106, distance: 61.8
click at [333, 106] on div "Wallk-in freezer has two bad fan delays and 1 bad high limit. One of the evapor…" at bounding box center [275, 109] width 128 height 106
copy div "The chocolate room is at 70F. Found the defrost clock on the second floor conde…"
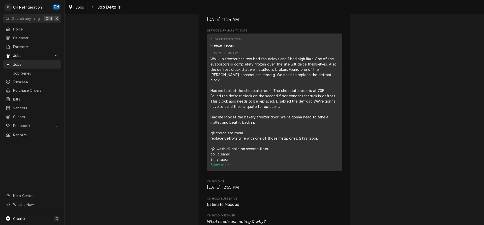
click at [274, 141] on div "Wallk-in freezer has two bad fan delays and 1 bad high limit. One of the evapor…" at bounding box center [275, 109] width 128 height 106
drag, startPoint x: 211, startPoint y: 139, endPoint x: 243, endPoint y: 138, distance: 32.0
click at [243, 138] on div "Wallk-in freezer has two bad fan delays and 1 bad high limit. One of the evapor…" at bounding box center [275, 109] width 128 height 106
click at [250, 121] on div "Wallk-in freezer has two bad fan delays and 1 bad high limit. One of the evapor…" at bounding box center [275, 109] width 128 height 106
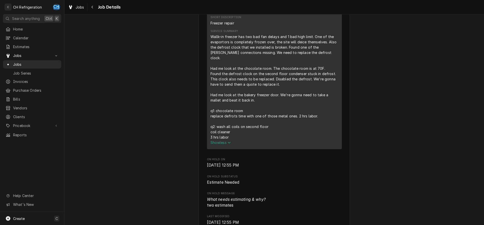
scroll to position [180, 0]
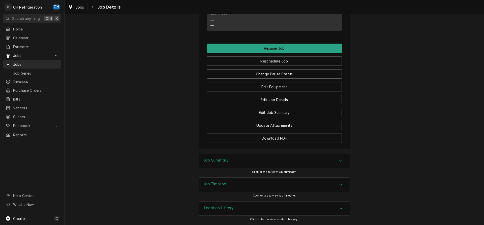
click at [244, 163] on div "Job Summary" at bounding box center [274, 161] width 151 height 14
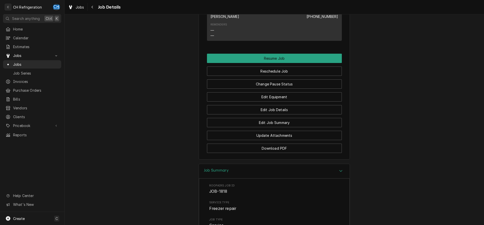
scroll to position [510, 0]
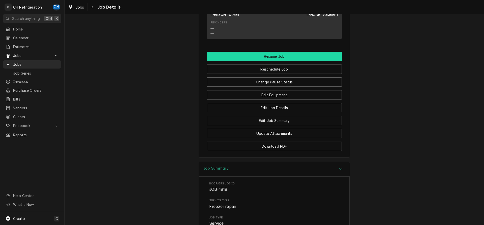
click at [279, 57] on button "Resume Job" at bounding box center [274, 56] width 135 height 9
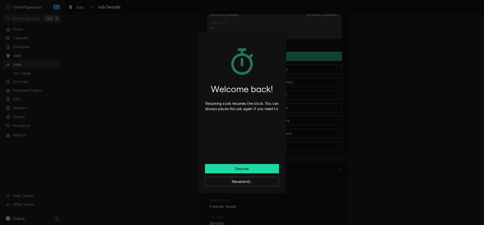
click at [248, 170] on button "Resume" at bounding box center [242, 168] width 74 height 9
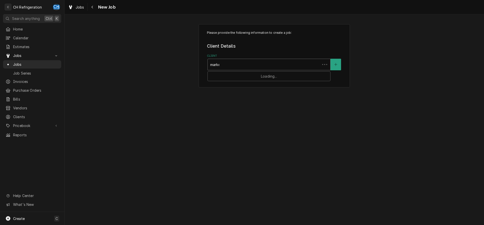
type input "market"
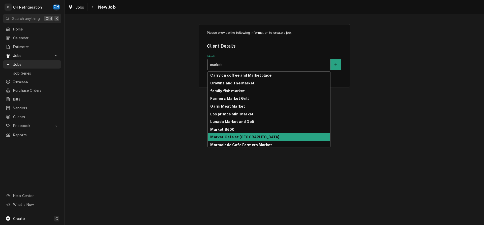
click at [257, 137] on div "Market Cafe at [GEOGRAPHIC_DATA]" at bounding box center [269, 137] width 123 height 8
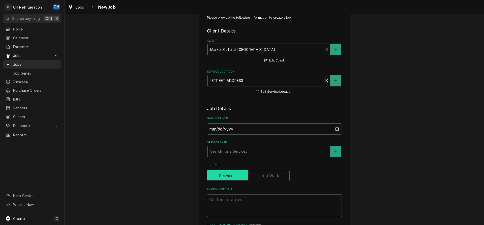
scroll to position [26, 0]
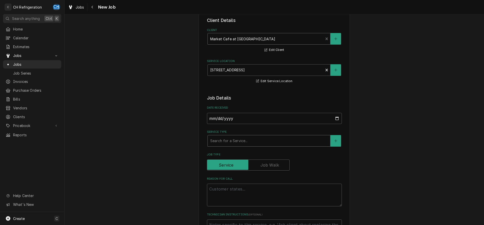
click at [245, 137] on div "Service Type" at bounding box center [269, 140] width 118 height 9
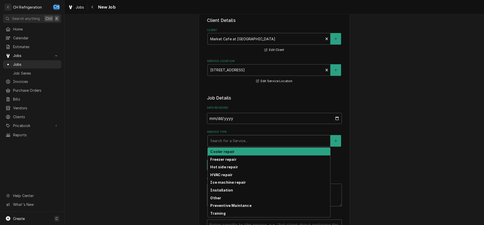
click at [240, 153] on div "Cooler repair" at bounding box center [269, 152] width 123 height 8
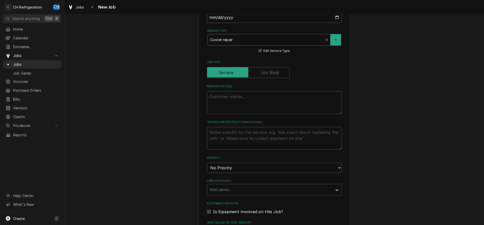
scroll to position [129, 0]
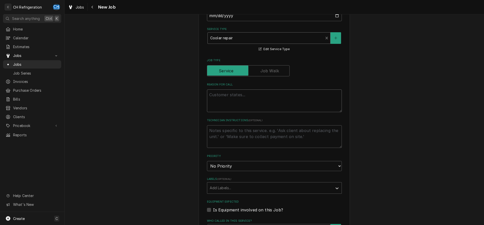
click at [241, 101] on textarea "Reason For Call" at bounding box center [274, 101] width 135 height 23
type textarea "x"
type textarea "l"
type textarea "x"
type textarea "le"
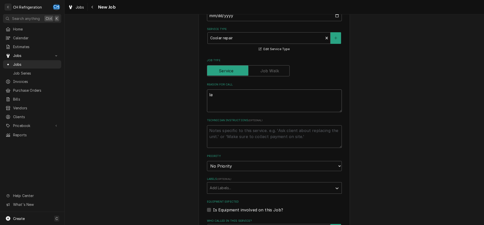
type textarea "x"
type textarea "lea"
type textarea "x"
type textarea "leak"
type textarea "x"
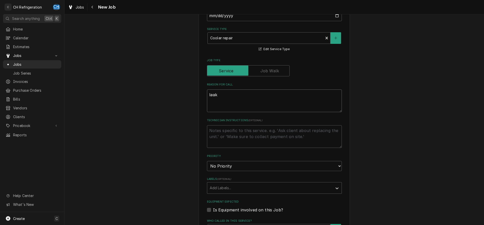
type textarea "leaki"
type textarea "x"
type textarea "leakin"
type textarea "x"
type textarea "leaking"
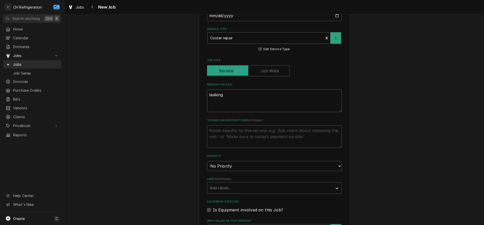
type textarea "x"
type textarea "leaking"
type textarea "x"
type textarea "leaking c"
type textarea "x"
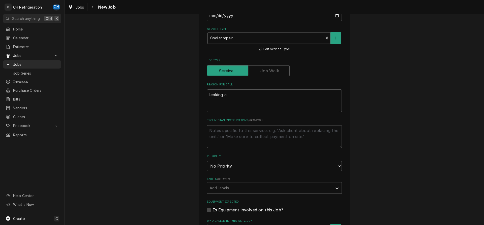
type textarea "leaking co"
type textarea "x"
type textarea "leaking coo"
type textarea "x"
type textarea "leaking cool"
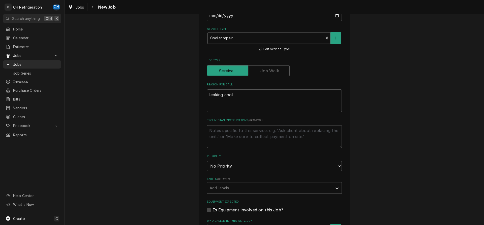
type textarea "x"
type textarea "leaking coole"
type textarea "x"
type textarea "leaking cooler"
type textarea "x"
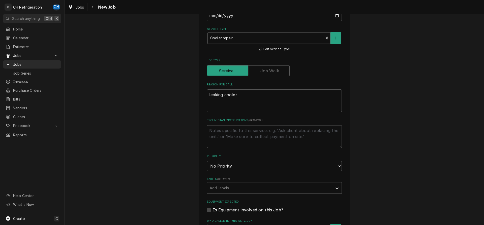
type textarea "leaking coolers"
type textarea "x"
type textarea "leaking coolers"
type textarea "x"
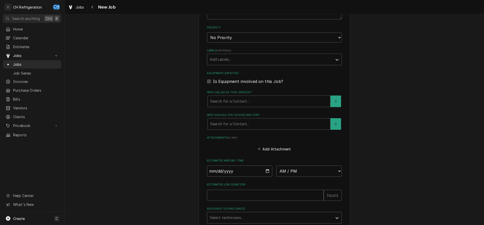
scroll to position [299, 0]
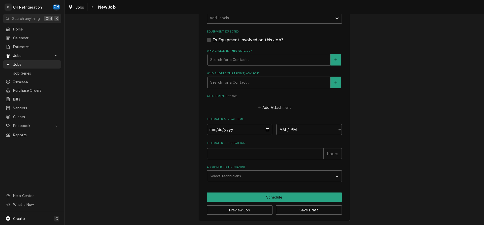
type textarea "leaking coolers"
click at [249, 88] on fieldset "Job Details Date Received 2025-08-27 Service Type Cooler repair Edit Service Ty…" at bounding box center [274, 2] width 135 height 360
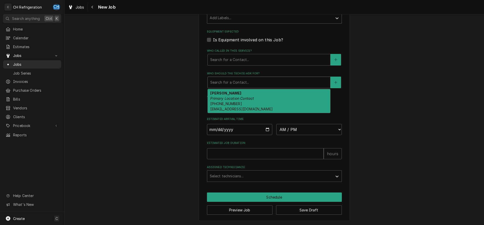
click at [249, 85] on div "Who should the tech(s) ask for?" at bounding box center [269, 82] width 118 height 9
click at [246, 97] on em "Primary Location Contact" at bounding box center [232, 98] width 44 height 4
type textarea "x"
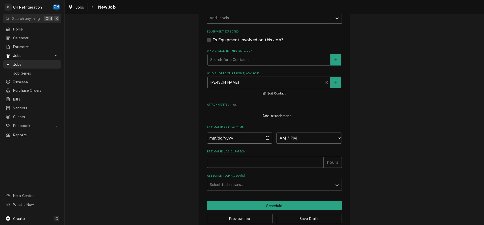
click at [265, 135] on input "Date" at bounding box center [240, 138] width 66 height 11
click at [269, 138] on input "Date" at bounding box center [240, 138] width 66 height 11
type input "2025-08-27"
click at [276, 133] on select "AM / PM 6:00 AM 6:15 AM 6:30 AM 6:45 AM 7:00 AM 7:15 AM 7:30 AM 7:45 AM 8:00 AM…" at bounding box center [309, 138] width 66 height 11
type textarea "x"
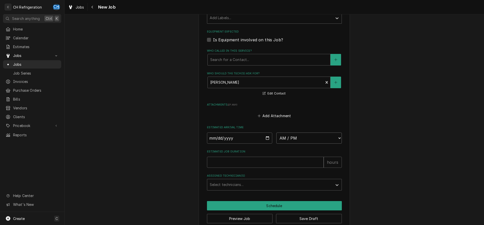
select select "14:00:00"
click option "2:00 PM" at bounding box center [0, 0] width 0 height 0
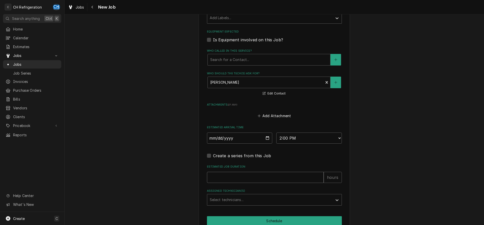
click at [255, 178] on input "Estimated Job Duration" at bounding box center [265, 177] width 117 height 11
type textarea "x"
type input "2"
type textarea "x"
type input "2"
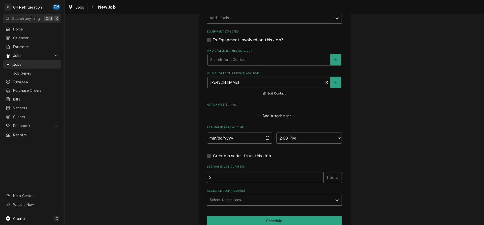
click at [247, 199] on div "Assigned Technician(s)" at bounding box center [270, 199] width 120 height 9
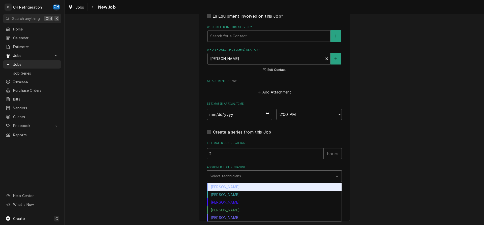
click at [223, 185] on div "Chris Hiraga" at bounding box center [274, 187] width 134 height 8
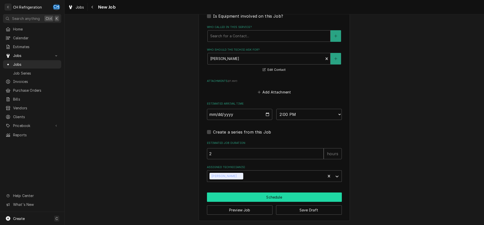
click at [271, 198] on button "Schedule" at bounding box center [274, 197] width 135 height 9
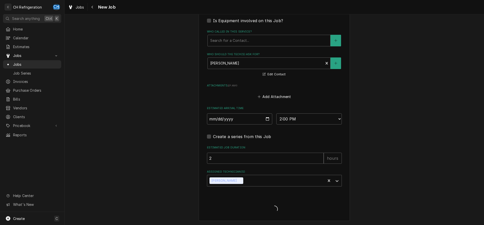
type textarea "x"
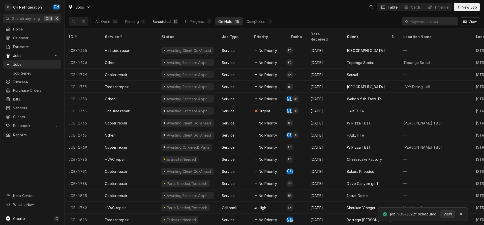
click at [167, 21] on div "Scheduled" at bounding box center [162, 21] width 18 height 5
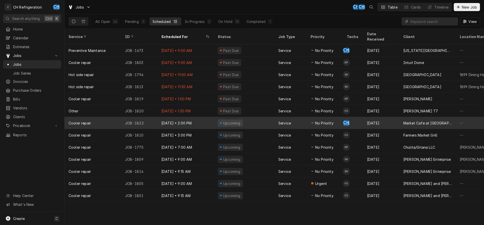
click at [364, 117] on div "[DATE]" at bounding box center [381, 123] width 36 height 12
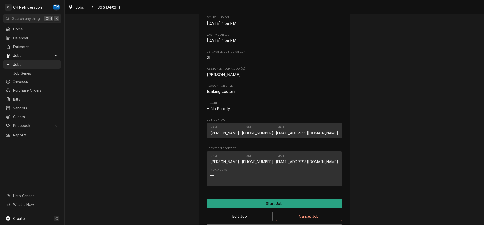
scroll to position [253, 0]
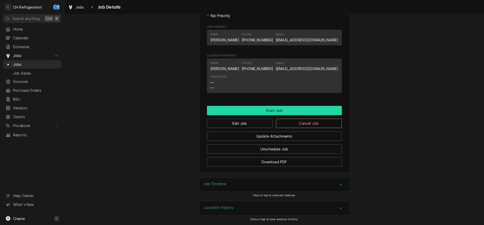
click at [274, 108] on button "Start Job" at bounding box center [274, 110] width 135 height 9
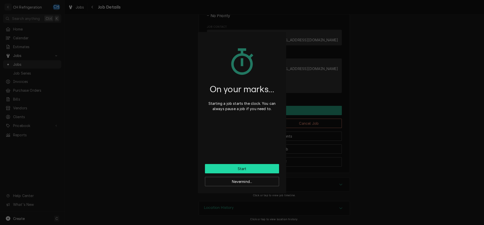
click at [239, 171] on button "Start" at bounding box center [242, 168] width 74 height 9
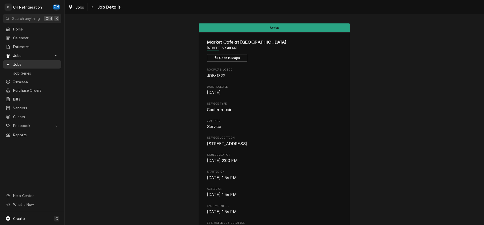
click at [39, 64] on span "Jobs" at bounding box center [36, 64] width 46 height 5
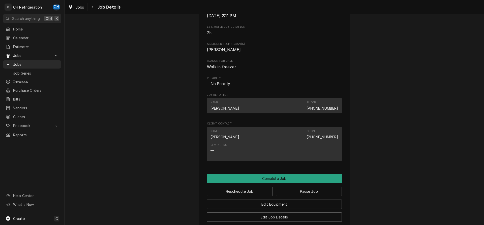
scroll to position [381, 0]
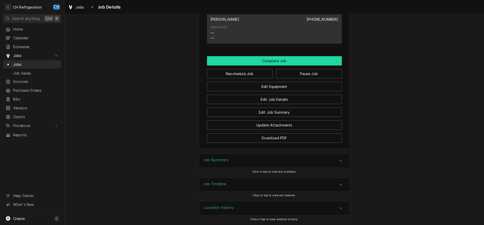
click at [293, 63] on button "Complete Job" at bounding box center [274, 60] width 135 height 9
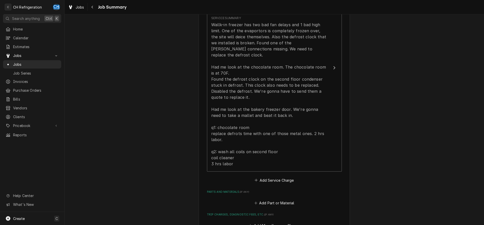
scroll to position [331, 0]
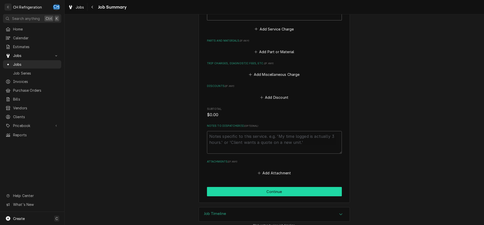
click at [258, 187] on button "Continue" at bounding box center [274, 191] width 135 height 9
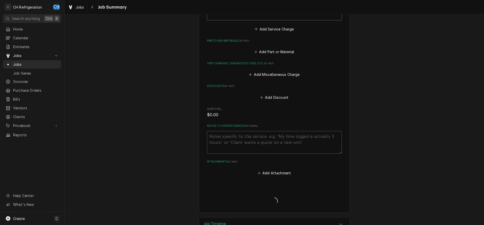
type textarea "x"
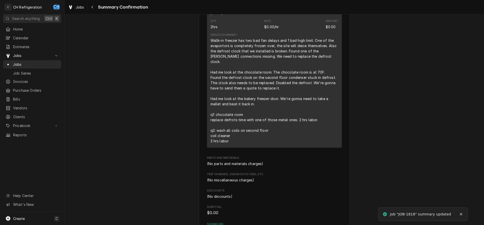
scroll to position [314, 0]
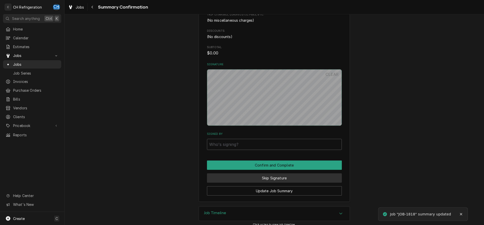
click at [277, 174] on button "Skip Signature" at bounding box center [274, 177] width 135 height 9
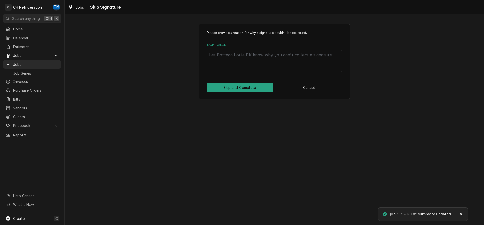
click at [260, 69] on textarea "Skip Reason" at bounding box center [274, 61] width 135 height 23
type textarea "x"
type textarea "n"
type textarea "x"
type textarea "no"
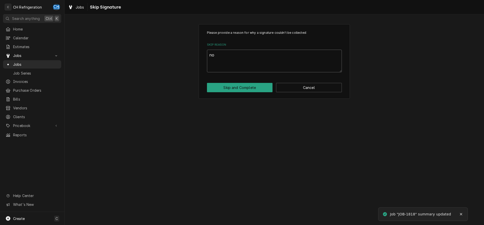
type textarea "x"
type textarea "no"
type textarea "x"
type textarea "no s"
type textarea "x"
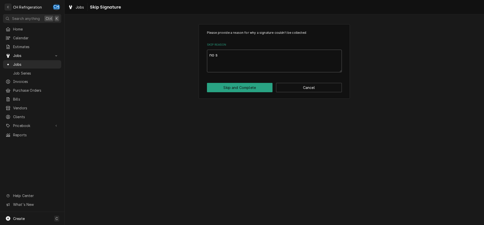
type textarea "no si"
type textarea "x"
type textarea "no sig"
click at [220, 92] on button "Skip and Complete" at bounding box center [240, 87] width 66 height 9
type textarea "x"
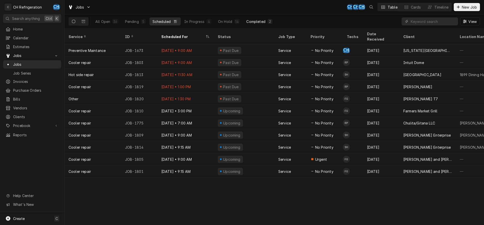
click at [256, 24] on button "Completed 2" at bounding box center [259, 21] width 32 height 8
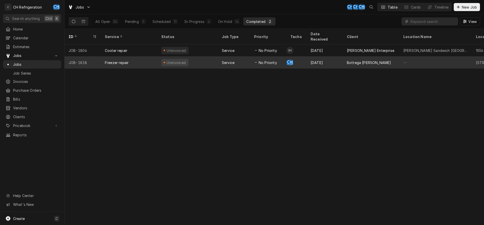
click at [354, 60] on div "Bottega [PERSON_NAME]" at bounding box center [369, 62] width 44 height 5
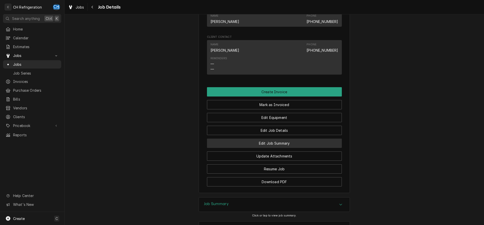
scroll to position [333, 0]
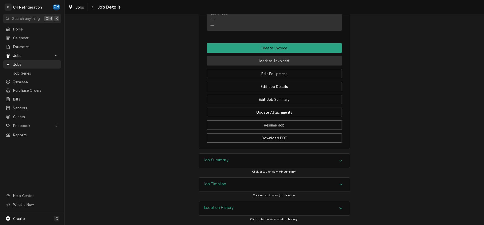
click at [285, 61] on button "Mark as Invoiced" at bounding box center [274, 60] width 135 height 9
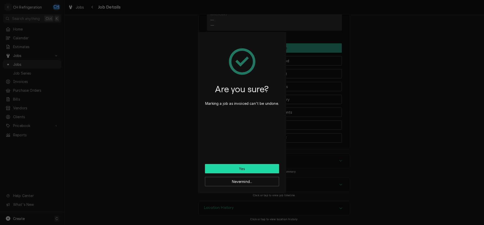
click at [260, 167] on button "Yes" at bounding box center [242, 168] width 74 height 9
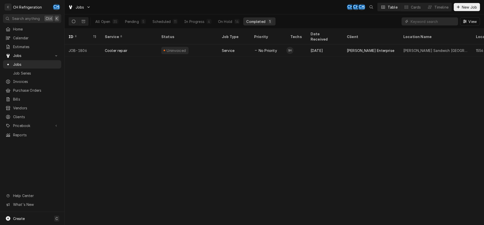
click at [246, 106] on div "ID Service Status Job Type Priority Techs Date Received Client Location Name Lo…" at bounding box center [275, 127] width 420 height 196
click at [250, 103] on div "ID Service Status Job Type Priority Techs Date Received Client Location Name Lo…" at bounding box center [275, 127] width 420 height 196
click at [191, 22] on div "In Progress" at bounding box center [194, 21] width 20 height 5
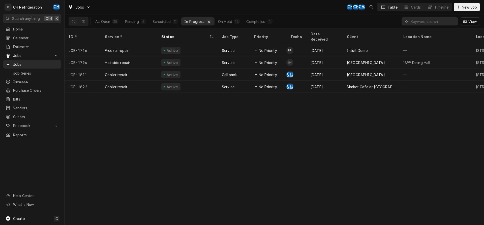
click at [234, 148] on div "ID Service Status Job Type Priority Techs Date Received Client Location Name Lo…" at bounding box center [275, 127] width 420 height 196
click at [270, 19] on button "Completed 1" at bounding box center [259, 21] width 32 height 8
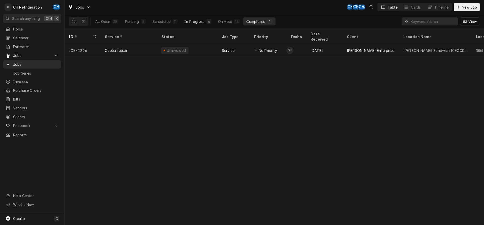
click at [206, 24] on button "In Progress 4" at bounding box center [197, 21] width 33 height 8
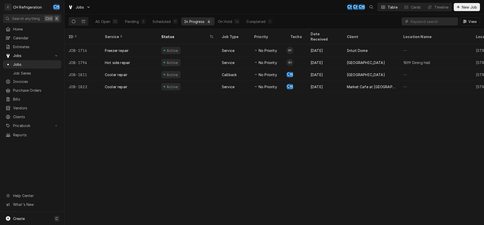
click at [341, 179] on div "ID Service Status Job Type Priority Techs Date Received Client Location Name Lo…" at bounding box center [275, 127] width 420 height 196
click at [268, 22] on div "1" at bounding box center [270, 21] width 5 height 5
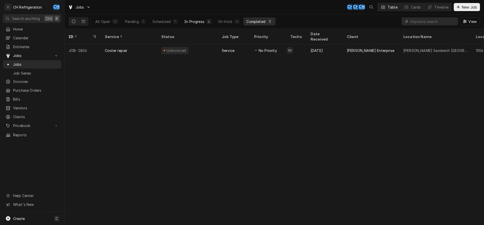
click at [194, 22] on div "In Progress" at bounding box center [194, 21] width 20 height 5
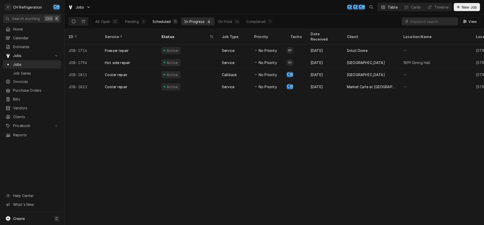
click at [174, 20] on div "11" at bounding box center [175, 21] width 3 height 5
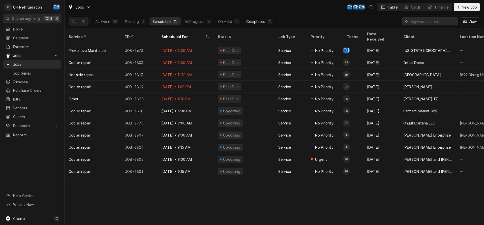
click at [267, 19] on button "Completed 1" at bounding box center [259, 21] width 32 height 8
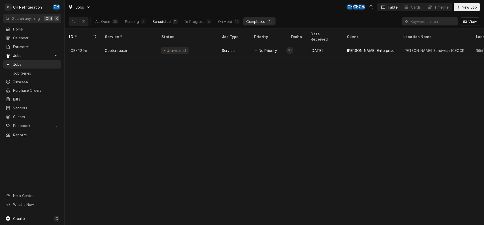
click at [163, 22] on div "Scheduled" at bounding box center [162, 21] width 18 height 5
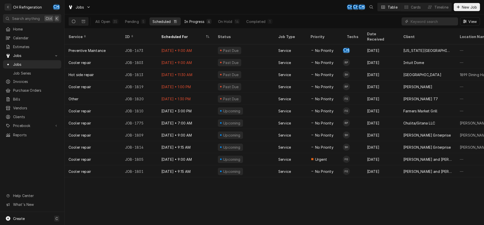
click at [207, 21] on div "4" at bounding box center [209, 21] width 5 height 5
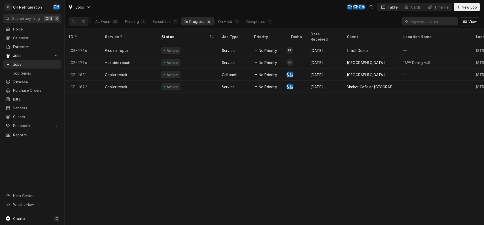
drag, startPoint x: 306, startPoint y: 109, endPoint x: 300, endPoint y: 105, distance: 7.9
click at [305, 109] on div "ID Service Status Job Type Priority Techs Date Received Client Location Name Lo…" at bounding box center [275, 127] width 420 height 196
click at [230, 24] on button "On Hold 14" at bounding box center [229, 21] width 28 height 8
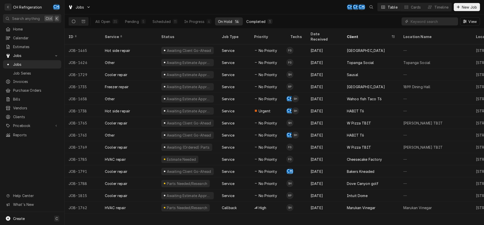
click at [259, 21] on div "Completed" at bounding box center [255, 21] width 19 height 5
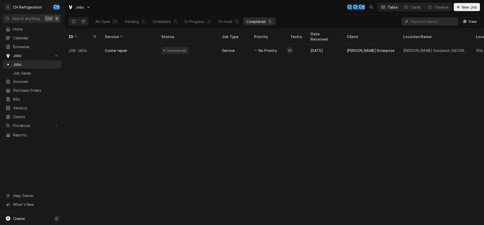
click at [366, 152] on div "ID Service Status Job Type Priority Techs Date Received Client Location Name Lo…" at bounding box center [275, 127] width 420 height 196
click at [231, 24] on button "On Hold 14" at bounding box center [229, 21] width 28 height 8
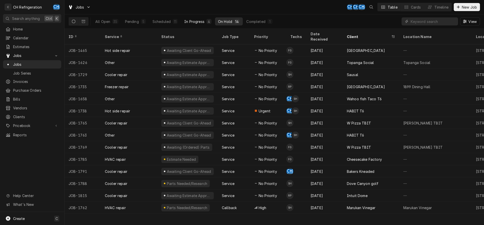
click at [194, 19] on div "In Progress" at bounding box center [194, 21] width 20 height 5
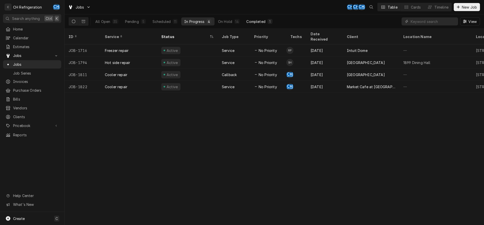
click at [256, 22] on div "Completed" at bounding box center [255, 21] width 19 height 5
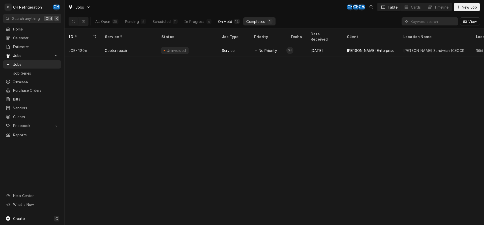
click at [226, 17] on button "On Hold 14" at bounding box center [229, 21] width 28 height 8
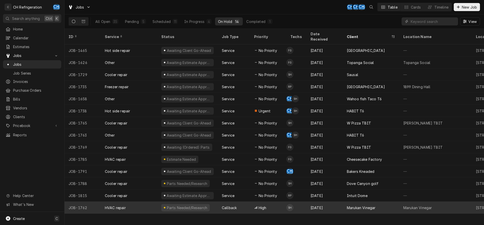
click at [403, 205] on div "Marukan Vinegar" at bounding box center [417, 207] width 28 height 5
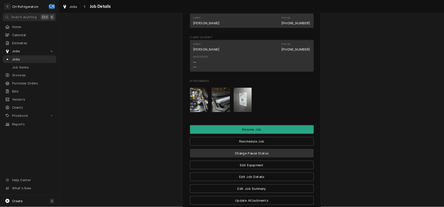
scroll to position [489, 0]
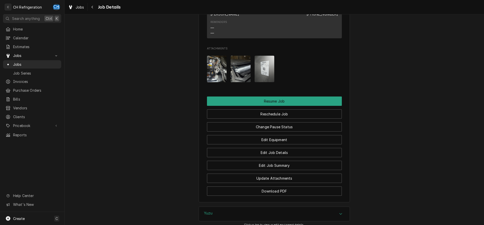
click at [268, 78] on img "Attachments" at bounding box center [265, 69] width 20 height 26
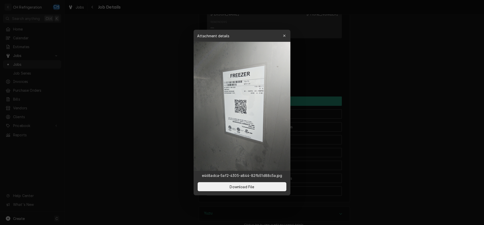
click at [244, 89] on img at bounding box center [242, 106] width 97 height 129
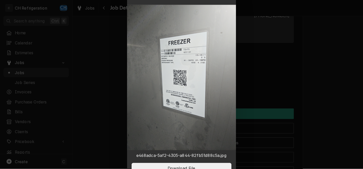
scroll to position [489, 0]
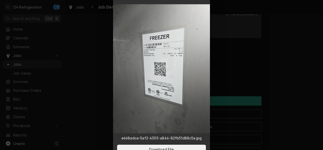
click at [289, 38] on div at bounding box center [161, 75] width 323 height 150
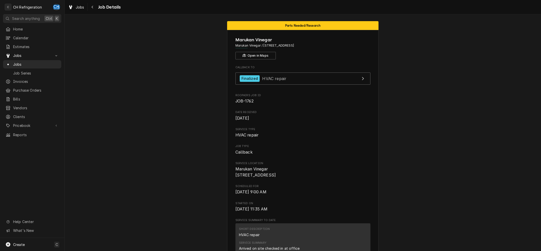
scroll to position [0, 0]
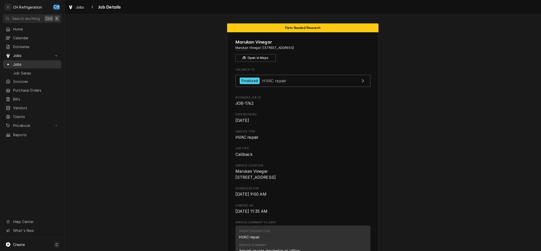
click at [25, 63] on span "Jobs" at bounding box center [36, 64] width 46 height 5
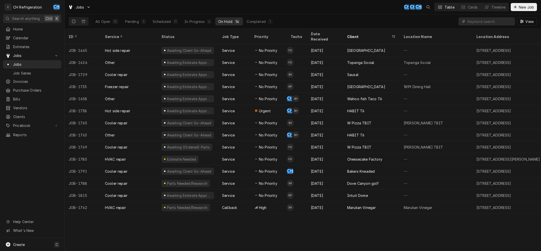
click at [226, 20] on div "On Hold" at bounding box center [225, 21] width 14 height 5
click at [253, 17] on div "All Open 35 Pending 5 Scheduled 11 In Progress 4 On Hold 14 Completed 1" at bounding box center [183, 21] width 183 height 14
click at [252, 19] on button "Completed 1" at bounding box center [259, 21] width 32 height 8
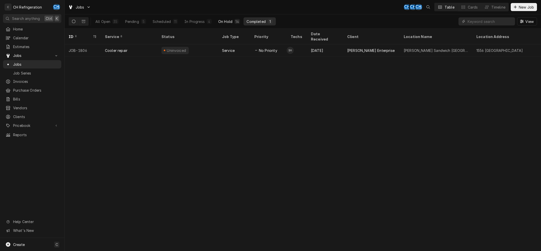
click at [231, 22] on div "On Hold" at bounding box center [225, 21] width 14 height 5
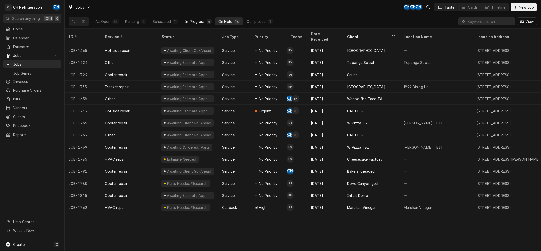
click at [202, 22] on div "In Progress" at bounding box center [194, 21] width 20 height 5
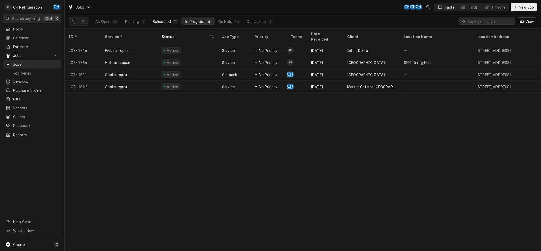
click at [161, 21] on div "Scheduled" at bounding box center [162, 21] width 18 height 5
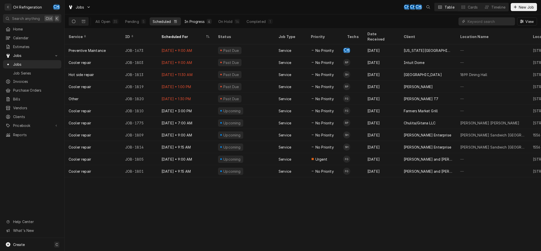
click at [195, 21] on div "In Progress" at bounding box center [194, 21] width 20 height 5
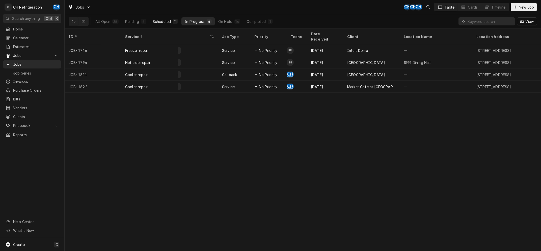
click at [168, 21] on div "Scheduled" at bounding box center [162, 21] width 18 height 5
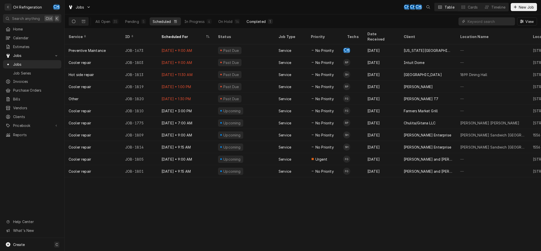
click at [270, 23] on div "1" at bounding box center [270, 21] width 3 height 5
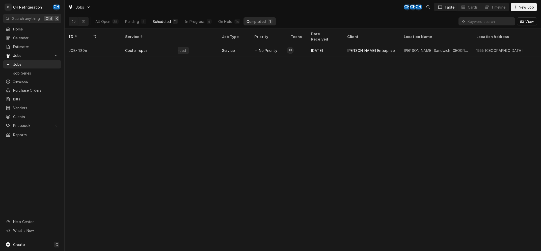
click at [162, 22] on div "Scheduled" at bounding box center [162, 21] width 18 height 5
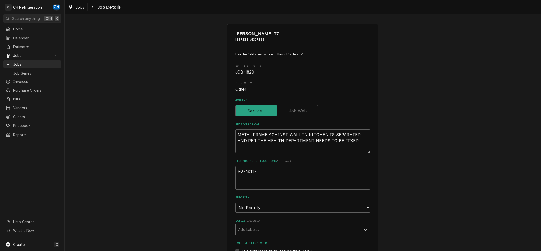
scroll to position [101, 0]
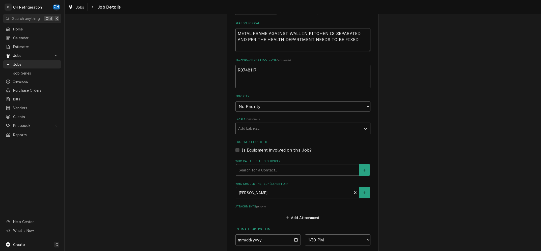
click at [270, 196] on div "Who should the tech(s) ask for?" at bounding box center [294, 192] width 111 height 9
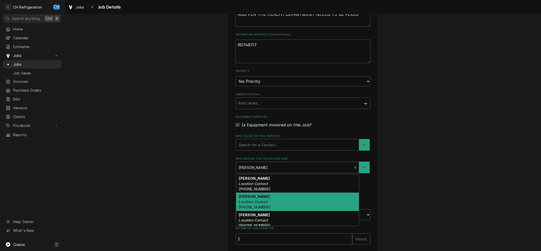
scroll to position [22, 0]
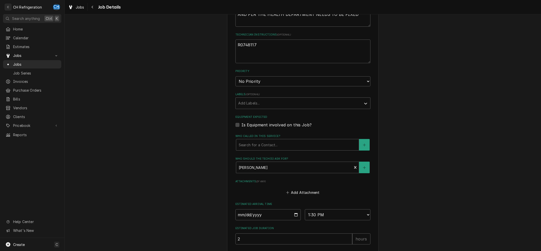
type textarea "x"
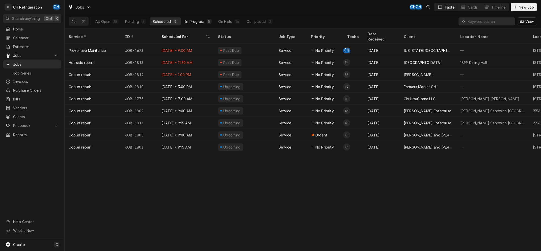
click at [192, 21] on div "In Progress" at bounding box center [194, 21] width 20 height 5
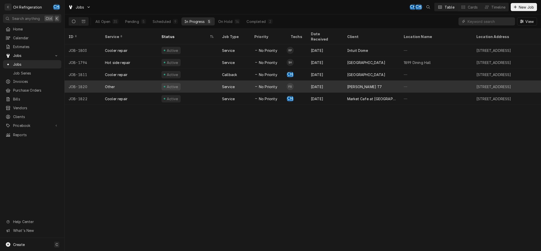
click at [333, 82] on div "[DATE]" at bounding box center [325, 87] width 36 height 12
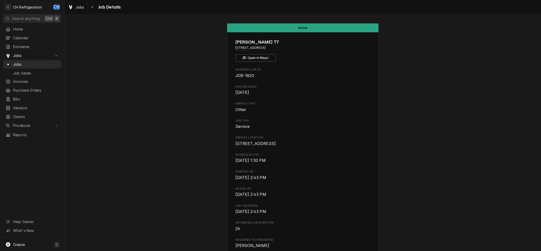
scroll to position [269, 0]
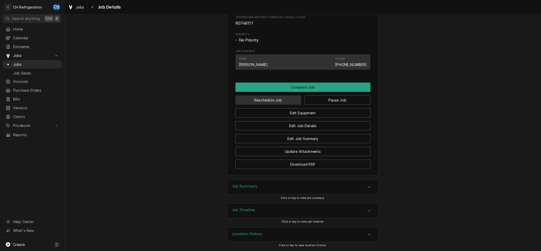
click at [282, 98] on button "Reschedule Job" at bounding box center [268, 100] width 66 height 9
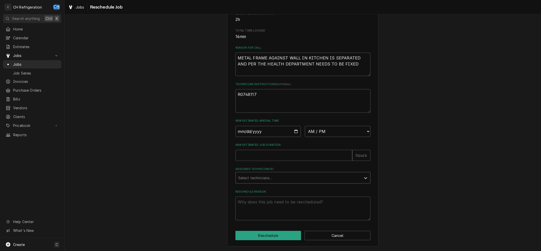
scroll to position [122, 0]
click at [296, 132] on input "Date" at bounding box center [268, 131] width 66 height 11
type input "2025-08-28"
type textarea "x"
click at [305, 126] on select "AM / PM 6:00 AM 6:15 AM 6:30 AM 6:45 AM 7:00 AM 7:15 AM 7:30 AM 7:45 AM 8:00 AM…" at bounding box center [338, 131] width 66 height 11
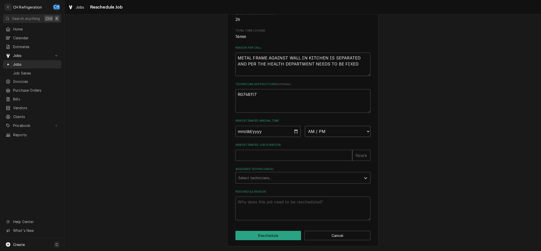
select select "08:00:00"
click option "8:00 AM" at bounding box center [0, 0] width 0 height 0
click at [300, 162] on div "Please provide some additional details to reschedule this job. Roopairs Job ID …" at bounding box center [302, 67] width 135 height 306
click at [302, 157] on input "New Estimated Job Duration" at bounding box center [293, 155] width 117 height 11
type textarea "x"
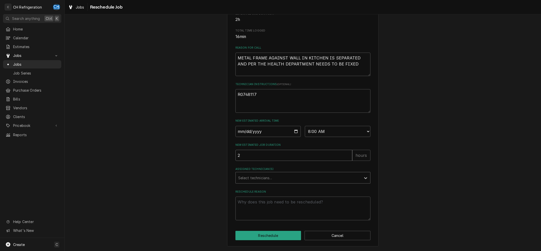
type input "2"
click at [301, 178] on div "Assigned Technician(s)" at bounding box center [298, 177] width 120 height 9
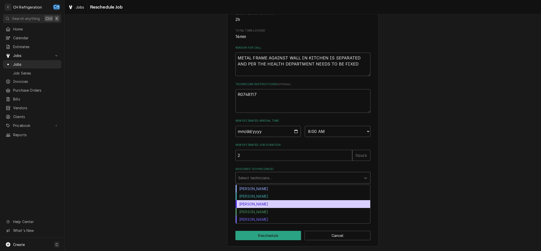
click at [297, 203] on div "[PERSON_NAME]" at bounding box center [303, 204] width 134 height 8
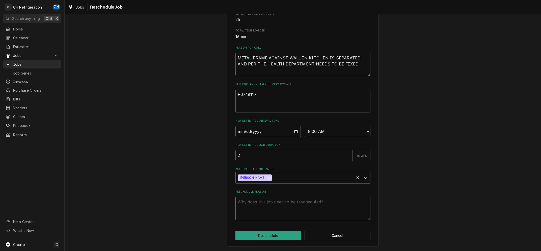
click at [292, 202] on textarea "Reschedule Reason" at bounding box center [302, 208] width 135 height 23
click at [320, 210] on textarea "Reschedule Reason" at bounding box center [302, 208] width 135 height 23
click at [291, 205] on textarea "Reschedule Reason" at bounding box center [302, 208] width 135 height 23
type textarea "x"
type textarea "e"
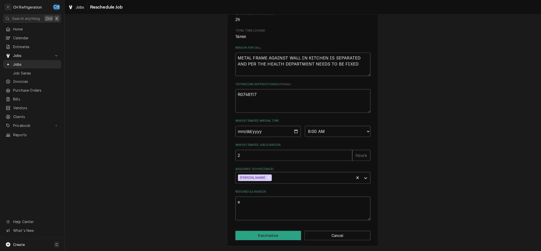
type textarea "x"
type textarea "es"
type textarea "x"
type textarea "esc"
type textarea "x"
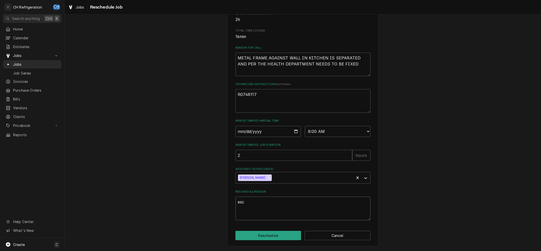
type textarea "esco"
type textarea "x"
type textarea "escor"
type textarea "x"
type textarea "escort"
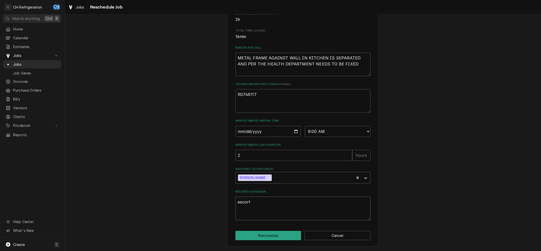
type textarea "x"
type textarea "escort"
type textarea "x"
type textarea "escort i"
type textarea "x"
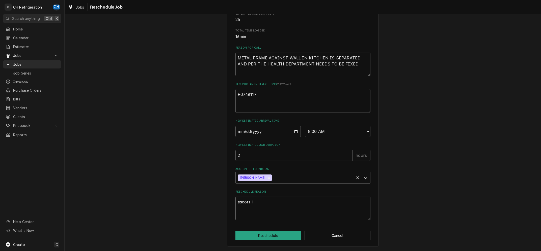
type textarea "escort is"
type textarea "x"
type textarea "escort is"
type textarea "x"
type textarea "escort is m"
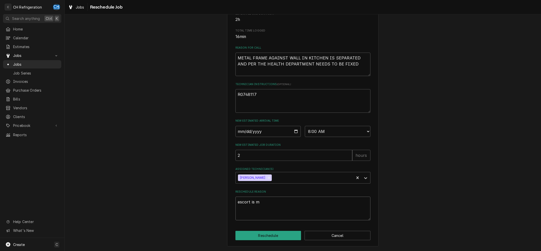
type textarea "x"
type textarea "escort is ma"
type textarea "x"
type textarea "escort is mar"
type textarea "x"
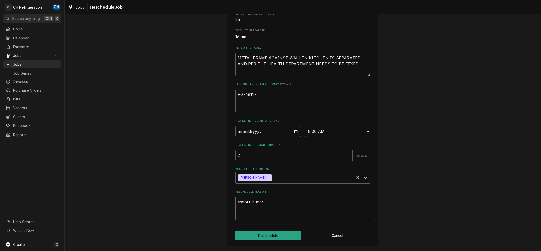
type textarea "escort is mari"
type textarea "x"
type textarea "escort is maria"
type textarea "x"
type textarea "escort is maria"
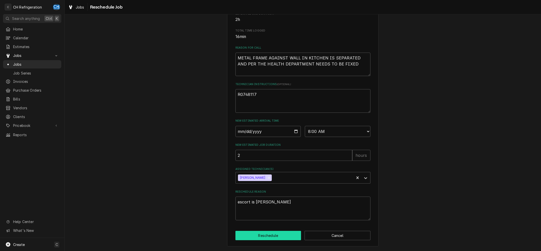
click at [277, 237] on button "Reschedule" at bounding box center [268, 235] width 66 height 9
type textarea "x"
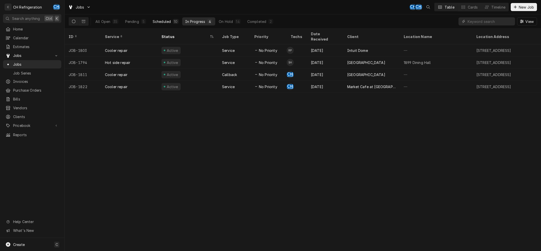
click at [176, 25] on button "Scheduled 10" at bounding box center [166, 21] width 32 height 8
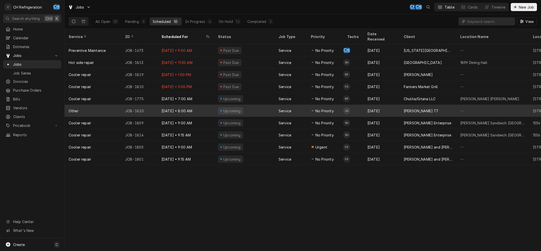
click at [276, 105] on div "Service" at bounding box center [290, 111] width 32 height 12
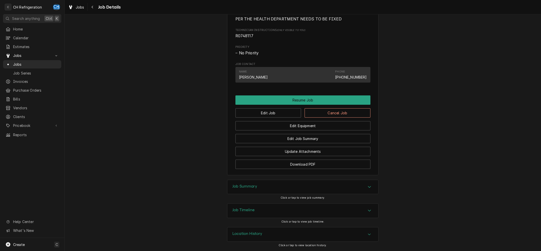
scroll to position [274, 0]
click at [281, 115] on button "Edit Job" at bounding box center [268, 112] width 66 height 9
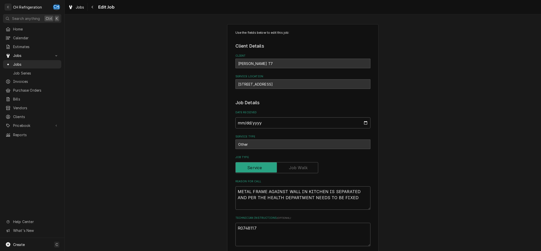
scroll to position [245, 0]
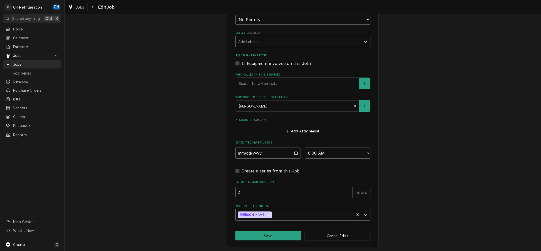
click at [273, 216] on input "Assigned Technician(s)" at bounding box center [273, 215] width 1 height 8
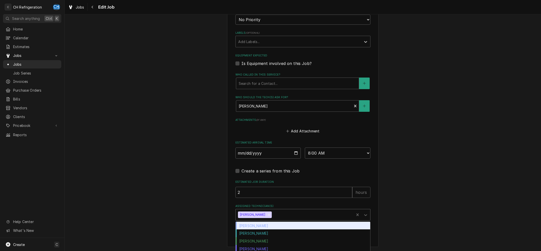
click at [267, 216] on icon "Remove Josh Galindo" at bounding box center [269, 215] width 4 height 4
click at [275, 214] on div "Assigned Technician(s)" at bounding box center [298, 215] width 120 height 9
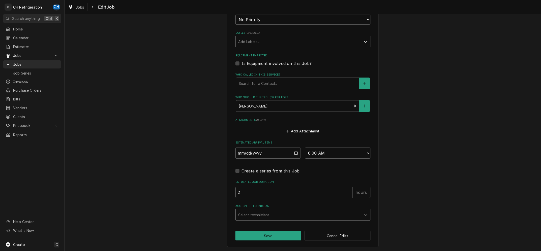
click at [272, 217] on div "Assigned Technician(s)" at bounding box center [298, 215] width 120 height 9
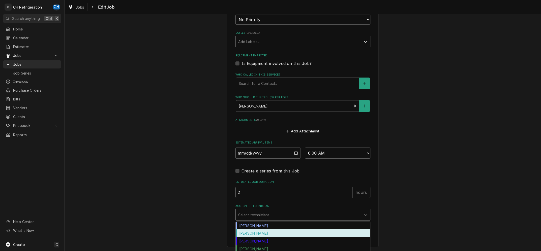
click at [259, 234] on div "[PERSON_NAME]" at bounding box center [303, 234] width 134 height 8
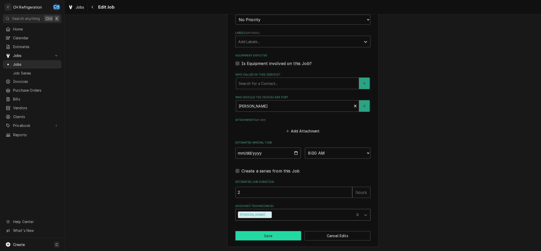
click at [269, 235] on button "Save" at bounding box center [268, 235] width 66 height 9
type textarea "x"
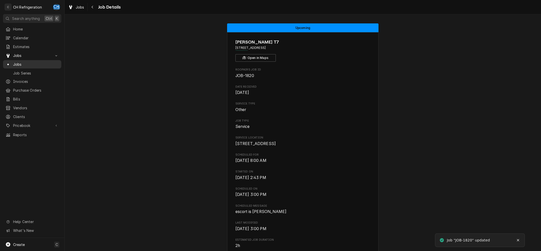
click at [22, 65] on span "Jobs" at bounding box center [36, 64] width 46 height 5
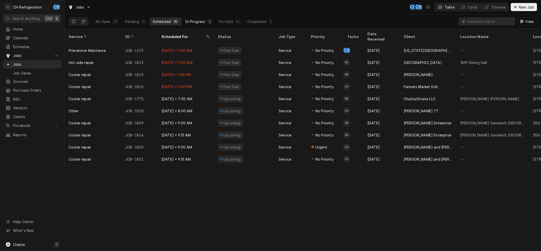
click at [195, 24] on div "In Progress" at bounding box center [195, 21] width 20 height 5
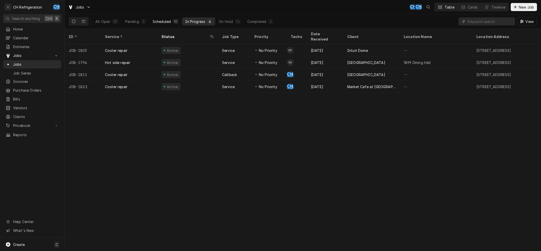
click at [168, 22] on div "Scheduled" at bounding box center [162, 21] width 18 height 5
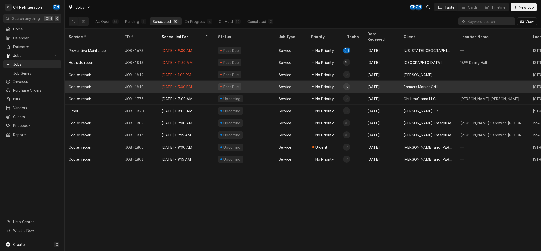
click at [388, 81] on div "Aug 26" at bounding box center [381, 87] width 36 height 12
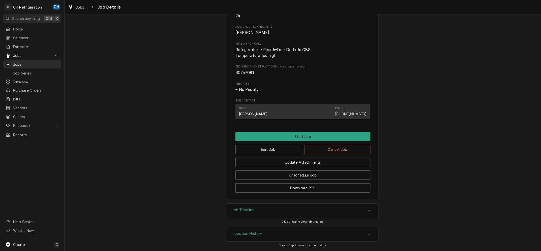
scroll to position [220, 0]
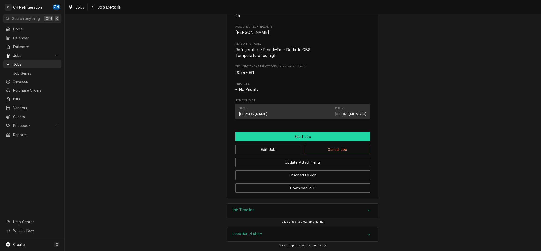
click at [299, 135] on button "Start Job" at bounding box center [302, 136] width 135 height 9
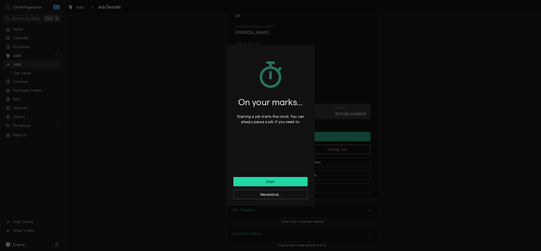
click at [276, 182] on button "Start" at bounding box center [270, 181] width 74 height 9
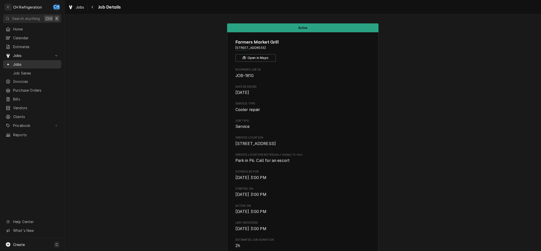
click at [17, 63] on span "Jobs" at bounding box center [36, 64] width 46 height 5
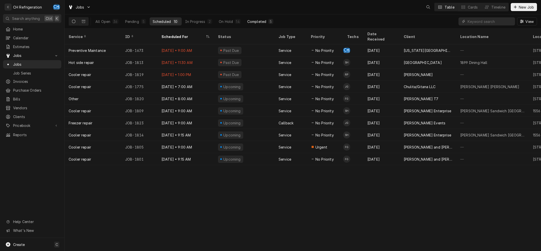
click at [268, 21] on div "5" at bounding box center [270, 21] width 5 height 5
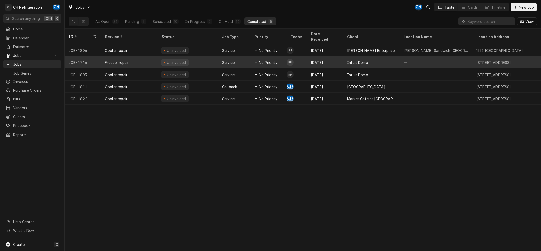
click at [388, 57] on div "Intuit Dome" at bounding box center [371, 62] width 56 height 12
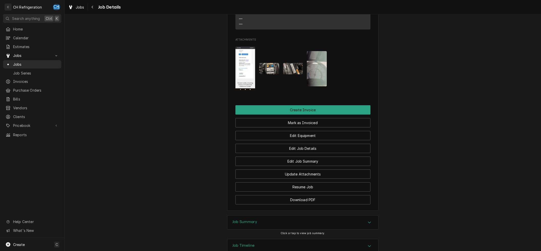
scroll to position [422, 0]
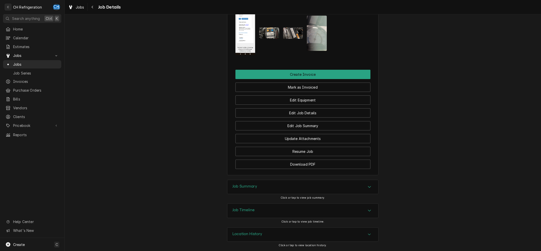
drag, startPoint x: 261, startPoint y: 182, endPoint x: 235, endPoint y: 179, distance: 26.4
click at [261, 182] on div "Job Summary" at bounding box center [302, 187] width 151 height 14
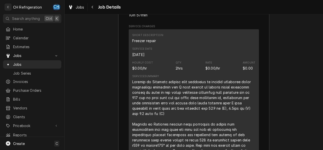
scroll to position [558, 0]
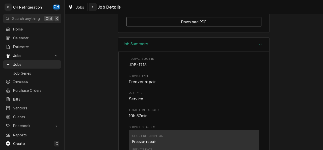
click at [92, 8] on icon "Navigate back" at bounding box center [92, 7] width 2 height 4
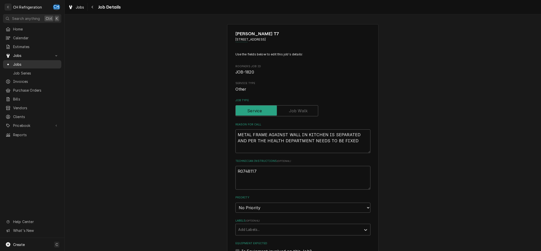
click at [23, 62] on span "Jobs" at bounding box center [36, 64] width 46 height 5
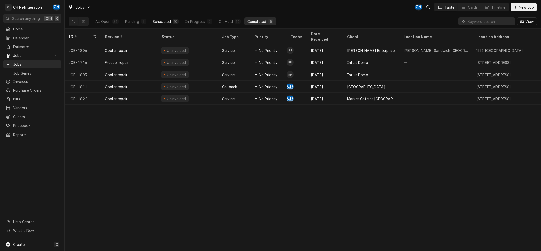
click at [177, 22] on div "10" at bounding box center [176, 21] width 4 height 5
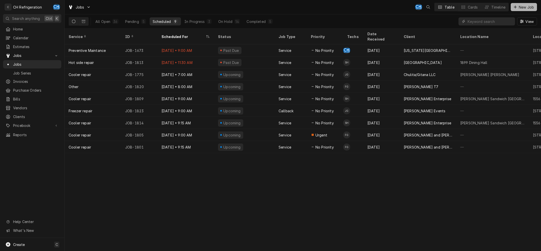
click at [524, 8] on span "New Job" at bounding box center [525, 7] width 17 height 5
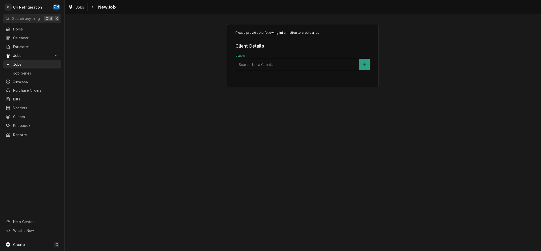
click at [18, 67] on div "Jobs Job Series" at bounding box center [32, 68] width 58 height 17
click at [18, 65] on span "Jobs" at bounding box center [36, 64] width 46 height 5
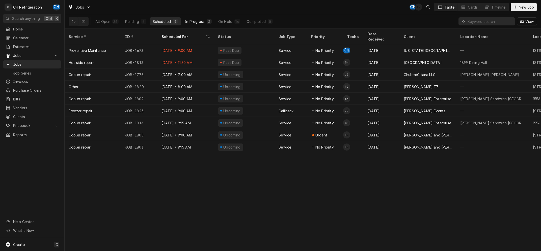
click at [197, 22] on div "In Progress" at bounding box center [194, 21] width 20 height 5
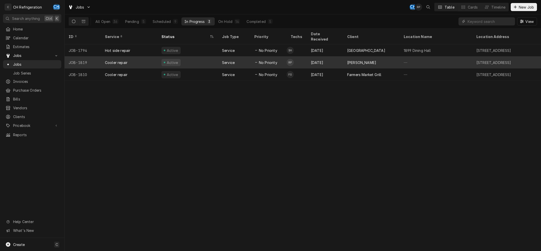
click at [337, 59] on div "[DATE]" at bounding box center [325, 62] width 36 height 12
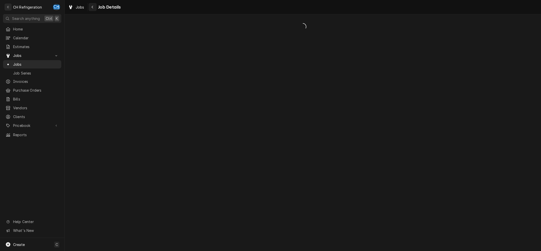
click at [94, 7] on div "Navigate back" at bounding box center [92, 7] width 5 height 5
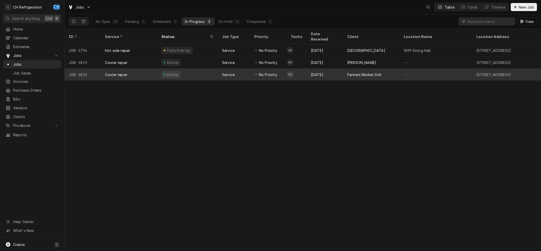
click at [372, 72] on div "Farmers Market Grill" at bounding box center [364, 74] width 34 height 5
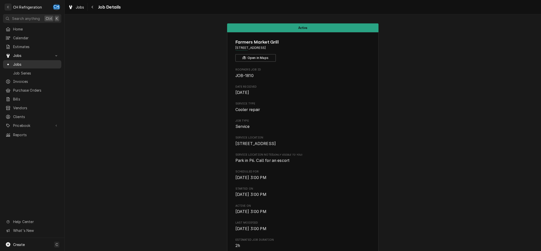
click at [14, 62] on span "Jobs" at bounding box center [36, 64] width 46 height 5
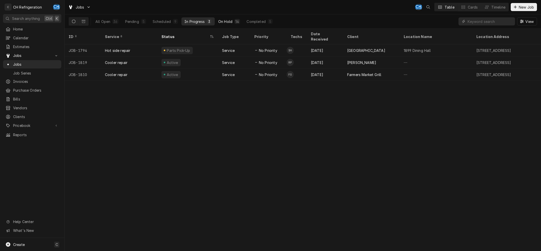
click at [232, 22] on button "On Hold 14" at bounding box center [229, 21] width 28 height 8
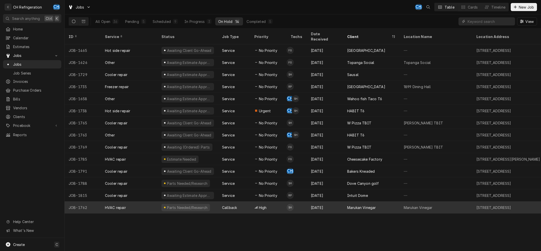
click at [372, 205] on div "Marukan Vinegar" at bounding box center [361, 207] width 28 height 5
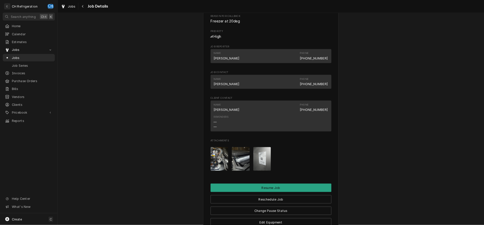
scroll to position [481, 0]
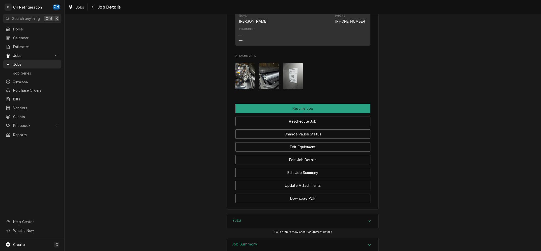
click at [295, 82] on img "Attachments" at bounding box center [293, 76] width 20 height 26
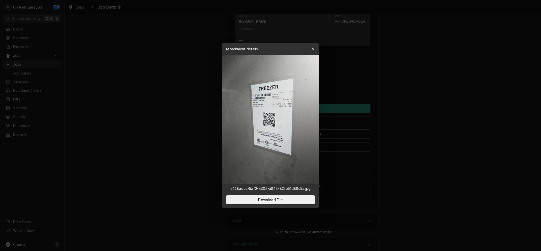
click at [268, 121] on img at bounding box center [270, 119] width 97 height 129
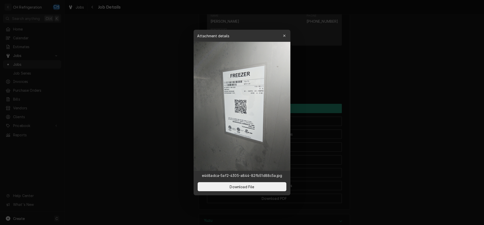
scroll to position [481, 0]
click at [404, 63] on div at bounding box center [242, 112] width 484 height 225
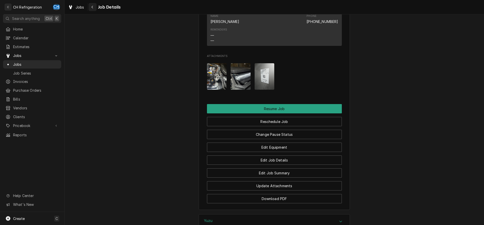
click at [92, 4] on button "Navigate back" at bounding box center [93, 7] width 8 height 8
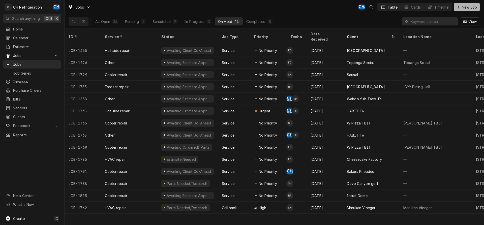
click at [323, 7] on span "New Job" at bounding box center [469, 7] width 17 height 5
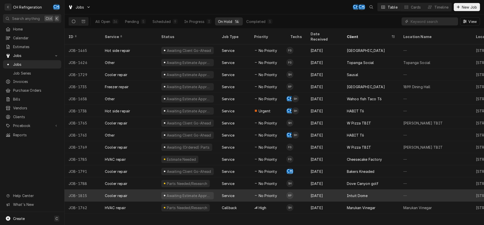
click at [362, 193] on div "Intuit Dome" at bounding box center [357, 195] width 21 height 5
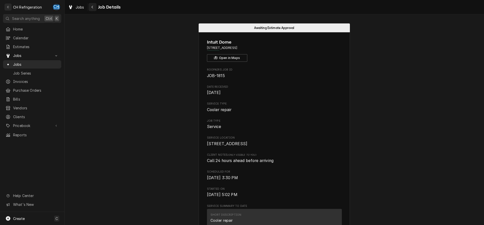
click at [96, 7] on button "Navigate back" at bounding box center [93, 7] width 8 height 8
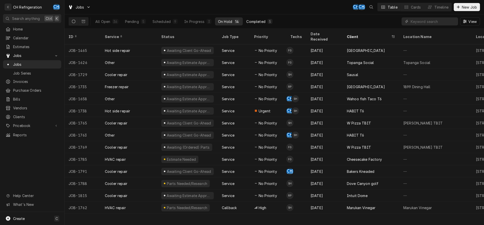
click at [264, 23] on div "Completed" at bounding box center [255, 21] width 19 height 5
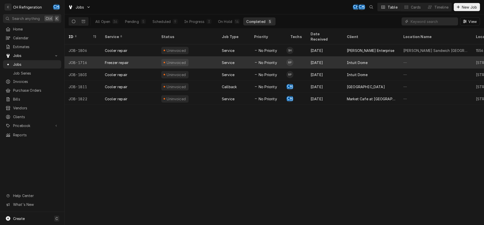
click at [124, 60] on div "Freezer repair" at bounding box center [117, 62] width 24 height 5
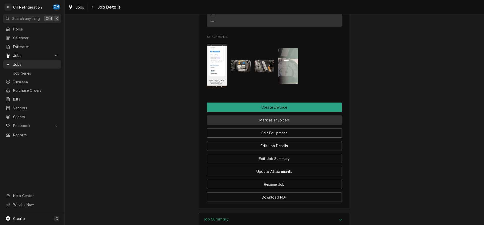
scroll to position [386, 0]
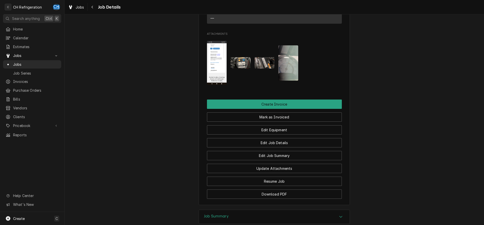
click at [218, 68] on img "Attachments" at bounding box center [217, 63] width 20 height 44
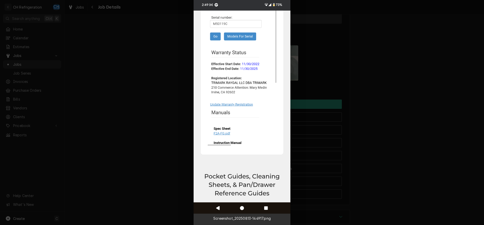
click at [362, 91] on div at bounding box center [242, 112] width 484 height 225
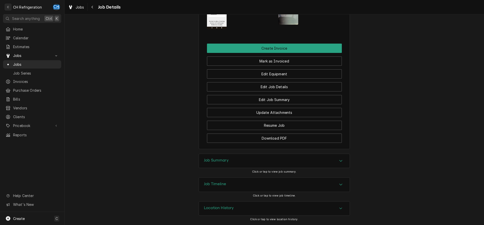
click at [328, 157] on div "Job Summary" at bounding box center [274, 161] width 151 height 14
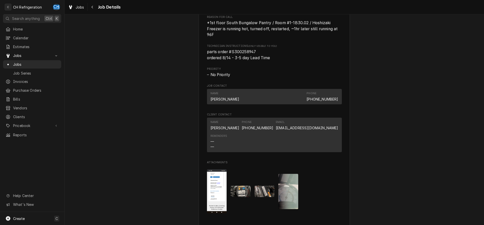
scroll to position [154, 0]
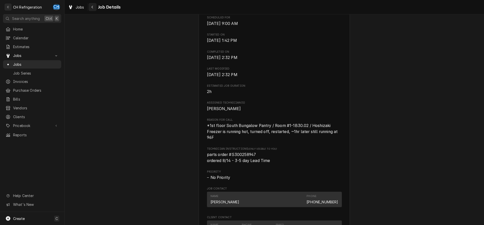
click at [92, 7] on icon "Navigate back" at bounding box center [92, 7] width 2 height 4
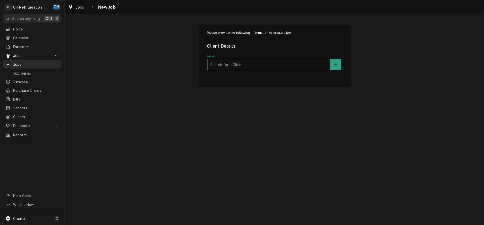
click at [253, 70] on div "Search for a Client..." at bounding box center [269, 64] width 123 height 11
type input "farmer"
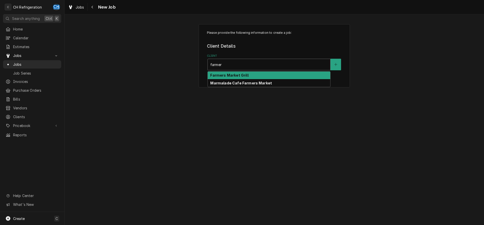
click at [237, 76] on strong "Farmers Market Grill" at bounding box center [229, 75] width 38 height 4
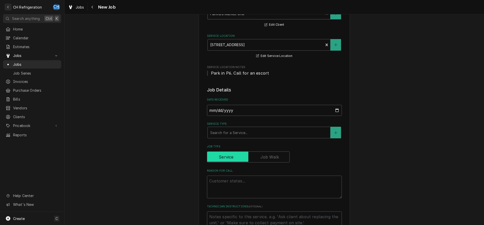
scroll to position [51, 0]
click at [245, 133] on div "Service Type" at bounding box center [269, 132] width 118 height 9
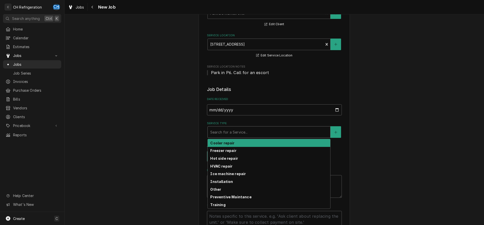
click at [238, 147] on div "Cooler repair" at bounding box center [269, 143] width 123 height 8
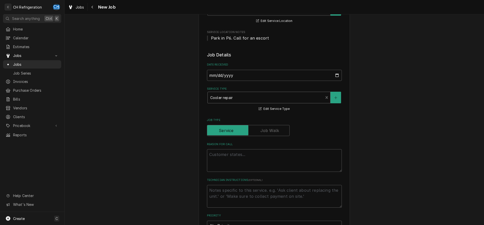
scroll to position [103, 0]
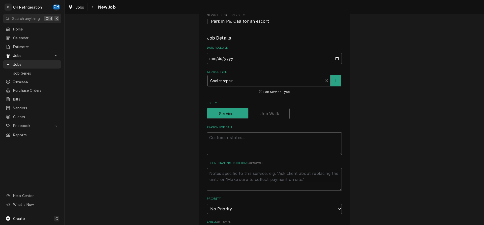
click at [259, 142] on textarea "Reason For Call" at bounding box center [274, 143] width 135 height 23
type textarea "x"
type textarea "p"
type textarea "x"
type textarea "pe"
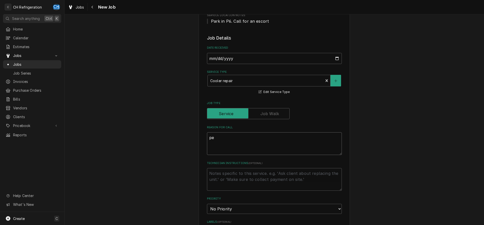
type textarea "x"
type textarea "per"
type textarea "x"
type textarea "perl"
type textarea "x"
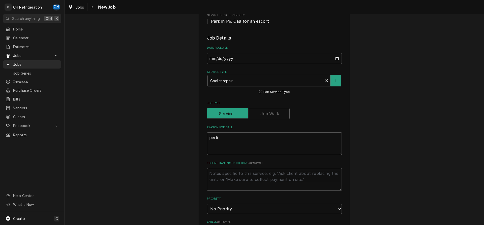
type textarea "perlic"
type textarea "x"
type textarea "perlick"
type textarea "x"
type textarea "perlick"
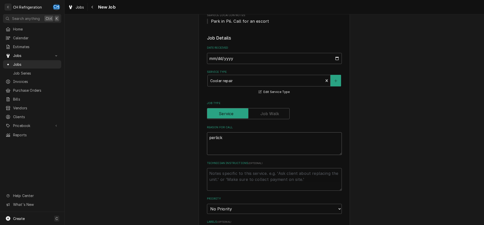
type textarea "x"
type textarea "perlick r"
type textarea "x"
type textarea "perlick re"
type textarea "x"
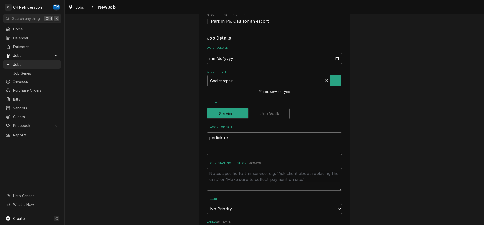
type textarea "perlick ref"
type textarea "x"
type textarea "perlick refr"
type textarea "x"
type textarea "perlick refri"
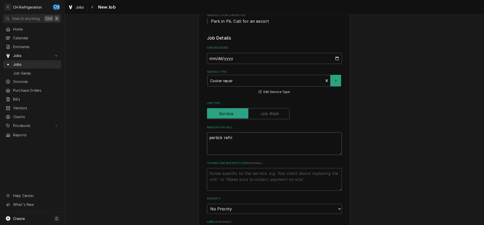
type textarea "x"
type textarea "perlick refrig"
type textarea "x"
type textarea "perlick refrige"
type textarea "x"
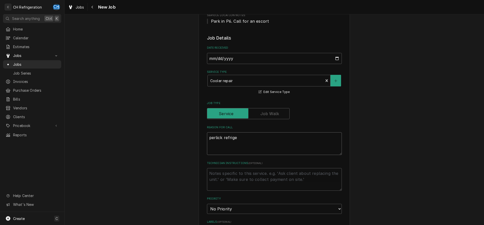
type textarea "perlick refriger"
type textarea "x"
type textarea "perlick refrigera"
type textarea "x"
type textarea "perlick refrigerat"
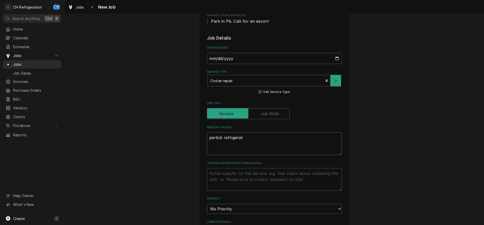
type textarea "x"
type textarea "perlick refrigerato"
type textarea "x"
type textarea "perlick refrigerator"
type textarea "x"
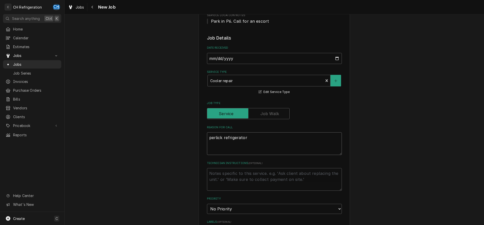
type textarea "perlick refrigerator"
type textarea "x"
type textarea "perlick refrigerator >"
type textarea "x"
type textarea "perlick refrigerator >"
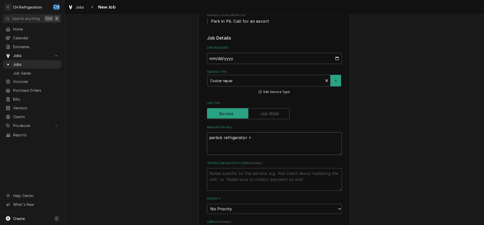
type textarea "x"
type textarea "perlick refrigerator > u"
type textarea "x"
type textarea "perlick refrigerator > un"
type textarea "x"
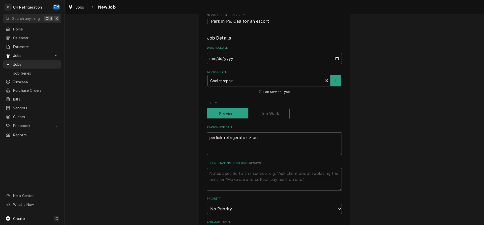
type textarea "perlick refrigerator > und"
type textarea "x"
type textarea "perlick refrigerator > unde"
type textarea "x"
type textarea "perlick refrigerator > under"
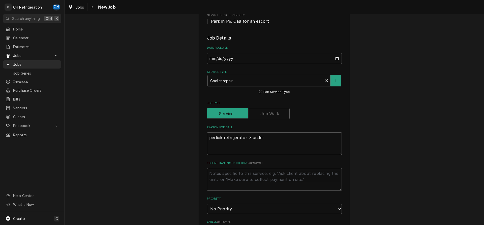
type textarea "x"
type textarea "perlick refrigerator > underc"
type textarea "x"
type textarea "perlick refrigerator > underco"
type textarea "x"
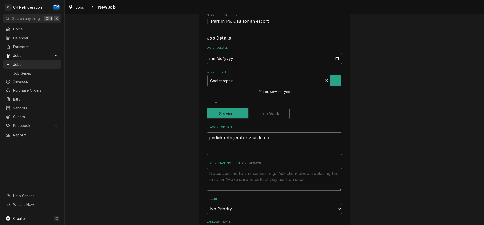
type textarea "perlick refrigerator > undercou"
type textarea "x"
type textarea "perlick refrigerator > undercoun"
type textarea "x"
type textarea "perlick refrigerator > undercount"
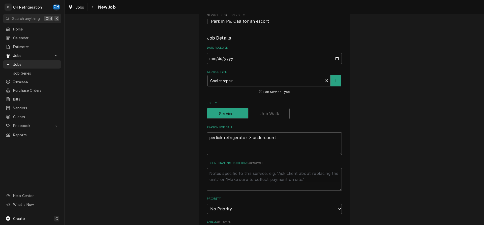
type textarea "x"
type textarea "perlick refrigerator > undercounte"
type textarea "x"
type textarea "perlick refrigerator > undercounter"
type textarea "x"
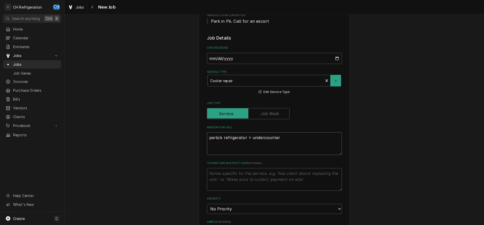
type textarea "perlick refrigerator > undercounter"
type textarea "x"
type textarea "perlick refrigerator > undercounter >"
type textarea "x"
type textarea "perlick refrigerator > undercounter >"
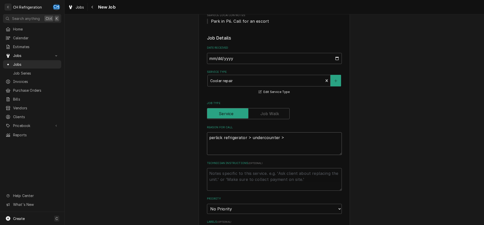
type textarea "x"
type textarea "perlick refrigerator > undercounter > t"
type textarea "x"
type textarea "perlick refrigerator > undercounter > tem"
type textarea "x"
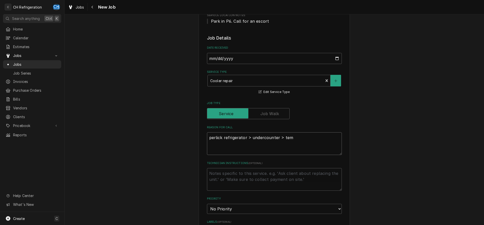
type textarea "perlick refrigerator > undercounter > temp"
type textarea "x"
type textarea "perlick refrigerator > undercounter > temp"
type textarea "x"
type textarea "perlick refrigerator > undercounter > temp t"
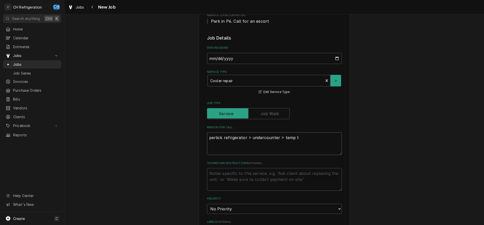
type textarea "x"
type textarea "perlick refrigerator > undercounter > temp to"
type textarea "x"
type textarea "perlick refrigerator > undercounter > temp too"
type textarea "x"
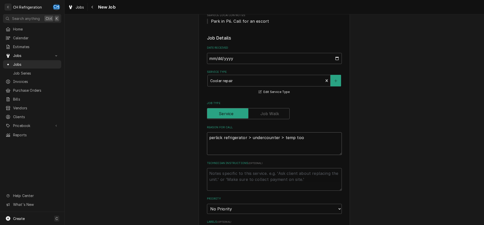
type textarea "perlick refrigerator > undercounter > temp too"
type textarea "x"
type textarea "perlick refrigerator > undercounter > temp too h"
type textarea "x"
type textarea "perlick refrigerator > undercounter > temp too hi"
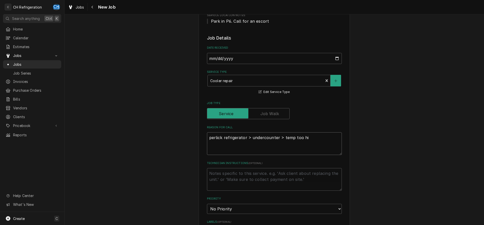
type textarea "x"
type textarea "perlick refrigerator > undercounter > temp too hig"
type textarea "x"
type textarea "perlick refrigerator > undercounter > temp too high"
type textarea "x"
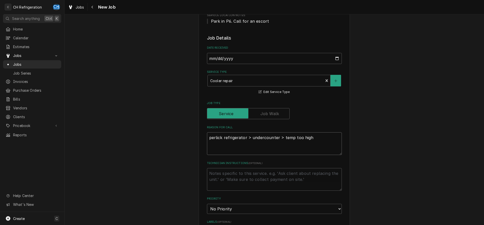
type textarea "perlick refrigerator > undercounter > temp too high"
type textarea "x"
type textarea "perlick refrigerator > undercounter > temp too high"
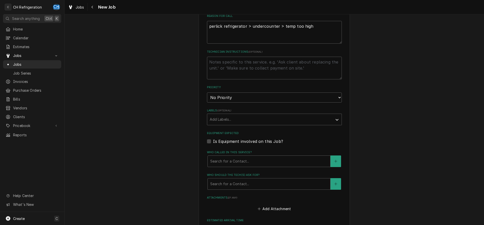
scroll to position [231, 0]
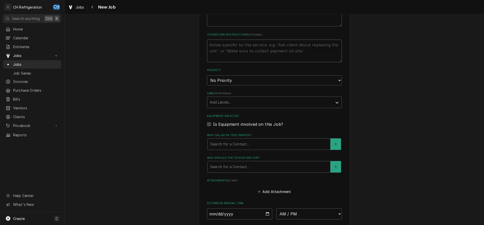
click at [235, 53] on textarea "Technician Instructions ( optional )" at bounding box center [274, 51] width 135 height 23
paste textarea "R0748452"
type textarea "x"
type textarea "R0748452"
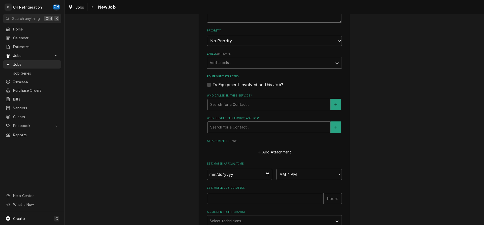
scroll to position [283, 0]
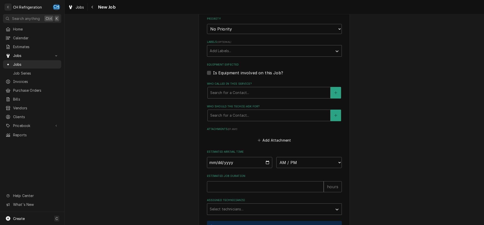
type textarea "x"
type textarea "R0748452"
click at [247, 111] on div "Who should the tech(s) ask for?" at bounding box center [269, 115] width 118 height 9
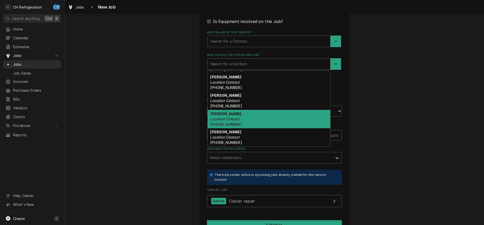
scroll to position [0, 0]
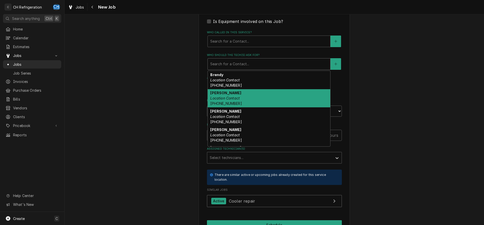
click at [241, 101] on div "Carol Location Contact (310) 741-1375" at bounding box center [269, 98] width 123 height 18
type textarea "x"
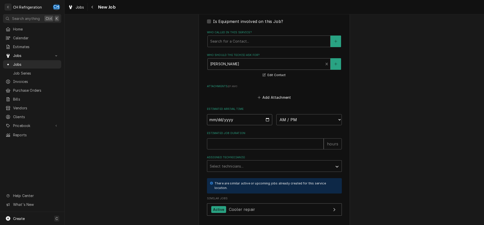
click at [267, 118] on input "Date" at bounding box center [240, 119] width 66 height 11
type input "2025-08-27"
click at [276, 114] on select "AM / PM 6:00 AM 6:15 AM 6:30 AM 6:45 AM 7:00 AM 7:15 AM 7:30 AM 7:45 AM 8:00 AM…" at bounding box center [309, 119] width 66 height 11
type textarea "x"
select select "15:00:00"
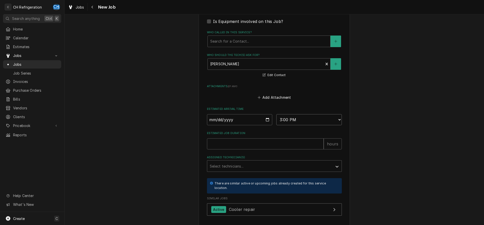
click option "3:00 PM" at bounding box center [0, 0] width 0 height 0
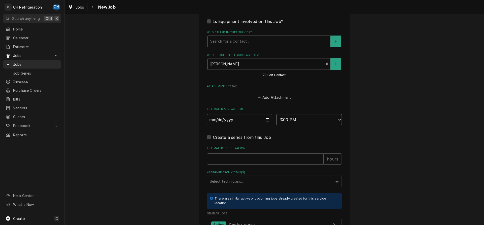
type textarea "x"
click at [276, 114] on select "AM / PM 6:00 AM 6:15 AM 6:30 AM 6:45 AM 7:00 AM 7:15 AM 7:30 AM 7:45 AM 8:00 AM…" at bounding box center [309, 119] width 66 height 11
select select "15:45:00"
click option "3:45 PM" at bounding box center [0, 0] width 0 height 0
drag, startPoint x: 258, startPoint y: 159, endPoint x: 259, endPoint y: 155, distance: 4.2
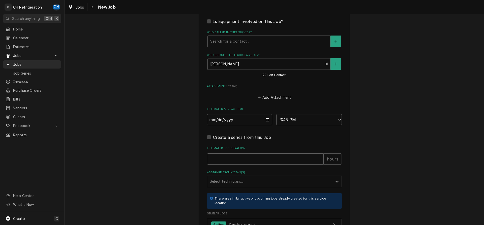
click at [258, 159] on input "Estimated Job Duration" at bounding box center [265, 159] width 117 height 11
type textarea "x"
type input "2"
type textarea "x"
type input "2"
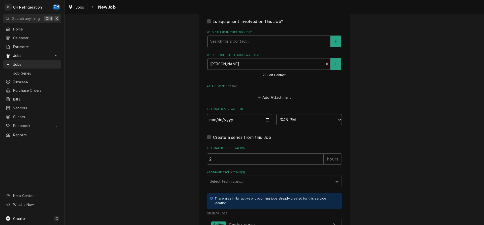
click at [247, 182] on div "Assigned Technician(s)" at bounding box center [270, 181] width 120 height 9
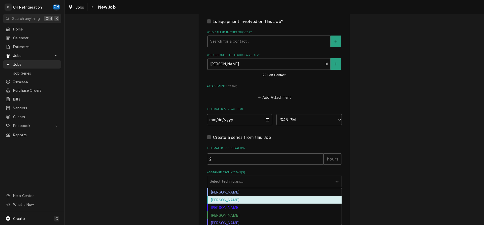
click at [231, 199] on div "[PERSON_NAME]" at bounding box center [274, 200] width 134 height 8
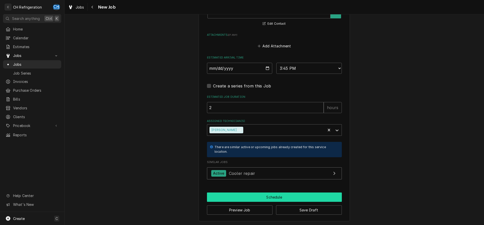
click at [254, 198] on button "Schedule" at bounding box center [274, 197] width 135 height 9
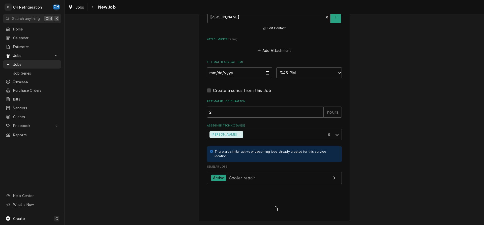
type textarea "x"
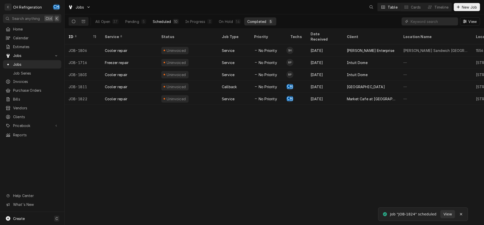
click at [162, 18] on button "Scheduled 10" at bounding box center [166, 21] width 32 height 8
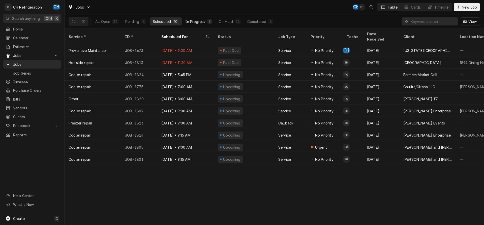
click at [198, 19] on button "In Progress 3" at bounding box center [198, 21] width 33 height 8
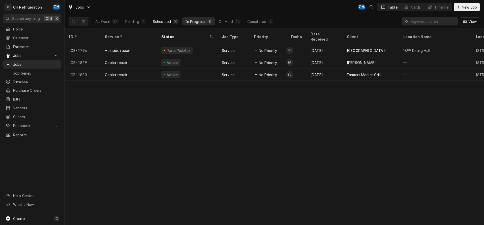
click at [154, 20] on div "Scheduled" at bounding box center [162, 21] width 18 height 5
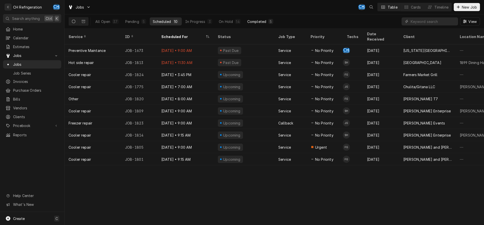
click at [267, 24] on button "Completed 5" at bounding box center [260, 21] width 32 height 8
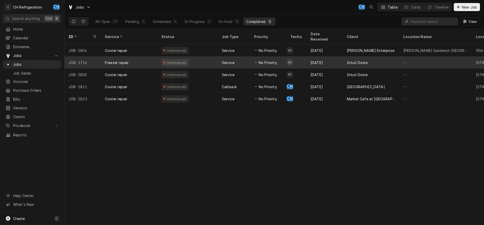
click at [202, 56] on div "Uninvoiced" at bounding box center [187, 62] width 61 height 12
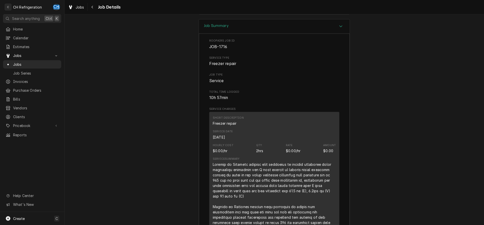
scroll to position [705, 0]
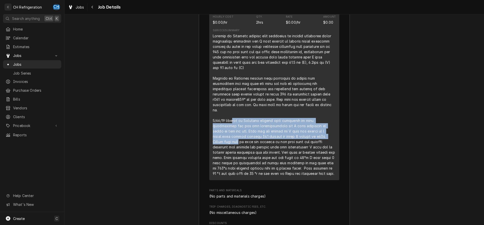
drag, startPoint x: 235, startPoint y: 124, endPoint x: 275, endPoint y: 143, distance: 44.4
click at [327, 138] on div "Line Item" at bounding box center [274, 104] width 123 height 143
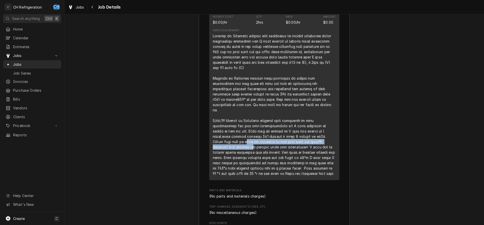
drag, startPoint x: 214, startPoint y: 144, endPoint x: 332, endPoint y: 144, distance: 118.0
click at [332, 144] on div "Line Item" at bounding box center [274, 104] width 123 height 143
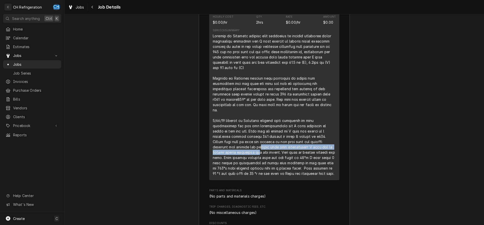
drag, startPoint x: 217, startPoint y: 150, endPoint x: 322, endPoint y: 150, distance: 105.7
click at [331, 149] on div "Line Item" at bounding box center [274, 104] width 123 height 143
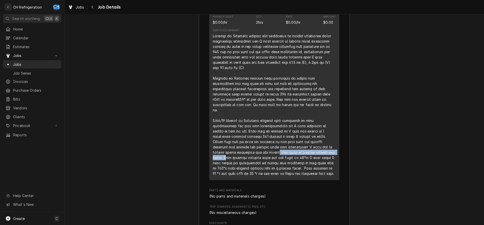
drag, startPoint x: 231, startPoint y: 154, endPoint x: 298, endPoint y: 154, distance: 66.8
click at [298, 154] on div "Line Item" at bounding box center [274, 104] width 123 height 143
click at [296, 155] on div "Line Item" at bounding box center [274, 104] width 123 height 143
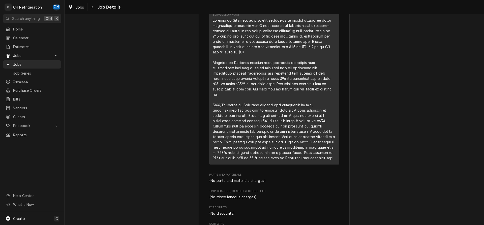
scroll to position [731, 0]
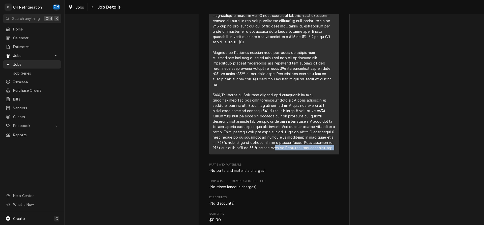
drag, startPoint x: 227, startPoint y: 149, endPoint x: 295, endPoint y: 151, distance: 67.3
click at [295, 151] on div "Line Item" at bounding box center [274, 79] width 123 height 143
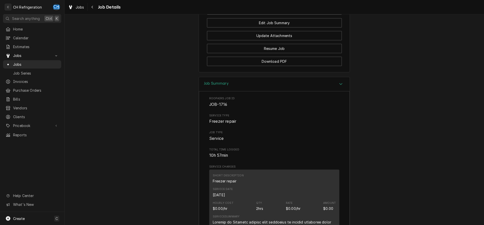
scroll to position [416, 0]
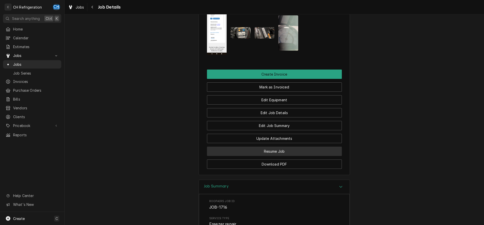
click at [288, 155] on button "Resume Job" at bounding box center [274, 151] width 135 height 9
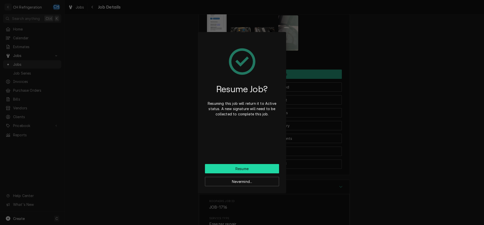
click at [248, 171] on button "Resume" at bounding box center [242, 168] width 74 height 9
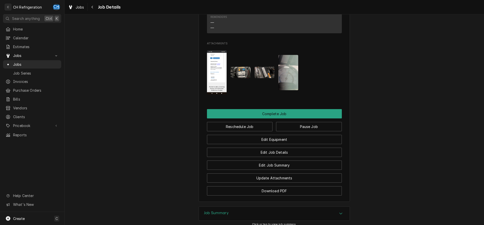
scroll to position [496, 0]
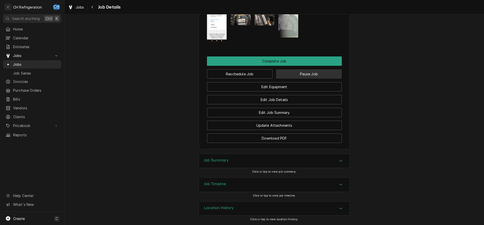
click at [293, 76] on button "Pause Job" at bounding box center [309, 73] width 66 height 9
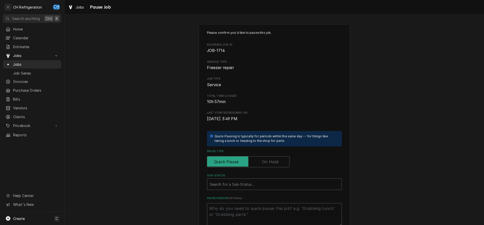
click at [274, 164] on label "Pause Type" at bounding box center [248, 161] width 83 height 11
click at [274, 164] on input "Pause Type" at bounding box center [248, 161] width 78 height 11
checkbox input "true"
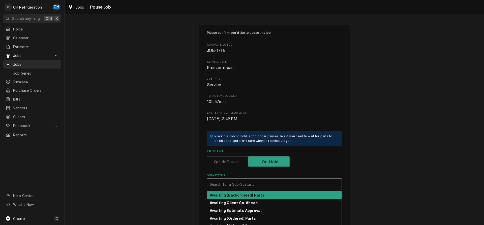
click at [262, 181] on div "Sub-Status" at bounding box center [274, 184] width 129 height 9
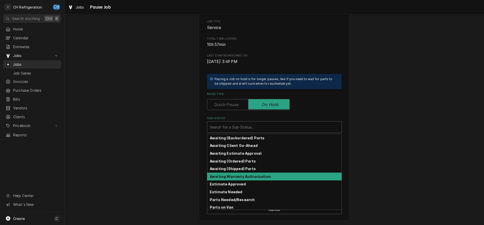
click at [257, 177] on strong "Awaiting Warranty Authorization" at bounding box center [240, 176] width 61 height 4
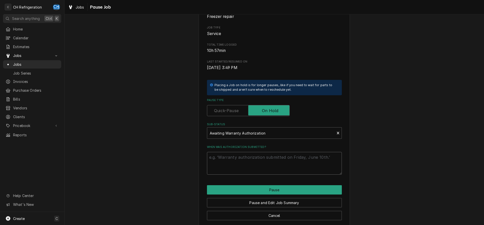
click at [256, 166] on textarea "When was authorization submitted?" at bounding box center [274, 163] width 135 height 23
type textarea "x"
type textarea "w"
type textarea "x"
type textarea "wa"
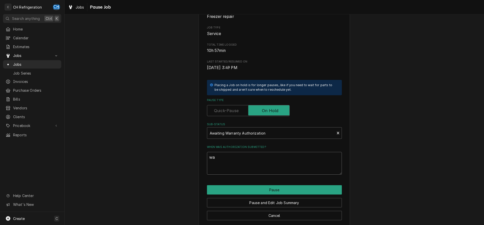
type textarea "x"
type textarea "wai"
type textarea "x"
type textarea "wait"
type textarea "x"
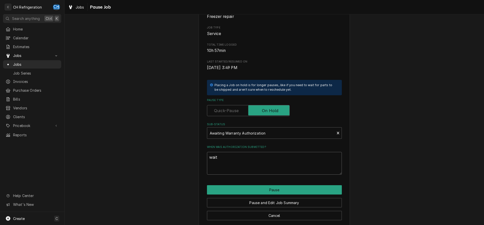
type textarea "waiti"
type textarea "x"
type textarea "waitin"
type textarea "x"
type textarea "waiting"
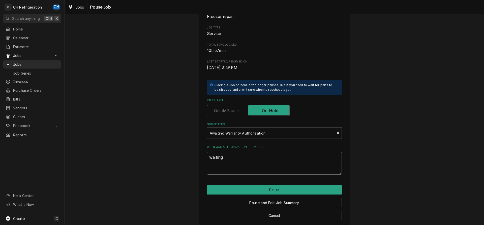
type textarea "x"
type textarea "waiting"
type textarea "x"
type textarea "waiting f"
type textarea "x"
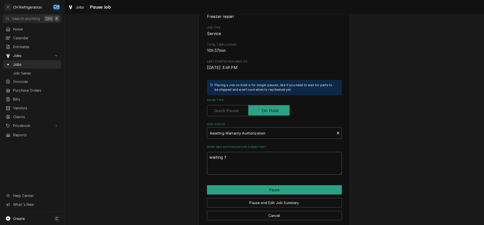
type textarea "waiting fr"
type textarea "x"
type textarea "waiting fr"
type textarea "x"
type textarea "waiting fr"
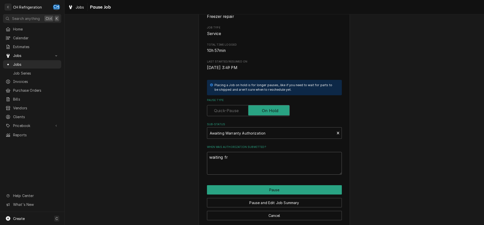
type textarea "x"
type textarea "waiting f"
type textarea "x"
type textarea "waiting fo"
type textarea "x"
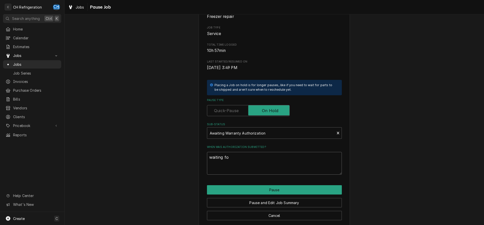
type textarea "waiting for"
type textarea "x"
type textarea "waiting for"
type textarea "x"
type textarea "waiting for h"
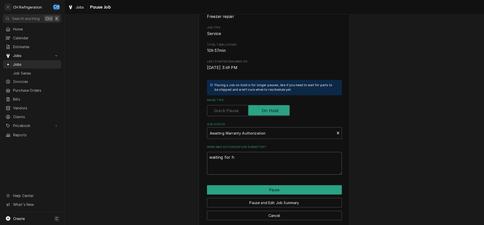
type textarea "x"
type textarea "waiting for ho"
type textarea "x"
type textarea "waiting for hos"
type textarea "x"
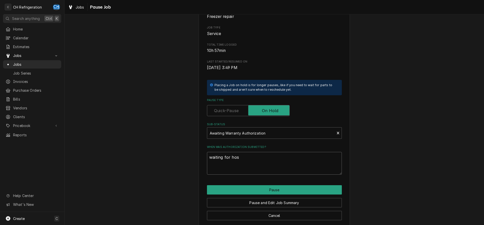
type textarea "waiting for hosh"
type textarea "x"
type textarea "waiting for hoshi"
type textarea "x"
type textarea "waiting for hoshiz"
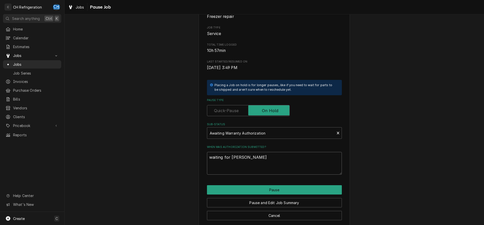
type textarea "x"
type textarea "waiting for hoshiza"
type textarea "x"
type textarea "waiting for hoshizak"
type textarea "x"
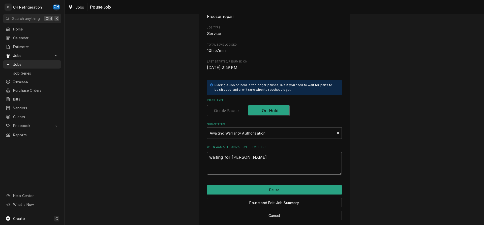
type textarea "waiting for hoshizaki"
type textarea "x"
type textarea "waiting for hoshizaki"
type textarea "x"
type textarea "waiting for hoshizaki a"
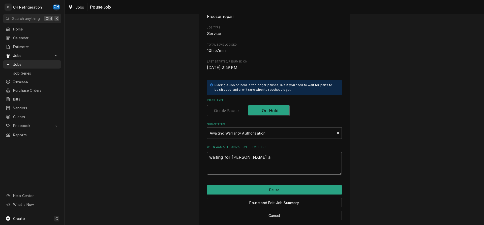
type textarea "x"
type textarea "waiting for hoshizaki au"
type textarea "x"
type textarea "waiting for hoshizaki aut"
type textarea "x"
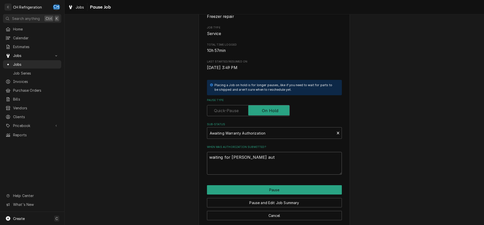
type textarea "waiting for hoshizaki auth"
type textarea "x"
type textarea "waiting for hoshizaki autho"
type textarea "x"
type textarea "waiting for hoshizaki author"
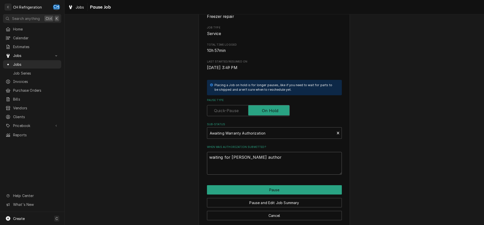
type textarea "x"
type textarea "waiting for hoshizaki authori"
type textarea "x"
type textarea "waiting for hoshizaki authoriz"
type textarea "x"
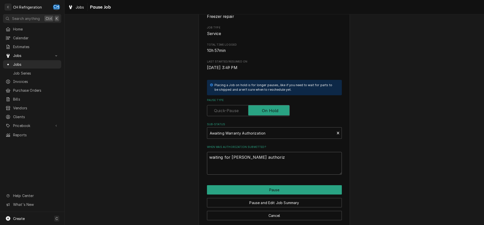
type textarea "waiting for hoshizaki authoriza"
type textarea "x"
type textarea "waiting for hoshizaki authorizat"
type textarea "x"
type textarea "waiting for hoshizaki authorizati"
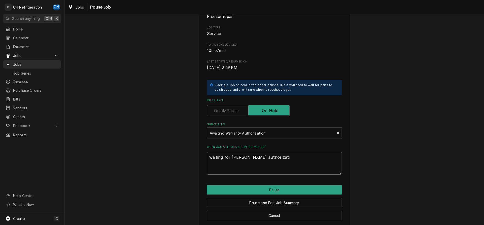
type textarea "x"
type textarea "waiting for hoshizaki authorizatio"
type textarea "x"
type textarea "waiting for hoshizaki authorization"
type textarea "x"
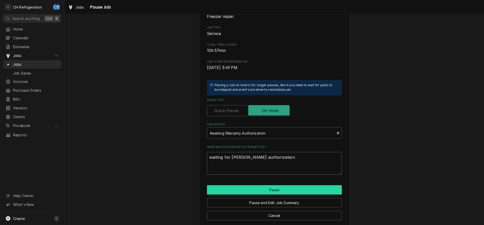
type textarea "waiting for hoshizaki authorization"
click at [293, 191] on button "Pause" at bounding box center [274, 189] width 135 height 9
type textarea "x"
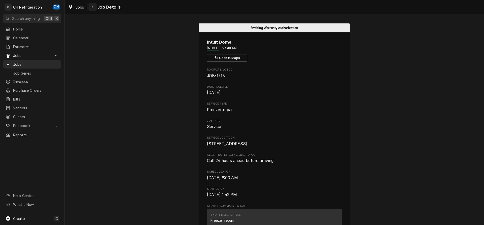
click at [93, 7] on icon "Navigate back" at bounding box center [92, 7] width 2 height 4
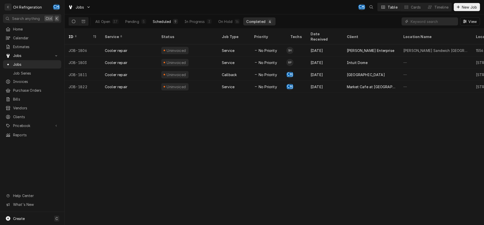
click at [167, 19] on div "Scheduled" at bounding box center [162, 21] width 18 height 5
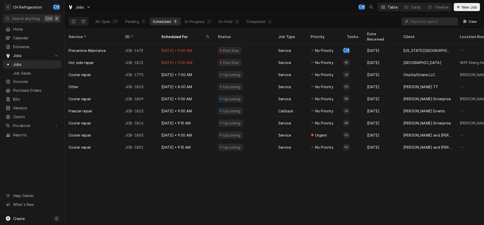
drag, startPoint x: 266, startPoint y: 20, endPoint x: 266, endPoint y: 17, distance: 2.8
click at [266, 17] on button "Completed 4" at bounding box center [259, 21] width 32 height 8
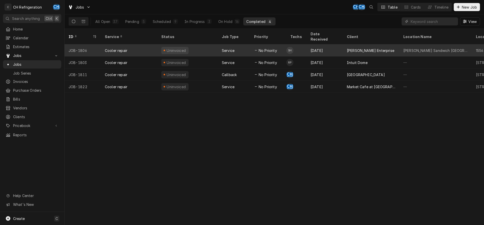
click at [348, 47] on div "[PERSON_NAME] Enterprise" at bounding box center [371, 50] width 56 height 12
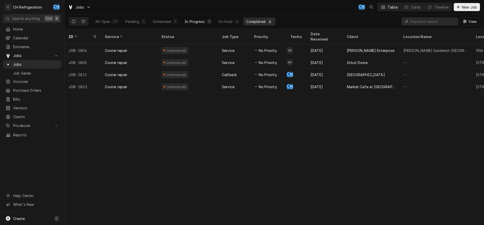
click at [197, 19] on button "In Progress 3" at bounding box center [198, 21] width 33 height 8
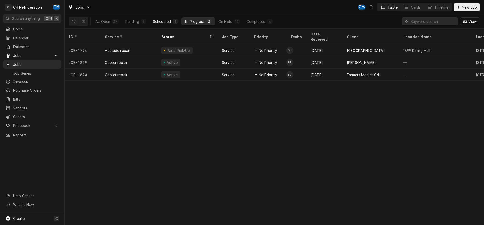
click at [157, 21] on div "Scheduled" at bounding box center [162, 21] width 18 height 5
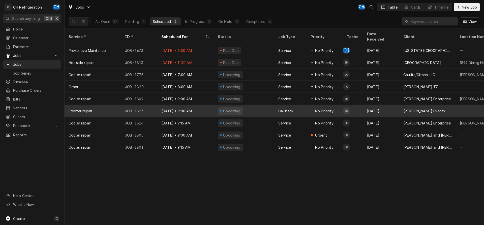
click at [405, 108] on div "Onil Chibas Events" at bounding box center [424, 110] width 42 height 5
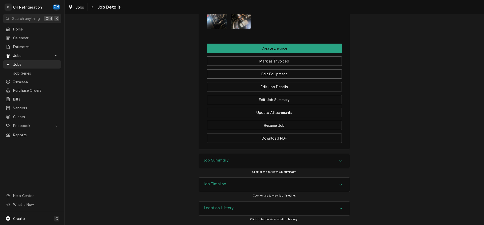
click at [289, 158] on div "Job Summary" at bounding box center [274, 161] width 151 height 14
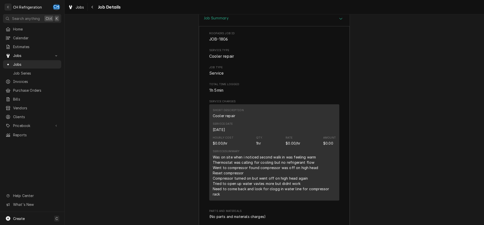
scroll to position [678, 0]
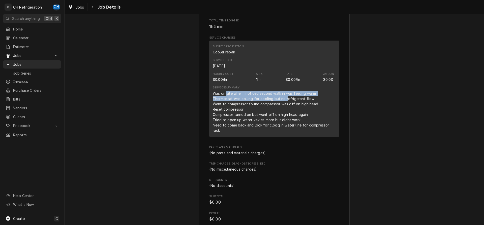
drag, startPoint x: 226, startPoint y: 94, endPoint x: 286, endPoint y: 100, distance: 59.8
click at [286, 100] on div "Was on site when i noticed second walk in was feeling warm Thermostat was calli…" at bounding box center [274, 112] width 123 height 42
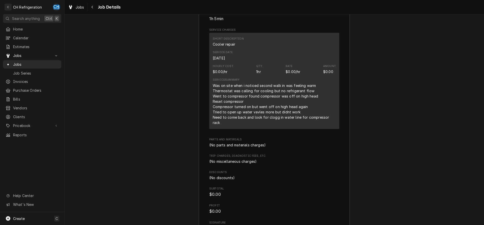
scroll to position [694, 0]
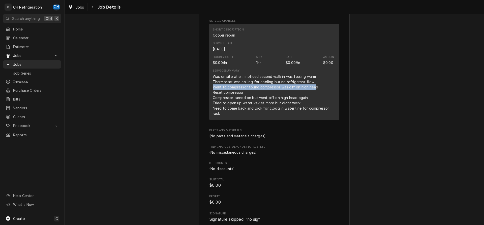
drag, startPoint x: 212, startPoint y: 85, endPoint x: 313, endPoint y: 87, distance: 101.9
click at [313, 87] on div "Short Description Cooler repair Service Date Aug 25, 2025 Hourly Cost $0.00/hr …" at bounding box center [274, 72] width 130 height 96
click at [313, 87] on div "Was on site when i noticed second walk in was feeling warm Thermostat was calli…" at bounding box center [274, 95] width 123 height 42
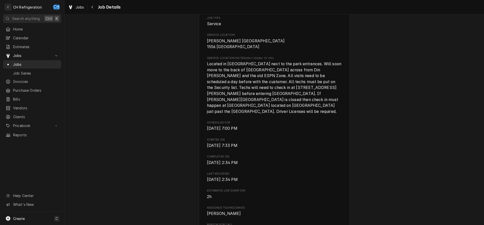
scroll to position [0, 0]
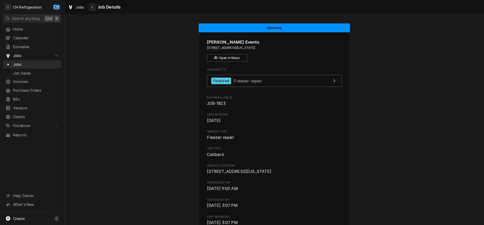
click at [92, 8] on icon "Navigate back" at bounding box center [92, 7] width 2 height 4
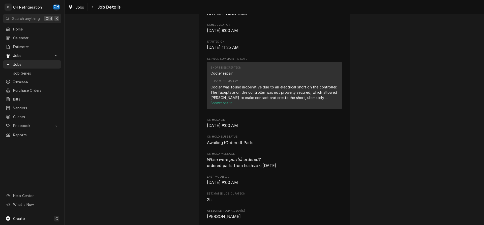
scroll to position [129, 0]
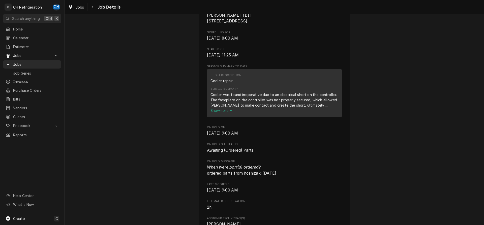
click at [223, 113] on span "Show more" at bounding box center [222, 110] width 22 height 4
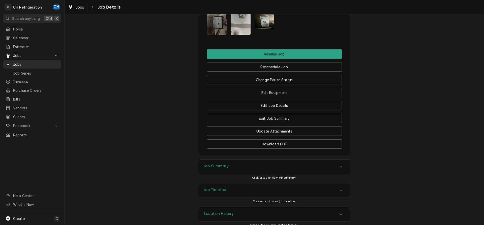
scroll to position [483, 0]
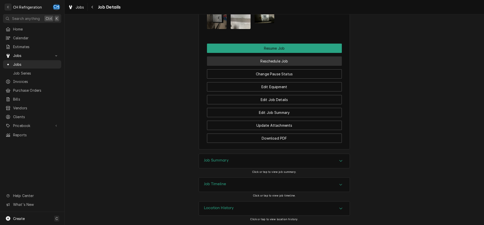
click at [279, 63] on button "Reschedule Job" at bounding box center [274, 60] width 135 height 9
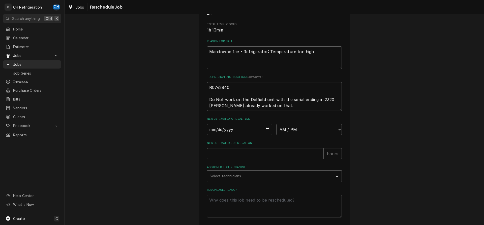
scroll to position [158, 0]
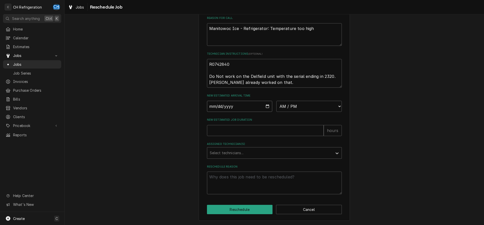
click at [267, 106] on input "Date" at bounding box center [240, 106] width 66 height 11
type input "2025-08-28"
type textarea "x"
click at [276, 101] on select "AM / PM 6:00 AM 6:15 AM 6:30 AM 6:45 AM 7:00 AM 7:15 AM 7:30 AM 7:45 AM 8:00 AM…" at bounding box center [309, 106] width 66 height 11
select select "11:00:00"
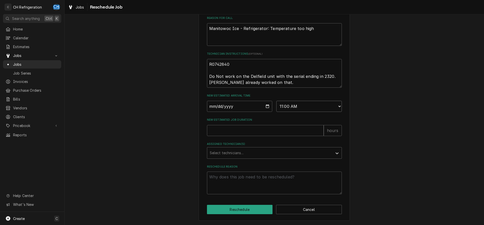
click option "11:00 AM" at bounding box center [0, 0] width 0 height 0
click at [249, 133] on input "New Estimated Job Duration" at bounding box center [265, 130] width 117 height 11
type textarea "x"
type input "2"
click at [259, 156] on div "Assigned Technician(s)" at bounding box center [270, 153] width 120 height 9
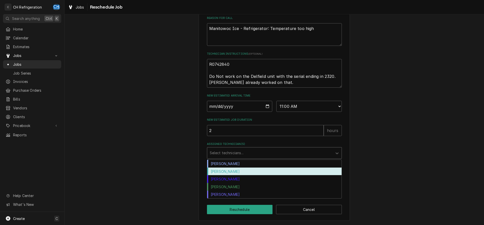
click at [238, 171] on div "[PERSON_NAME]" at bounding box center [274, 172] width 134 height 8
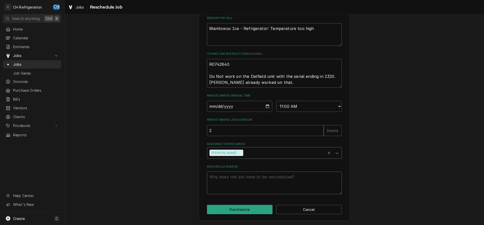
click at [245, 184] on textarea "Reschedule Reason" at bounding box center [274, 183] width 135 height 23
type textarea "x"
type textarea "p"
type textarea "x"
type textarea "pa"
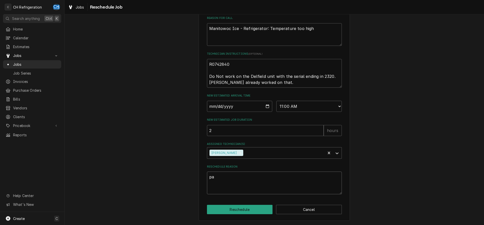
type textarea "x"
type textarea "par"
type textarea "x"
type textarea "part"
type textarea "x"
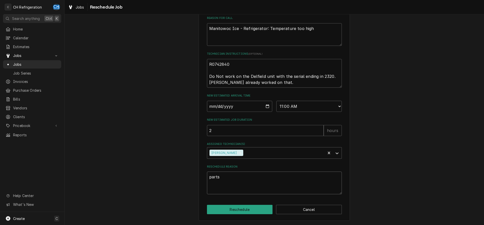
type textarea "parts"
click at [247, 208] on button "Reschedule" at bounding box center [240, 209] width 66 height 9
type textarea "x"
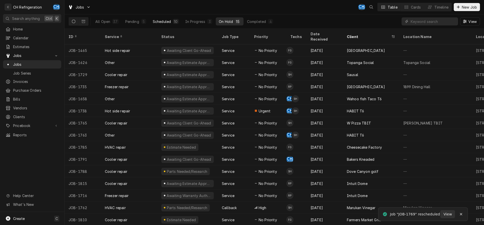
click at [168, 22] on div "Scheduled" at bounding box center [162, 21] width 18 height 5
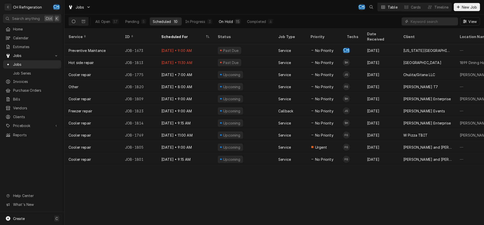
click at [234, 20] on button "On Hold 15" at bounding box center [229, 21] width 27 height 8
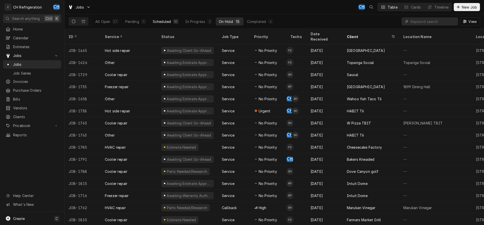
click at [160, 22] on div "Scheduled" at bounding box center [162, 21] width 18 height 5
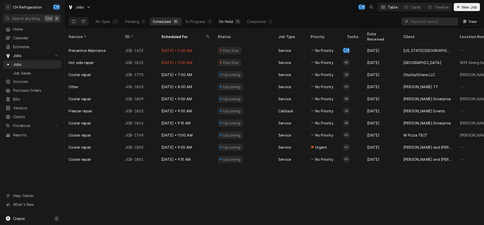
click at [235, 22] on div "15" at bounding box center [237, 21] width 5 height 5
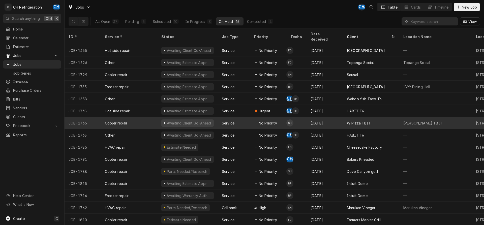
click at [354, 121] on div "W Pizza TBIT" at bounding box center [371, 123] width 56 height 12
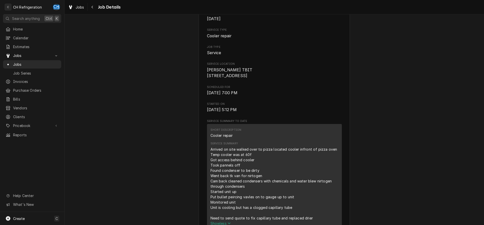
scroll to position [129, 0]
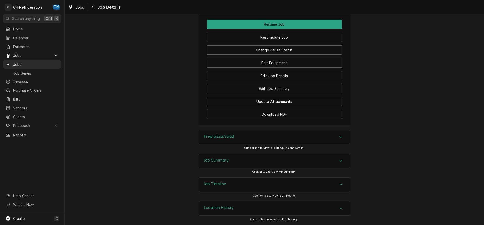
click at [230, 163] on div "Job Summary" at bounding box center [274, 161] width 151 height 14
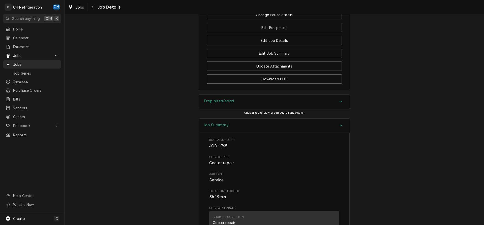
scroll to position [489, 0]
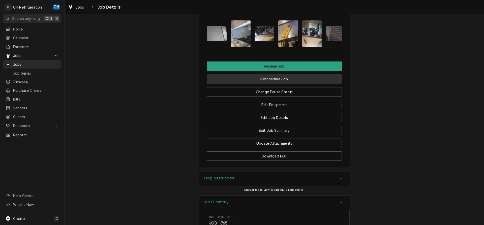
click at [281, 84] on button "Reschedule Job" at bounding box center [274, 78] width 135 height 9
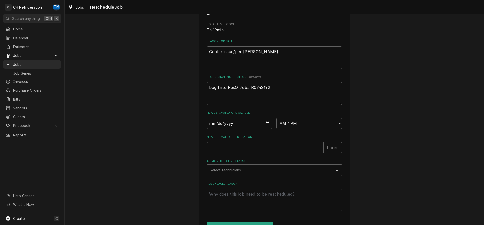
scroll to position [152, 0]
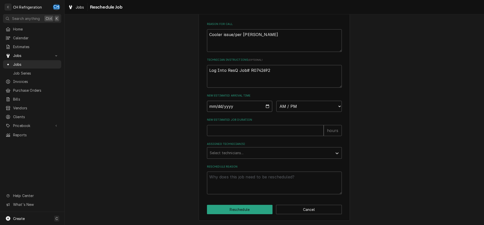
click at [266, 104] on input "Date" at bounding box center [240, 106] width 66 height 11
type input "2025-08-28"
type textarea "x"
click at [276, 101] on select "AM / PM 6:00 AM 6:15 AM 6:30 AM 6:45 AM 7:00 AM 7:15 AM 7:30 AM 7:45 AM 8:00 AM…" at bounding box center [309, 106] width 66 height 11
select select "11:30:00"
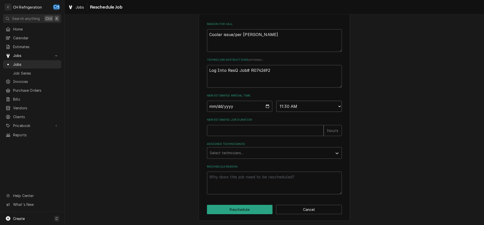
click option "11:30 AM" at bounding box center [0, 0] width 0 height 0
click at [239, 124] on div "New Estimated Job Duration hours" at bounding box center [274, 127] width 135 height 18
click at [246, 157] on div "Assigned Technician(s)" at bounding box center [270, 153] width 120 height 9
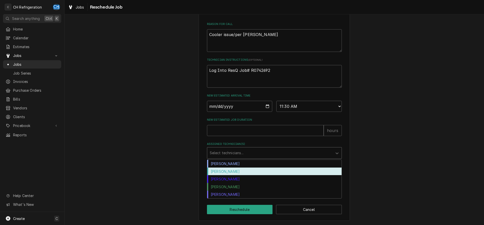
click at [227, 172] on div "Fred Gonzalez" at bounding box center [274, 172] width 134 height 8
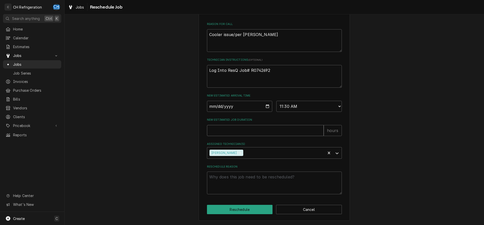
click at [228, 133] on input "New Estimated Job Duration" at bounding box center [265, 130] width 117 height 11
type textarea "x"
type input "2"
click at [224, 184] on textarea "Reschedule Reason" at bounding box center [274, 183] width 135 height 23
type textarea "x"
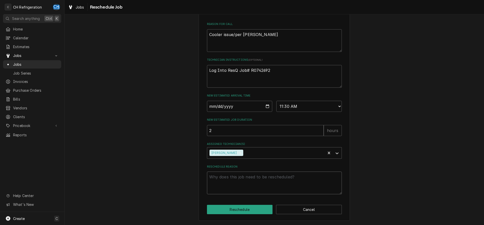
type textarea "c"
type textarea "x"
type textarea "ca"
type textarea "x"
type textarea "cap"
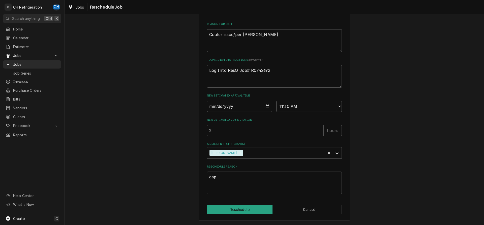
type textarea "x"
type textarea "cap"
type textarea "x"
type textarea "cap t"
type textarea "x"
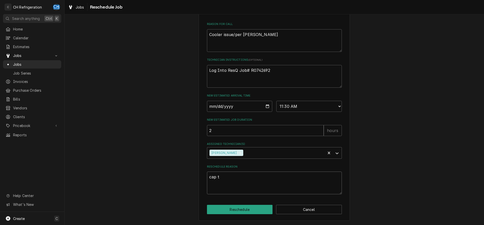
type textarea "cap tu"
type textarea "x"
type textarea "cap tub"
type textarea "x"
type textarea "cap tube"
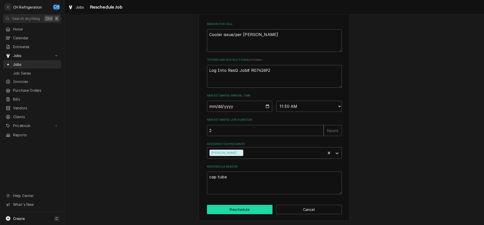
click at [228, 208] on button "Reschedule" at bounding box center [240, 209] width 66 height 9
type textarea "x"
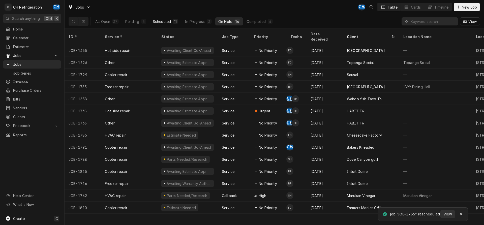
click at [174, 24] on button "Scheduled 11" at bounding box center [165, 21] width 31 height 8
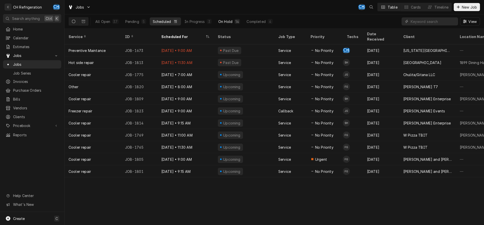
click at [235, 21] on div "14" at bounding box center [238, 21] width 6 height 5
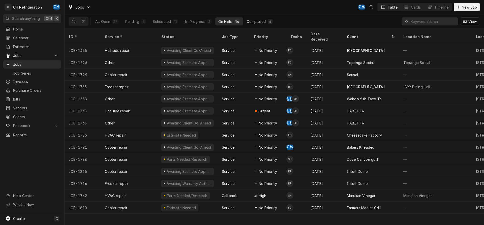
click at [268, 23] on div "4" at bounding box center [270, 21] width 5 height 5
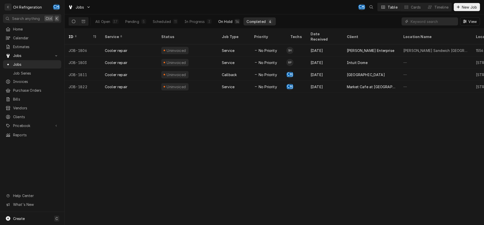
click at [236, 23] on div "14" at bounding box center [238, 21] width 4 height 5
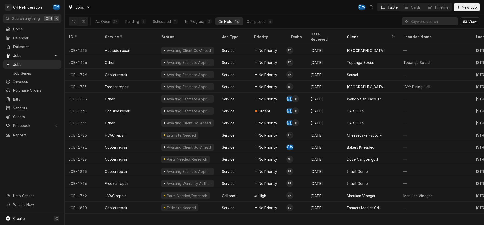
click at [267, 26] on div "All Open 37 Pending 5 Scheduled 11 In Progress 3 On Hold 14 Completed 4" at bounding box center [184, 21] width 184 height 14
click at [265, 24] on div "Completed" at bounding box center [256, 21] width 19 height 5
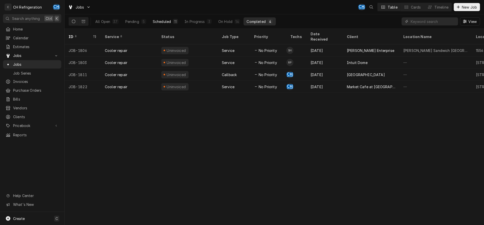
click at [175, 20] on div "11" at bounding box center [175, 21] width 3 height 5
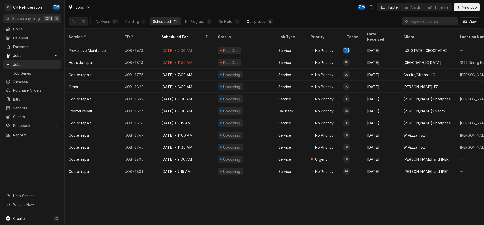
click at [268, 24] on button "Completed 4" at bounding box center [260, 21] width 32 height 8
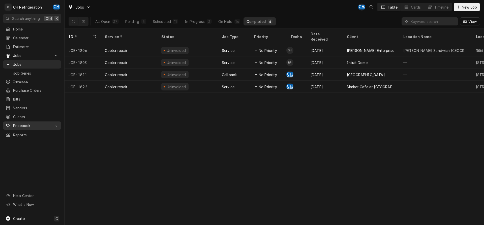
click at [31, 123] on span "Pricebook" at bounding box center [32, 125] width 38 height 5
click at [26, 141] on span "Parts & Materials" at bounding box center [36, 143] width 46 height 5
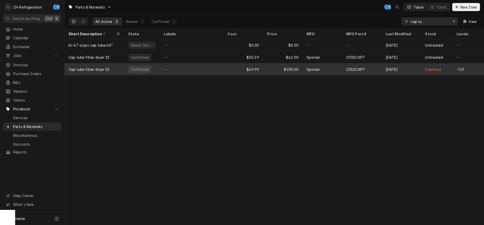
type input "cap tu"
click at [164, 68] on div "—" at bounding box center [192, 69] width 64 height 12
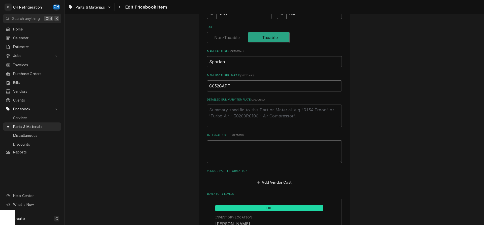
scroll to position [206, 0]
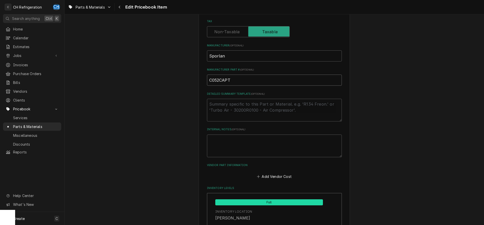
click at [226, 80] on input "C052CAPT" at bounding box center [274, 80] width 135 height 11
drag, startPoint x: 250, startPoint y: 81, endPoint x: 205, endPoint y: 80, distance: 44.9
click at [207, 80] on input "C052CAPT" at bounding box center [274, 80] width 135 height 11
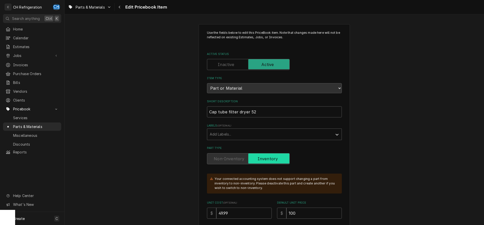
scroll to position [129, 0]
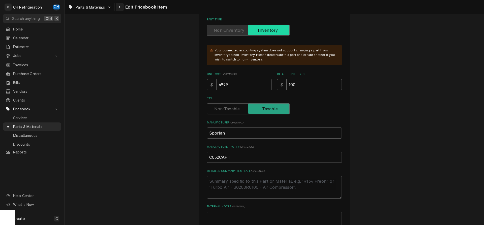
click at [117, 6] on button "Navigate back" at bounding box center [120, 7] width 8 height 8
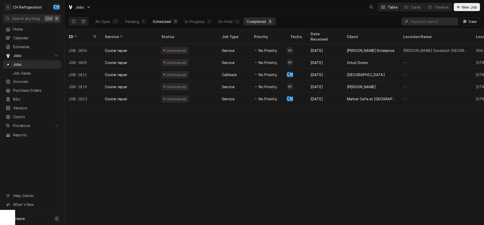
click at [170, 21] on div "Scheduled" at bounding box center [162, 21] width 18 height 5
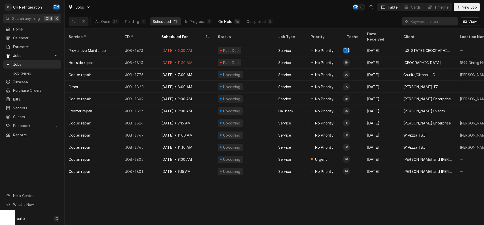
click at [236, 21] on div "14" at bounding box center [238, 21] width 4 height 5
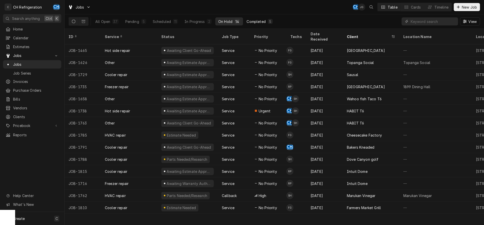
click at [253, 21] on div "Completed" at bounding box center [256, 21] width 19 height 5
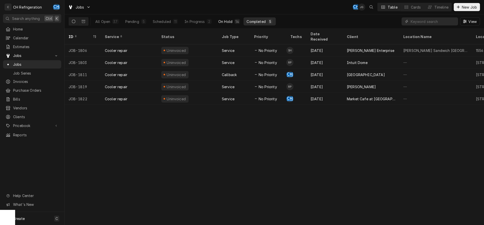
click at [233, 20] on button "On Hold 14" at bounding box center [229, 21] width 28 height 8
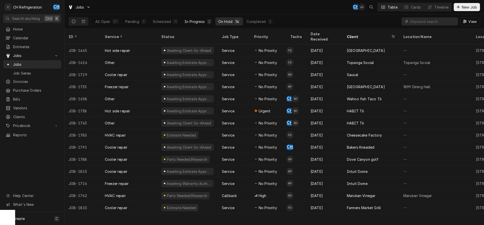
click at [206, 21] on button "In Progress 2" at bounding box center [198, 21] width 33 height 8
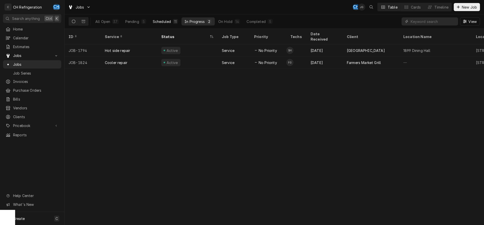
click at [172, 22] on button "Scheduled 11" at bounding box center [165, 21] width 31 height 8
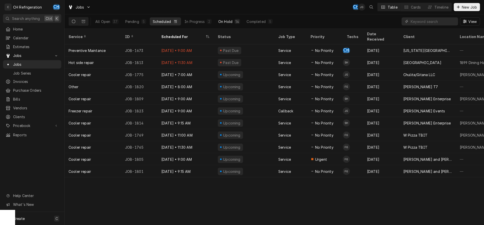
click at [241, 20] on button "On Hold 14" at bounding box center [229, 21] width 28 height 8
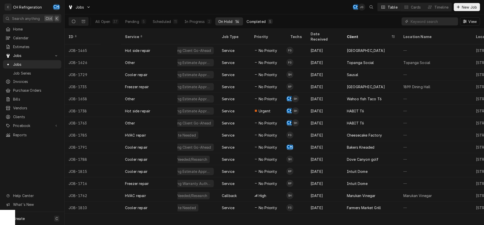
click at [253, 21] on div "Completed" at bounding box center [256, 21] width 19 height 5
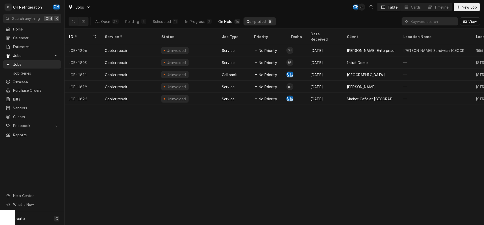
click at [229, 21] on div "On Hold" at bounding box center [225, 21] width 14 height 5
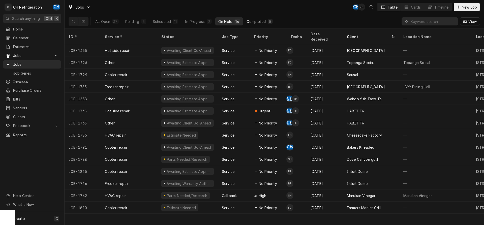
click at [258, 25] on button "Completed 5" at bounding box center [260, 21] width 32 height 8
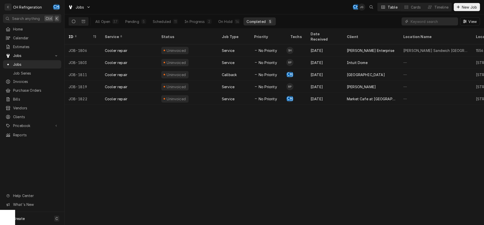
click at [194, 17] on div "All Open 37 Pending 5 Scheduled 11 In Progress 2 On Hold 14 Completed 5" at bounding box center [184, 21] width 184 height 14
click at [193, 23] on div "In Progress" at bounding box center [195, 21] width 20 height 5
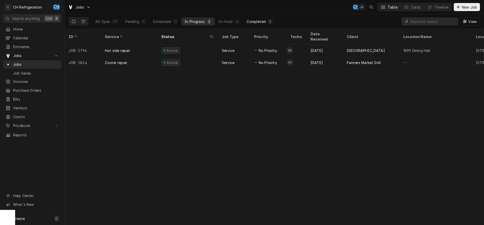
click at [264, 22] on div "Completed" at bounding box center [256, 21] width 19 height 5
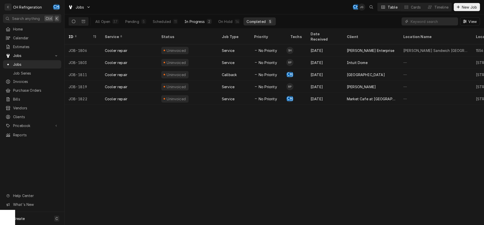
click at [194, 23] on div "In Progress" at bounding box center [195, 21] width 20 height 5
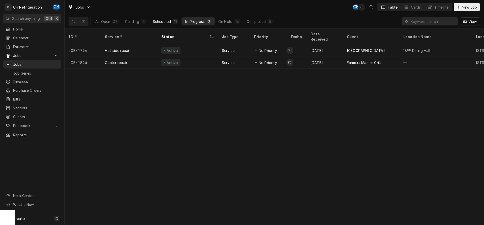
click at [159, 23] on div "Scheduled" at bounding box center [162, 21] width 18 height 5
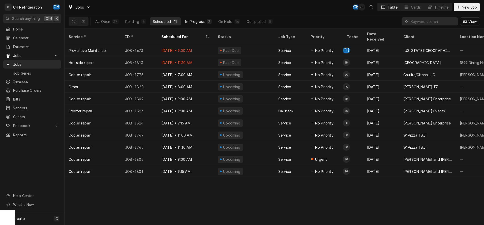
click at [199, 22] on div "In Progress" at bounding box center [195, 21] width 20 height 5
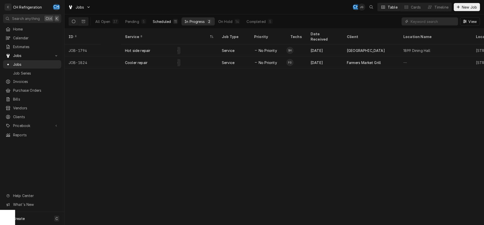
click at [176, 23] on div "11" at bounding box center [175, 21] width 3 height 5
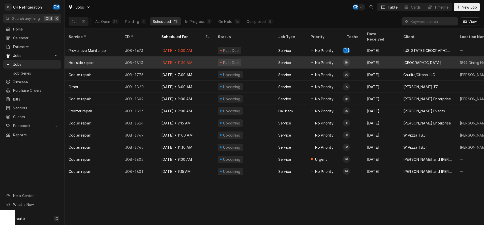
click at [361, 59] on td "SH" at bounding box center [353, 62] width 20 height 12
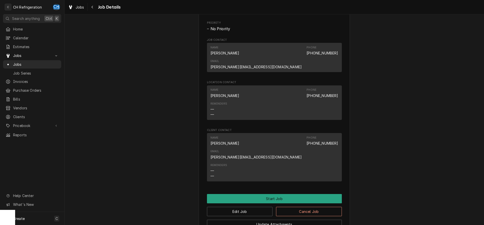
scroll to position [324, 0]
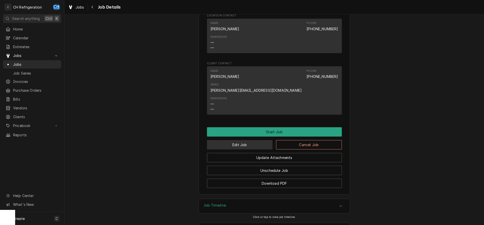
click at [250, 140] on button "Edit Job" at bounding box center [240, 144] width 66 height 9
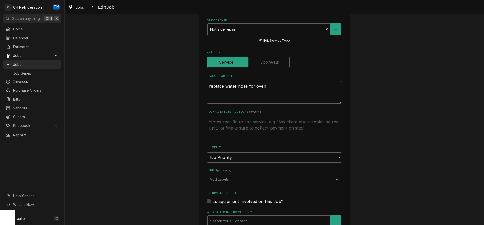
type textarea "x"
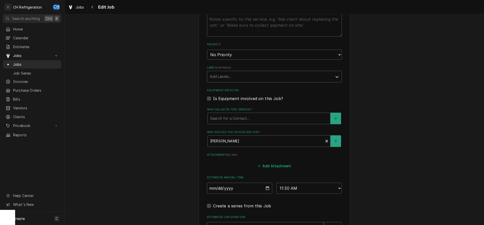
scroll to position [318, 0]
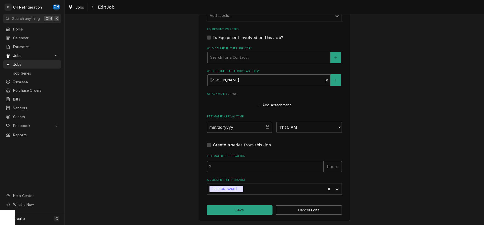
click at [268, 126] on input "2025-08-27" at bounding box center [240, 127] width 66 height 11
type input "2025-08-28"
click at [276, 122] on select "AM / PM 6:00 AM 6:15 AM 6:30 AM 6:45 AM 7:00 AM 7:15 AM 7:30 AM 7:45 AM 8:00 AM…" at bounding box center [309, 127] width 66 height 11
type textarea "x"
select select "12:00:00"
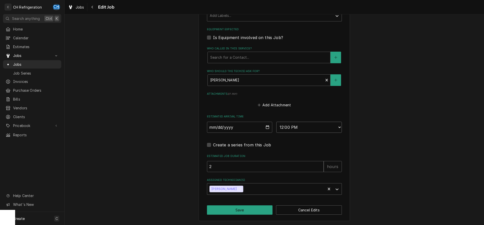
click option "12:00 PM" at bounding box center [0, 0] width 0 height 0
click at [253, 206] on button "Save" at bounding box center [240, 210] width 66 height 9
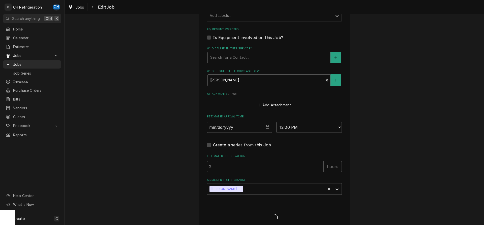
type textarea "x"
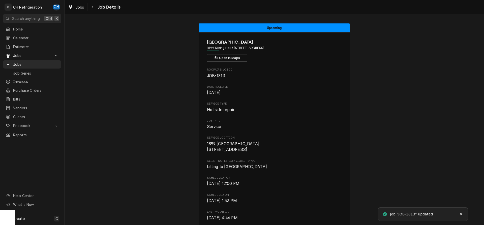
click at [95, 2] on div "Jobs Job Details" at bounding box center [275, 7] width 420 height 14
click at [93, 5] on div "Navigate back" at bounding box center [92, 7] width 5 height 5
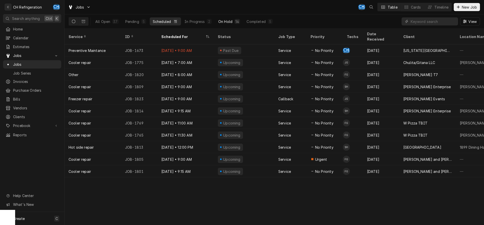
click at [231, 22] on div "On Hold" at bounding box center [225, 21] width 14 height 5
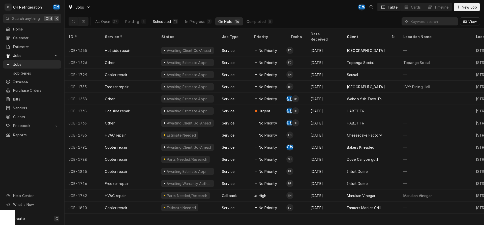
click at [172, 20] on button "Scheduled 11" at bounding box center [165, 21] width 31 height 8
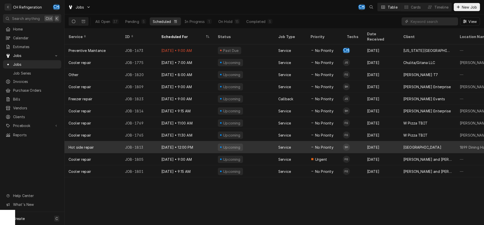
click at [405, 145] on div "Azusa Pacific University" at bounding box center [422, 147] width 38 height 5
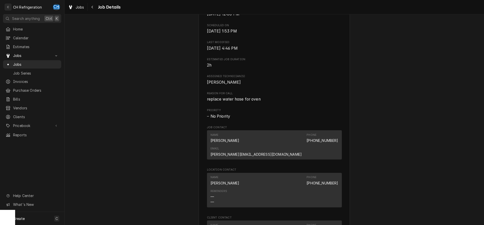
scroll to position [324, 0]
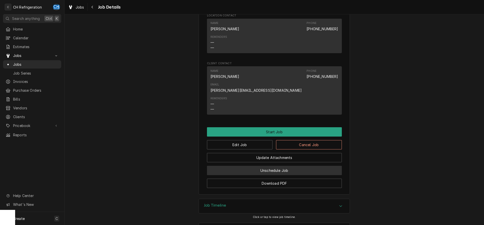
click at [269, 166] on button "Unschedule Job" at bounding box center [274, 170] width 135 height 9
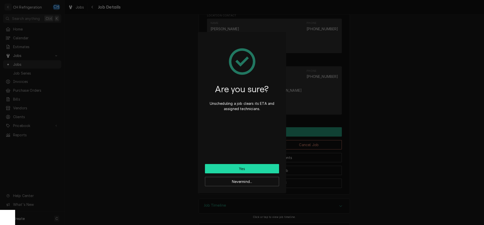
click at [241, 165] on button "Yes" at bounding box center [242, 168] width 74 height 9
